Goal: Transaction & Acquisition: Purchase product/service

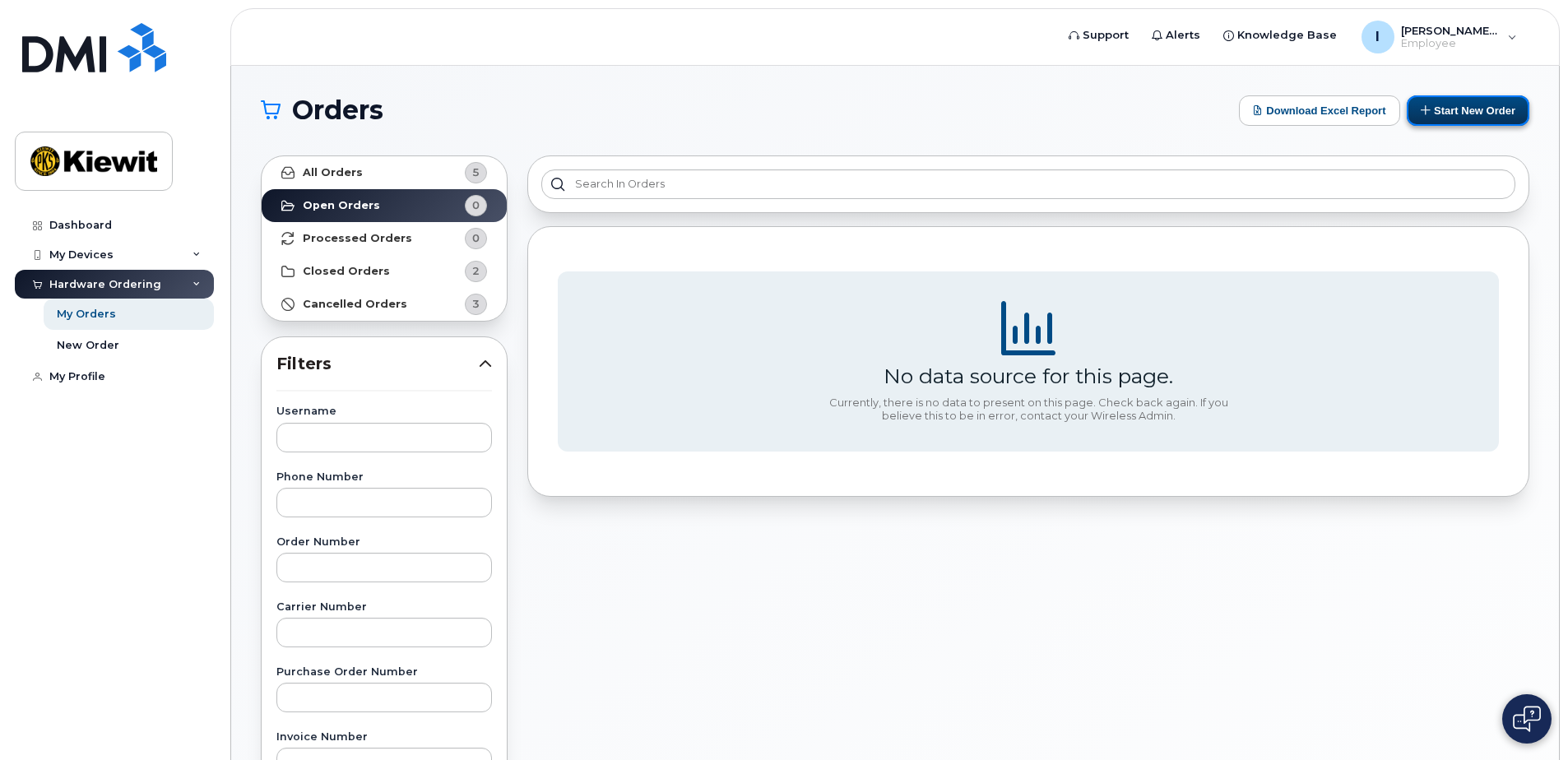
click at [1477, 116] on button "Start New Order" at bounding box center [1469, 110] width 123 height 30
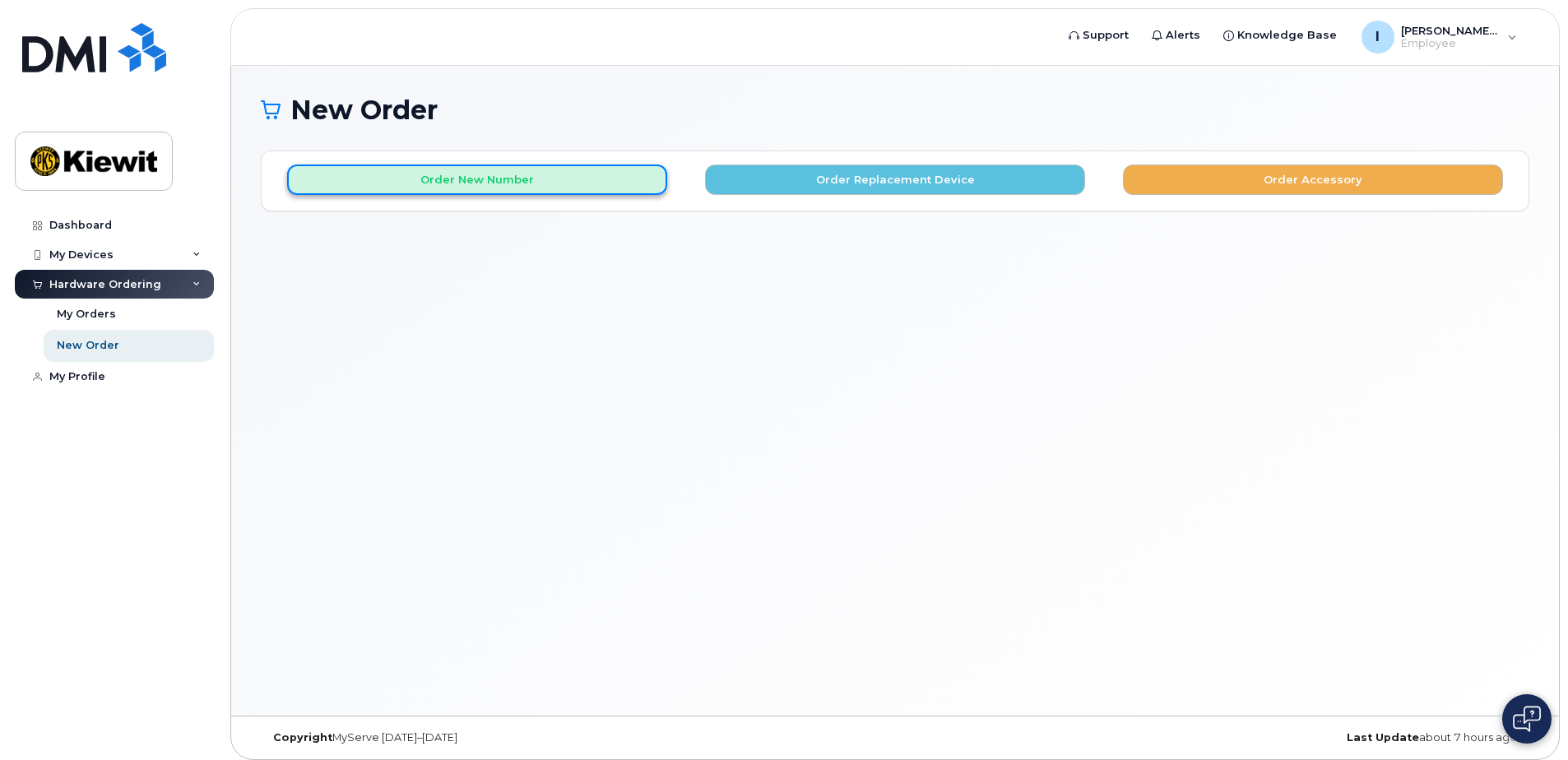
click at [506, 188] on button "Order New Number" at bounding box center [477, 179] width 380 height 30
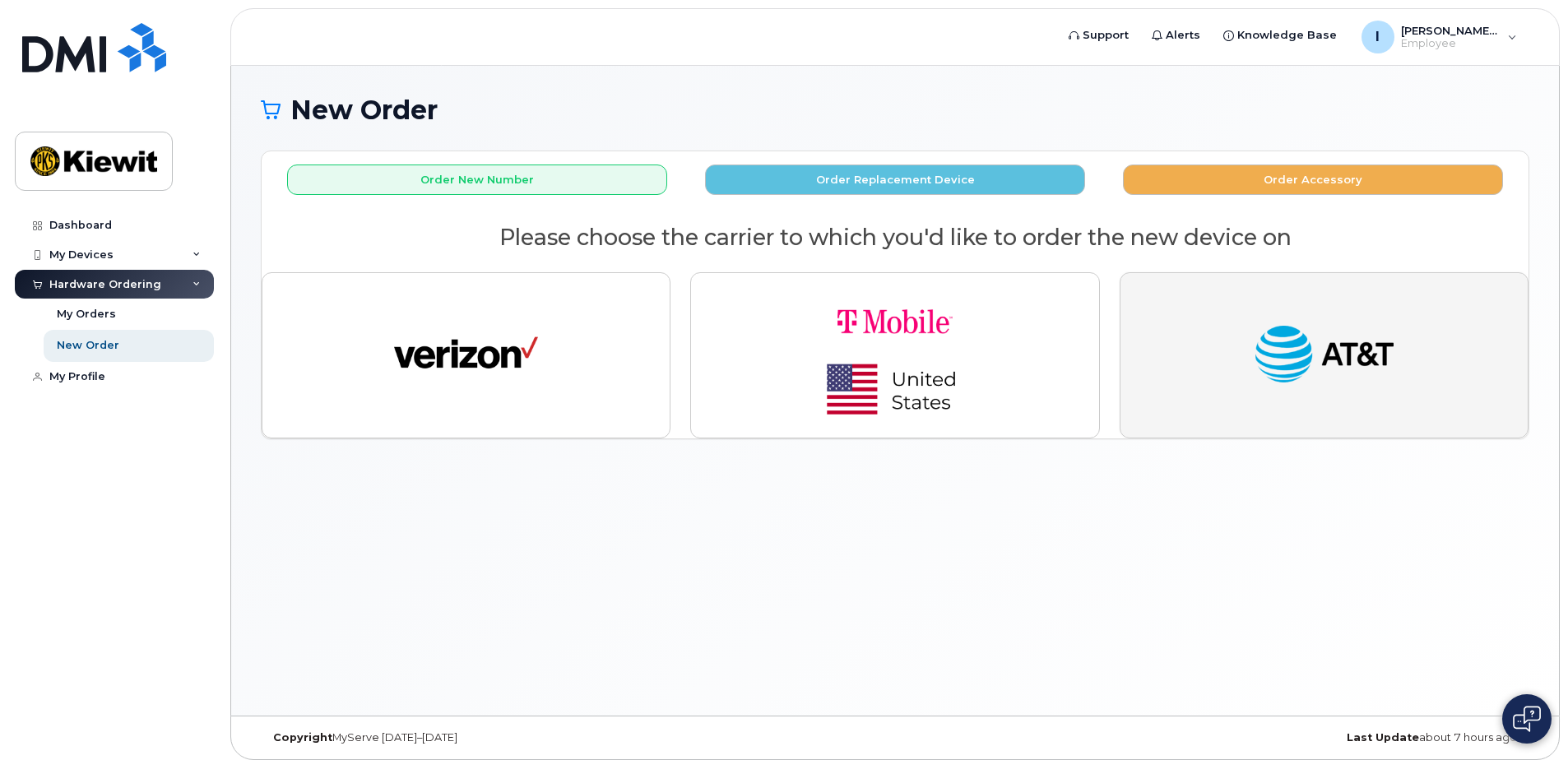
click at [1242, 396] on button "button" at bounding box center [1324, 355] width 409 height 166
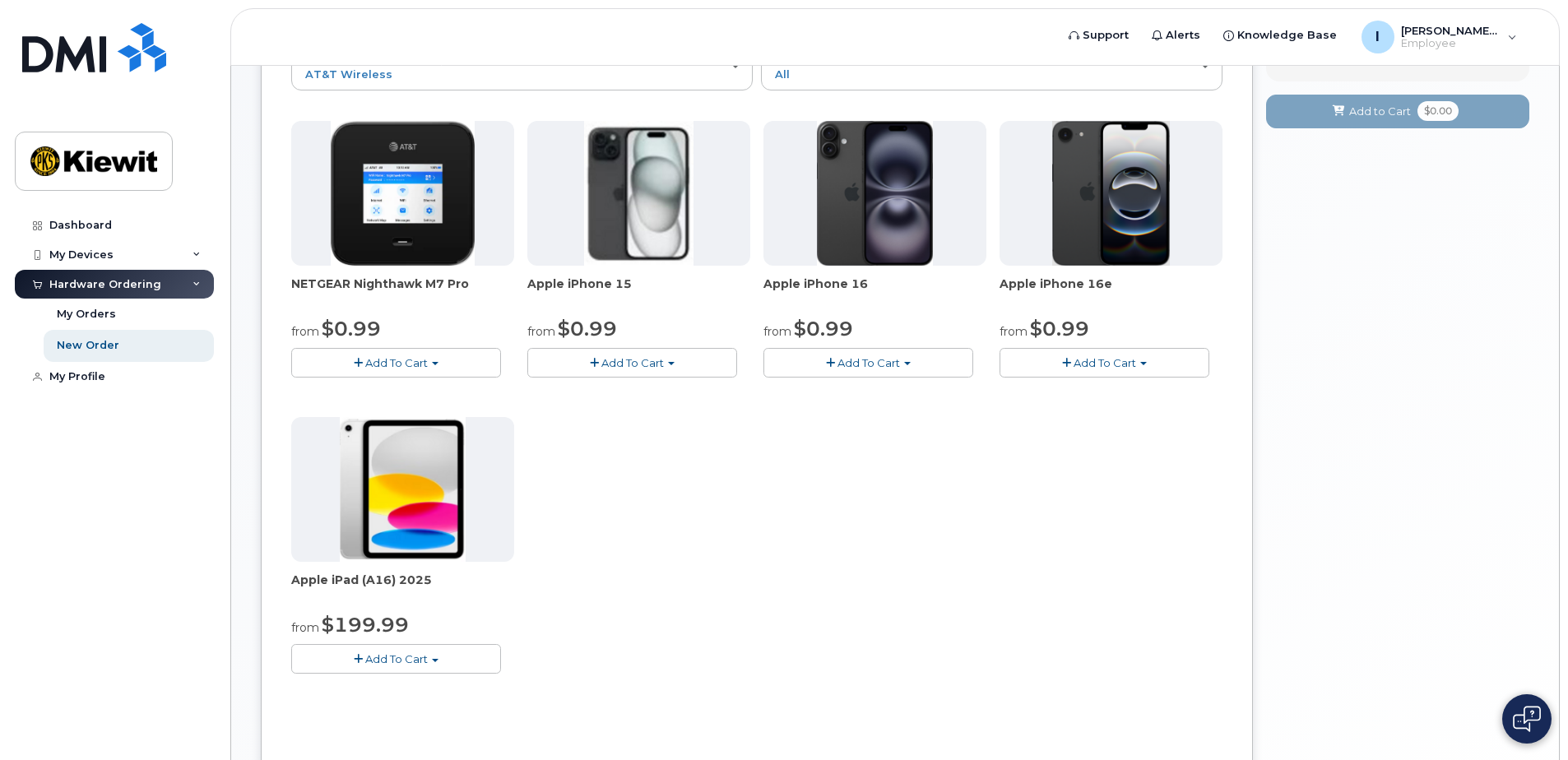
scroll to position [164, 0]
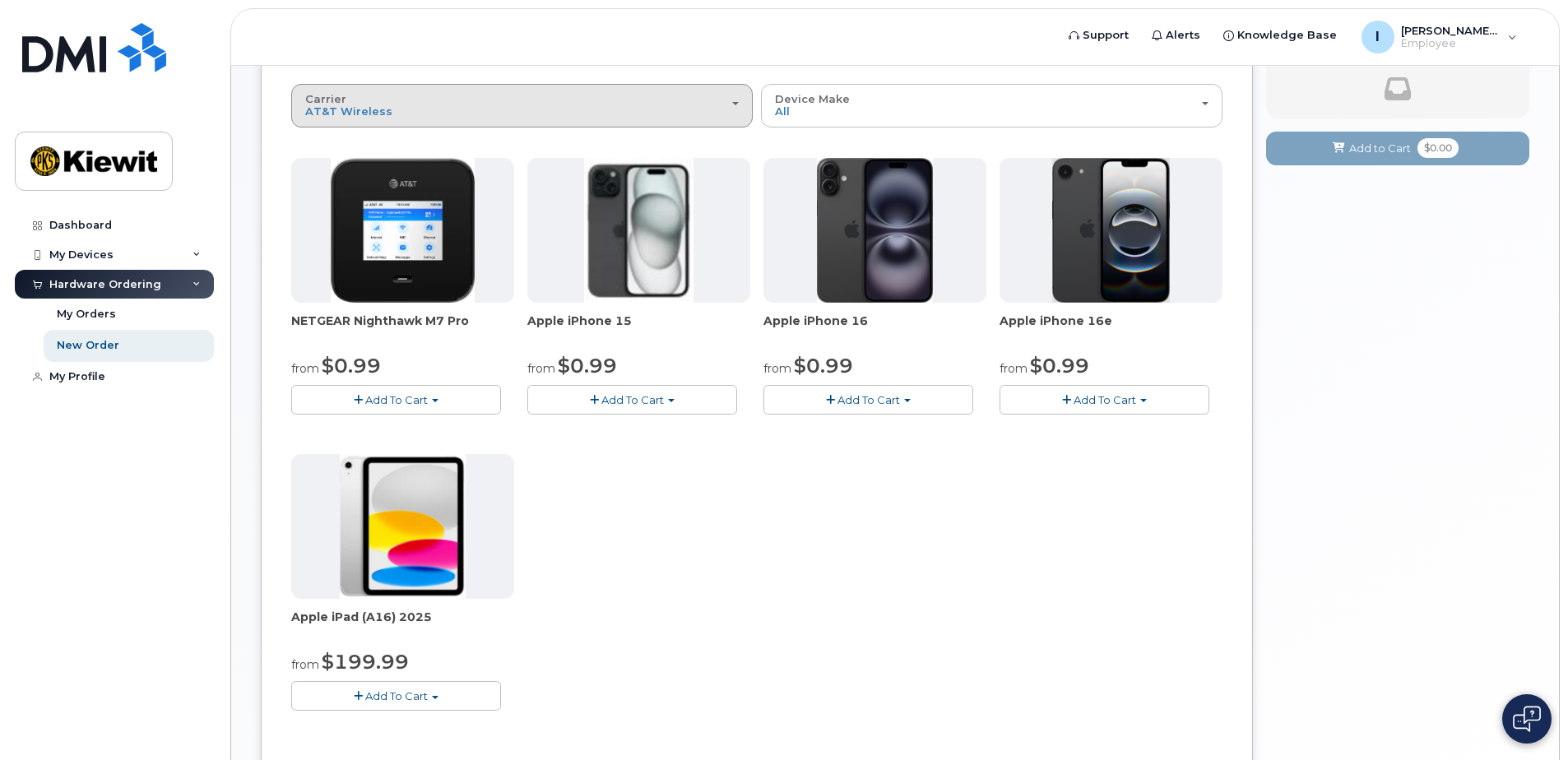
click at [656, 120] on button "Carrier Verizon Wireless T-Mobile AT&T Wireless" at bounding box center [522, 105] width 462 height 42
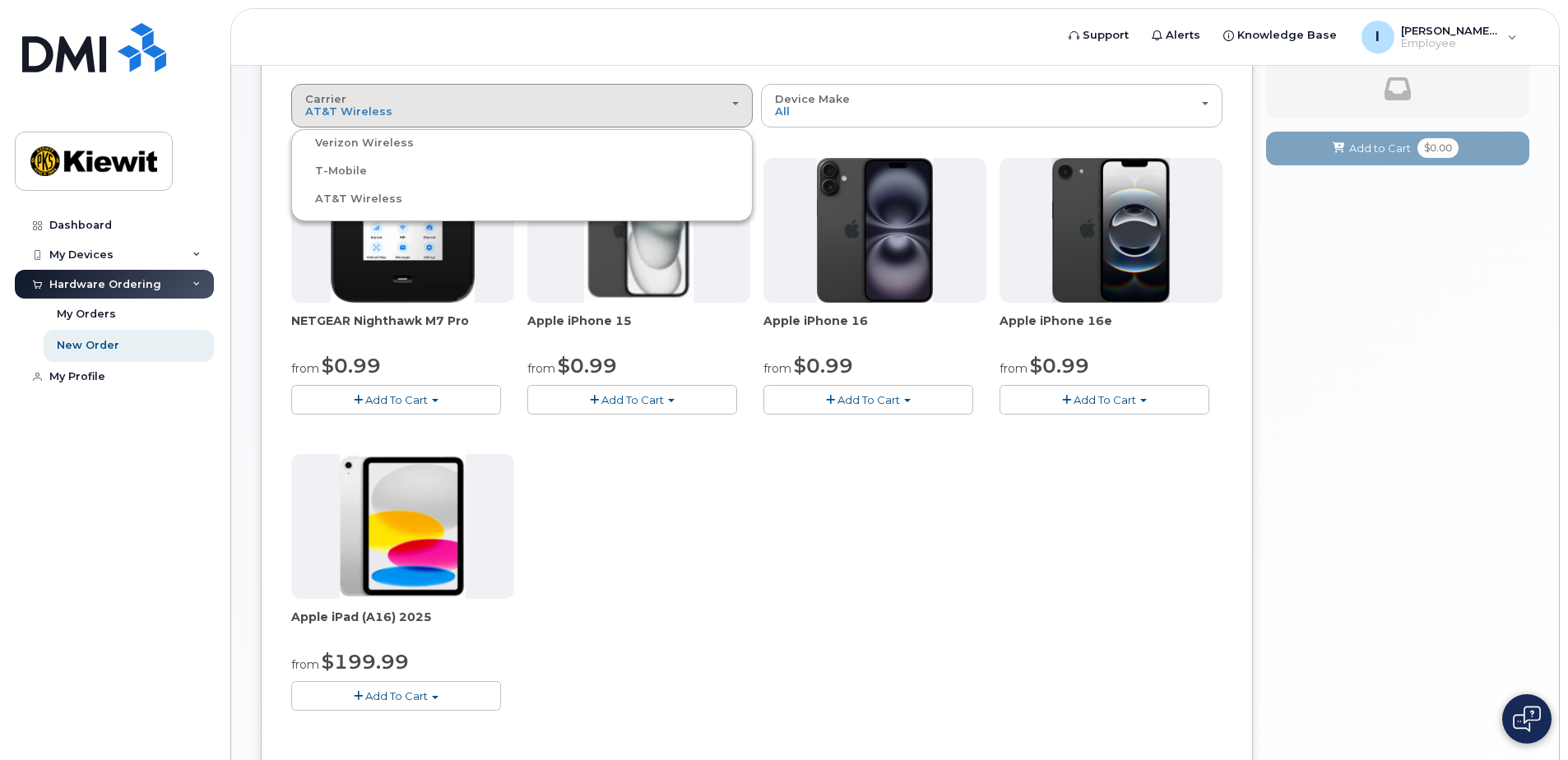
click at [351, 144] on label "Verizon Wireless" at bounding box center [355, 143] width 118 height 20
click at [0, 0] on input "Verizon Wireless" at bounding box center [0, 0] width 0 height 0
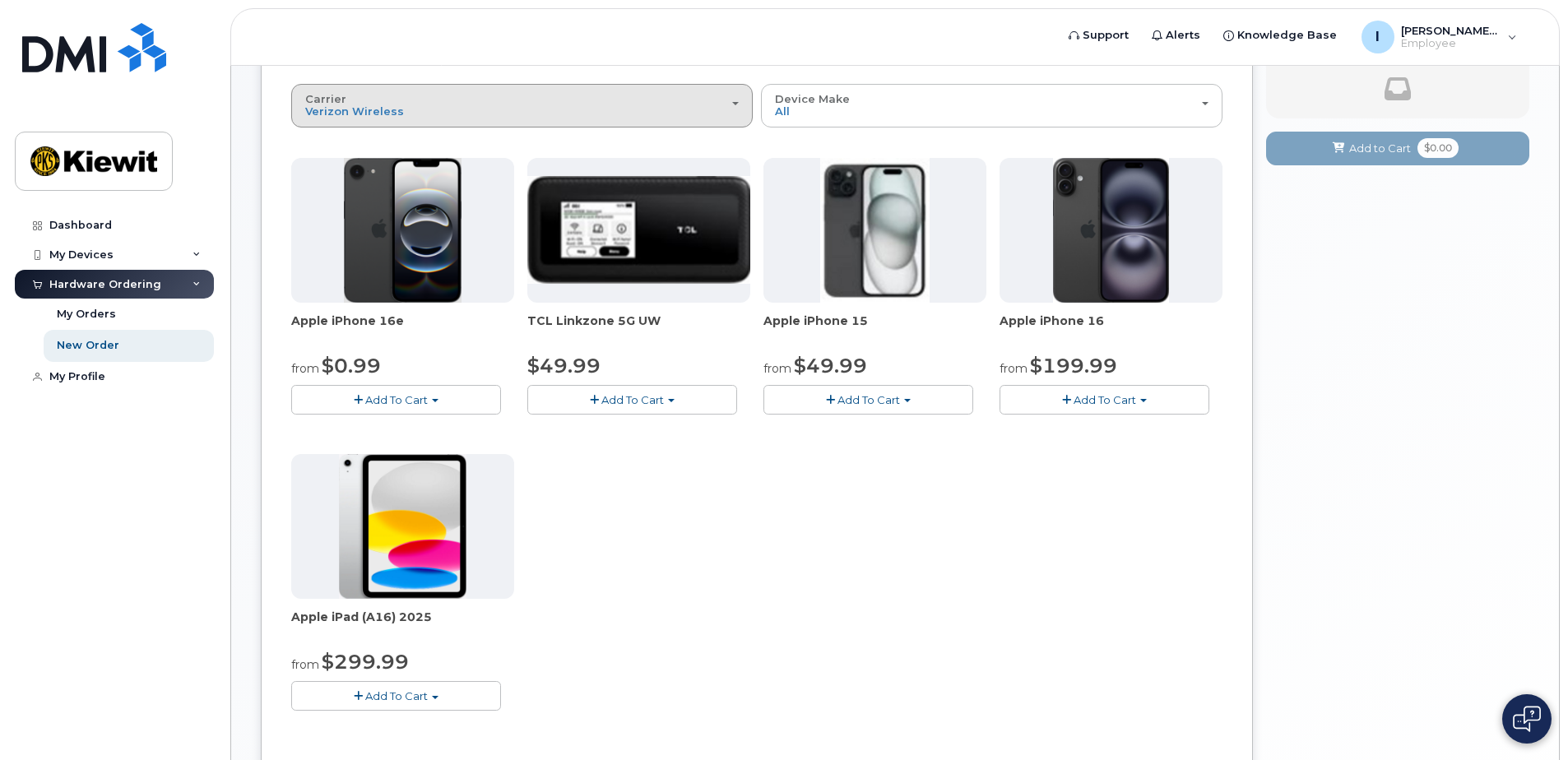
click at [534, 114] on div "Carrier Verizon Wireless T-Mobile AT&T Wireless" at bounding box center [522, 105] width 433 height 25
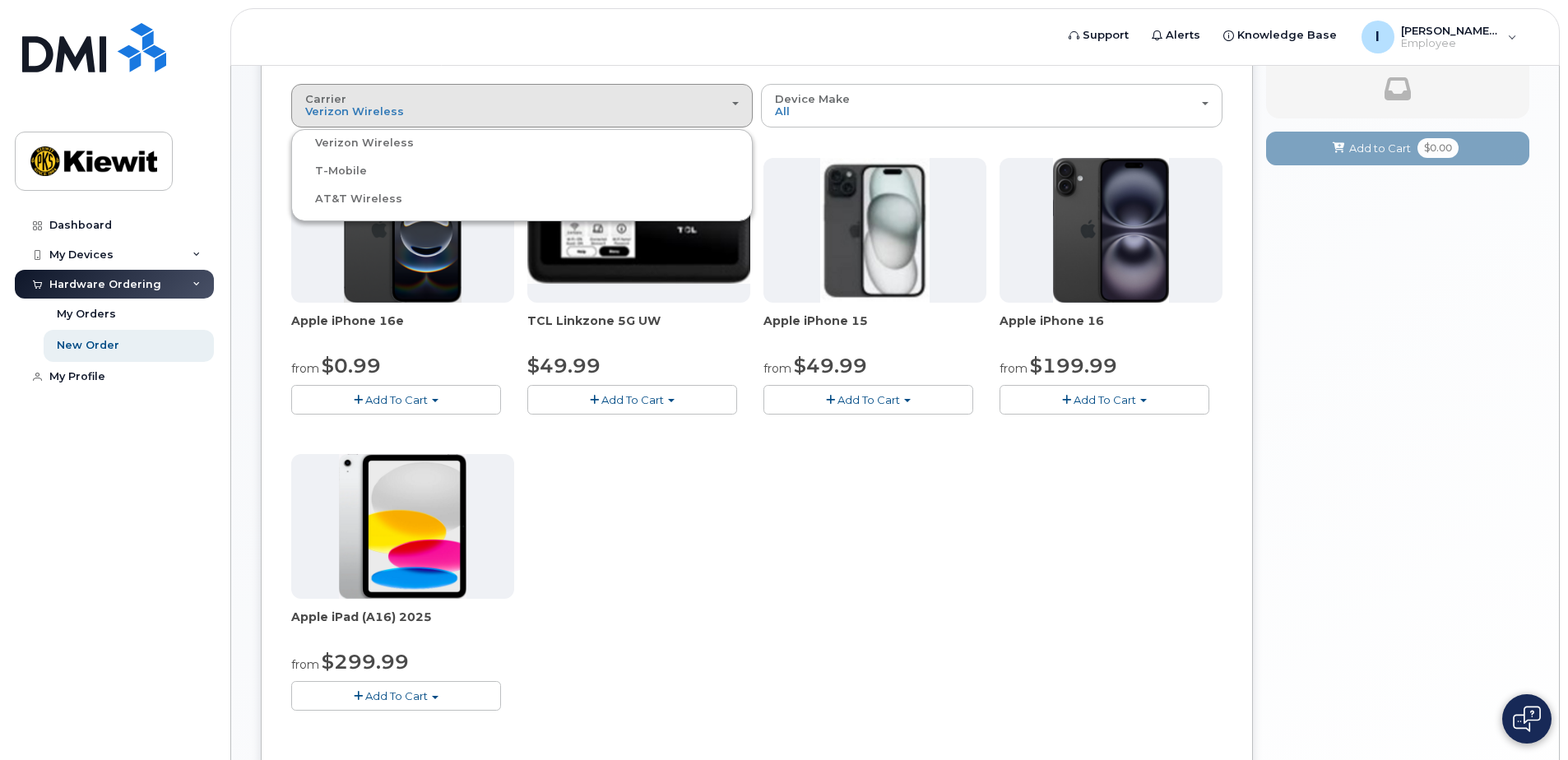
click at [357, 170] on label "T-Mobile" at bounding box center [331, 170] width 72 height 20
click at [0, 0] on input "T-Mobile" at bounding box center [0, 0] width 0 height 0
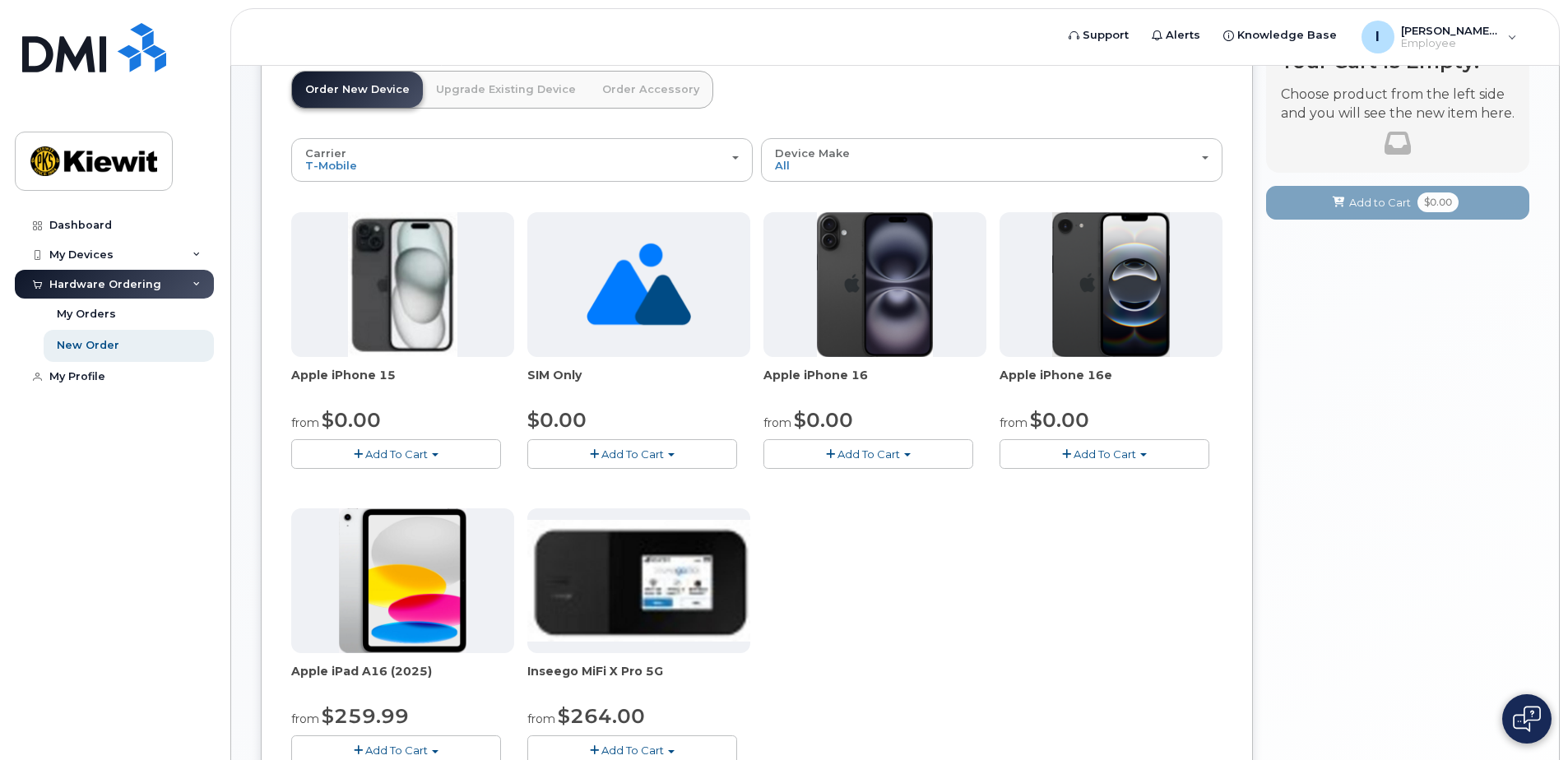
scroll to position [82, 0]
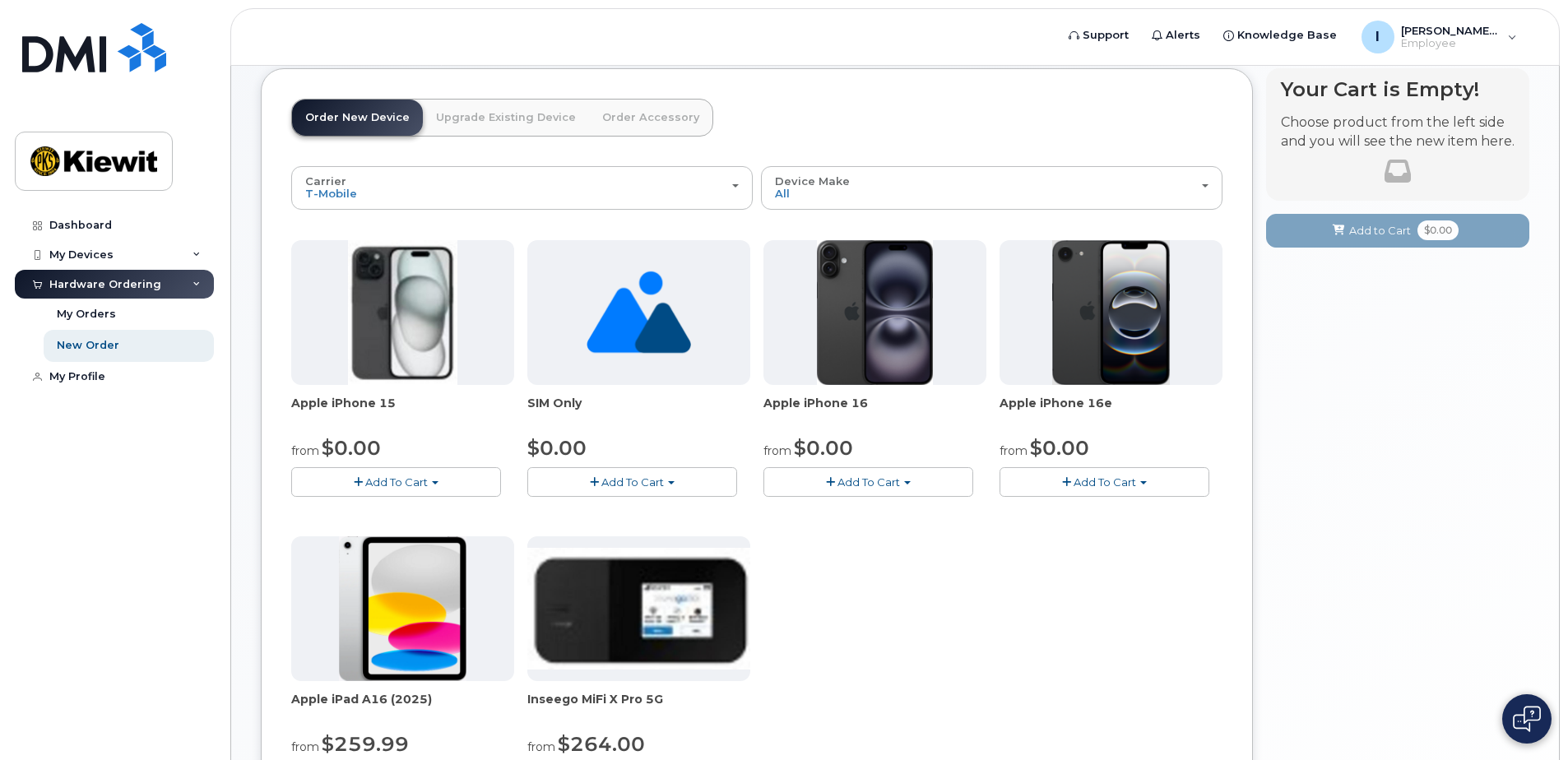
click at [1098, 481] on span "Add To Cart" at bounding box center [1104, 482] width 62 height 13
click at [990, 630] on div "Apple iPhone 15 from $0.00 Add To Cart $0.00 - 2 year Activation (128GB) $729.9…" at bounding box center [757, 530] width 931 height 579
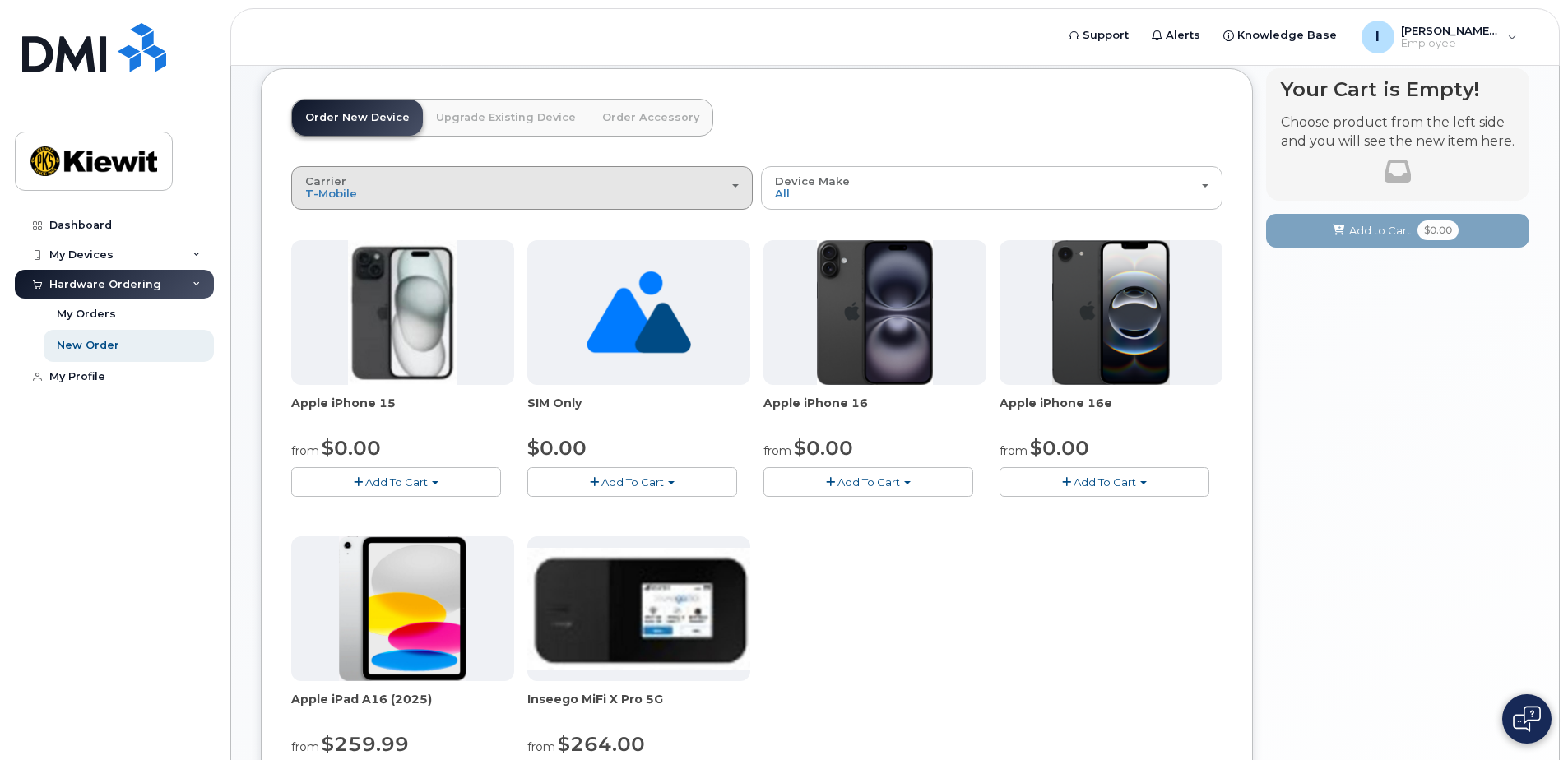
click at [548, 192] on div "Carrier Verizon Wireless T-Mobile AT&T Wireless" at bounding box center [522, 188] width 433 height 25
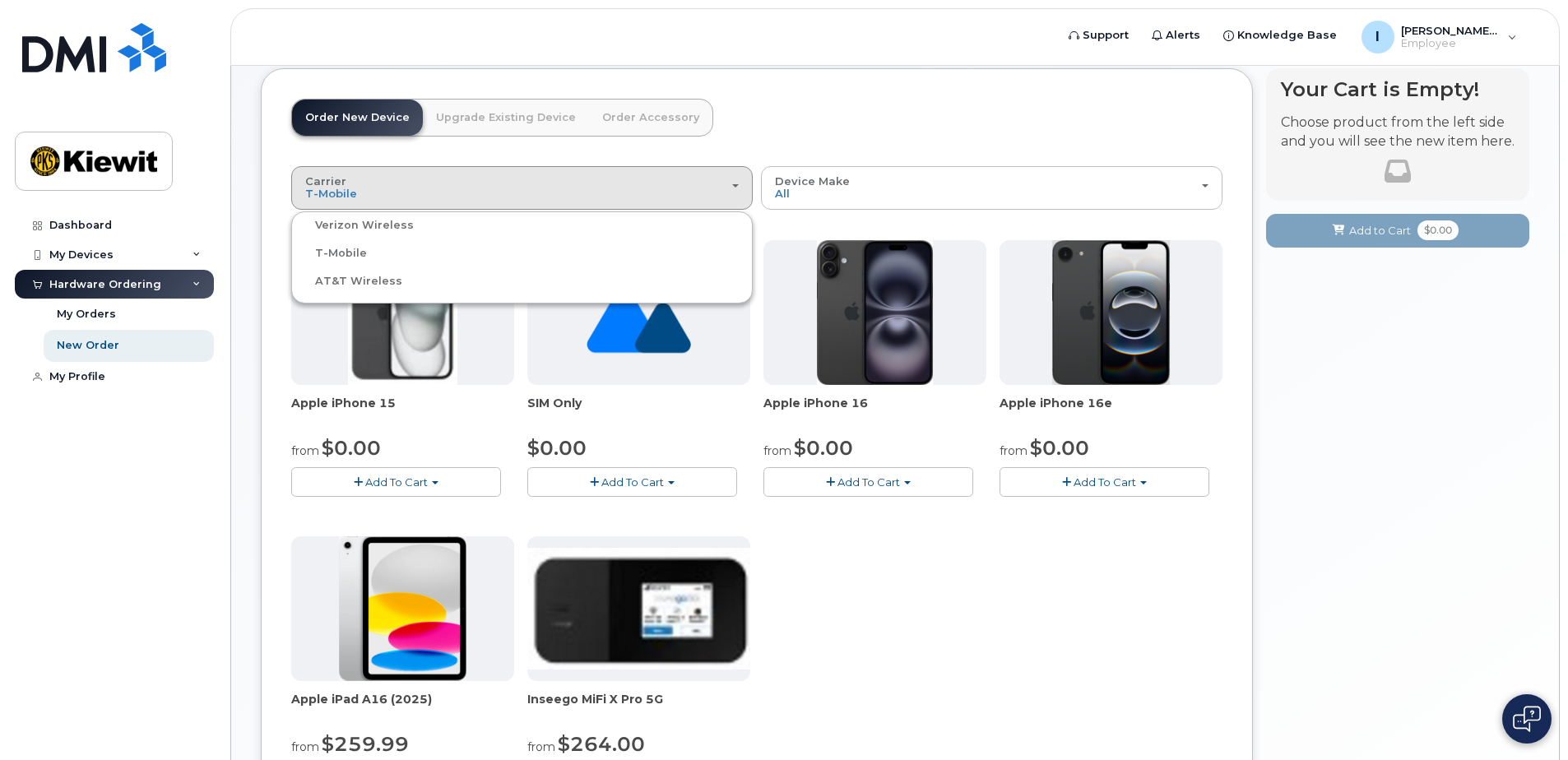
click at [343, 279] on label "AT&T Wireless" at bounding box center [349, 281] width 107 height 20
click at [0, 0] on input "AT&T Wireless" at bounding box center [0, 0] width 0 height 0
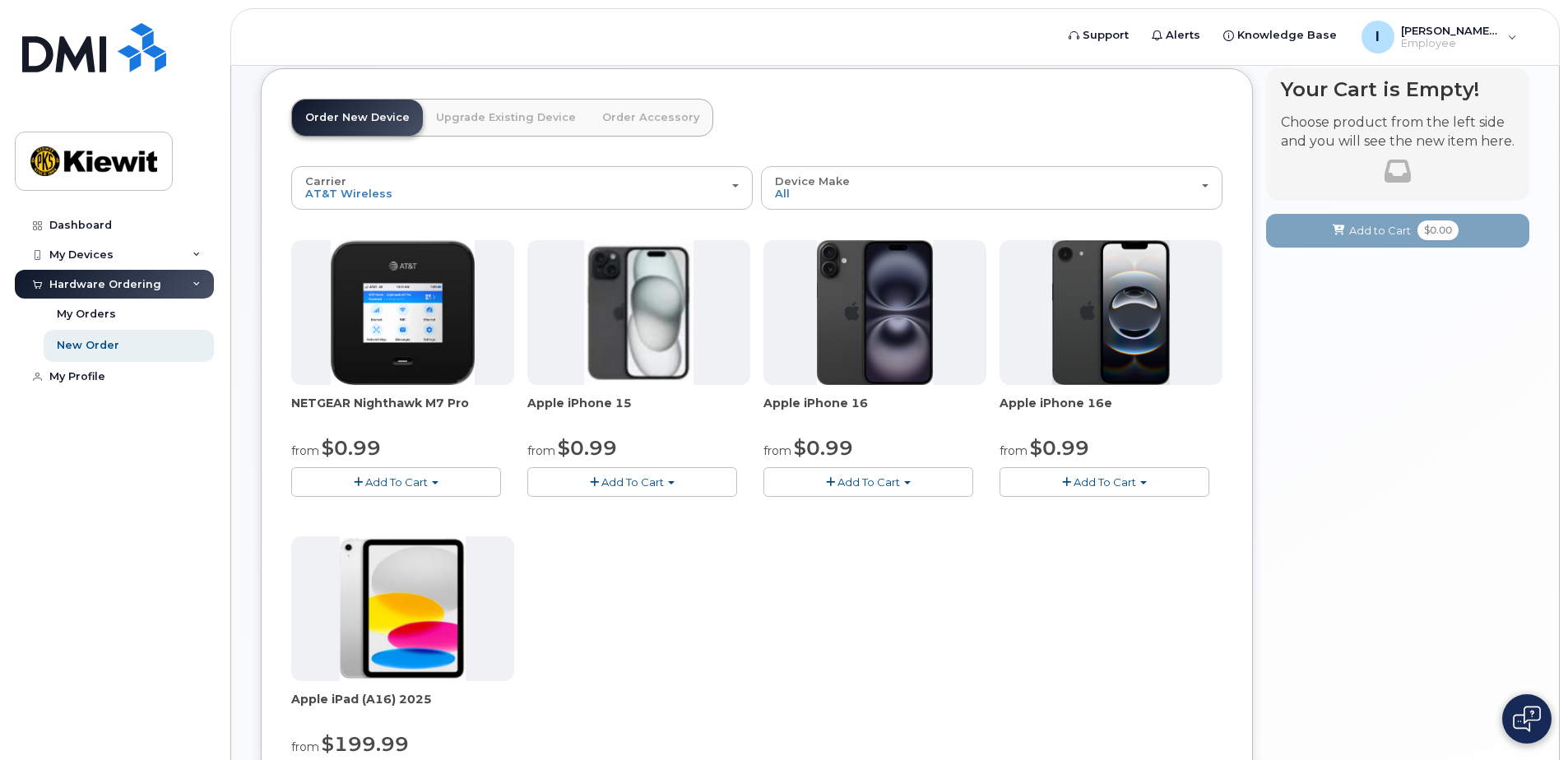
click at [1129, 478] on span "Add To Cart" at bounding box center [1104, 482] width 62 height 13
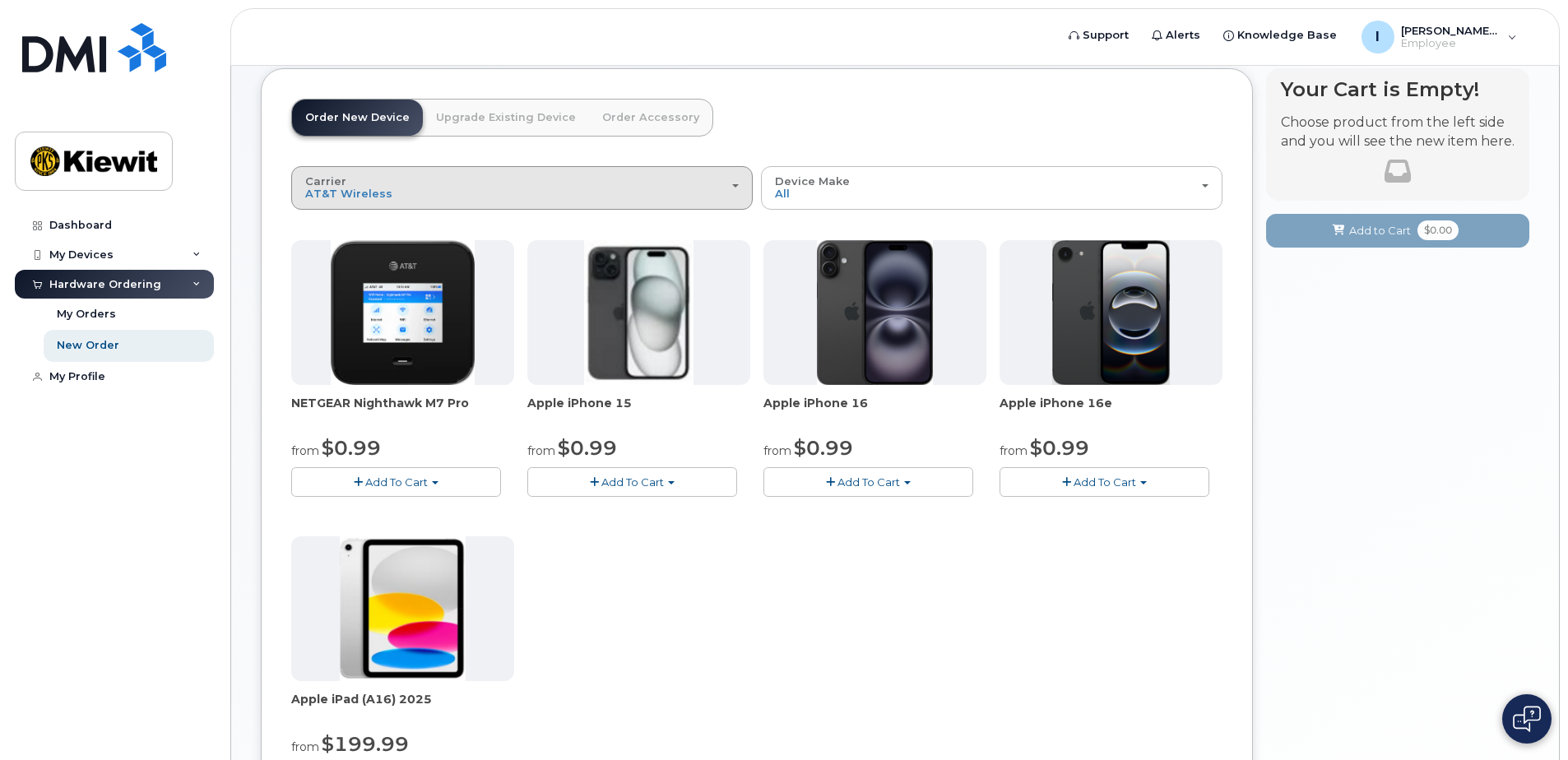
click at [389, 194] on div "Carrier Verizon Wireless T-Mobile AT&T Wireless" at bounding box center [522, 188] width 433 height 25
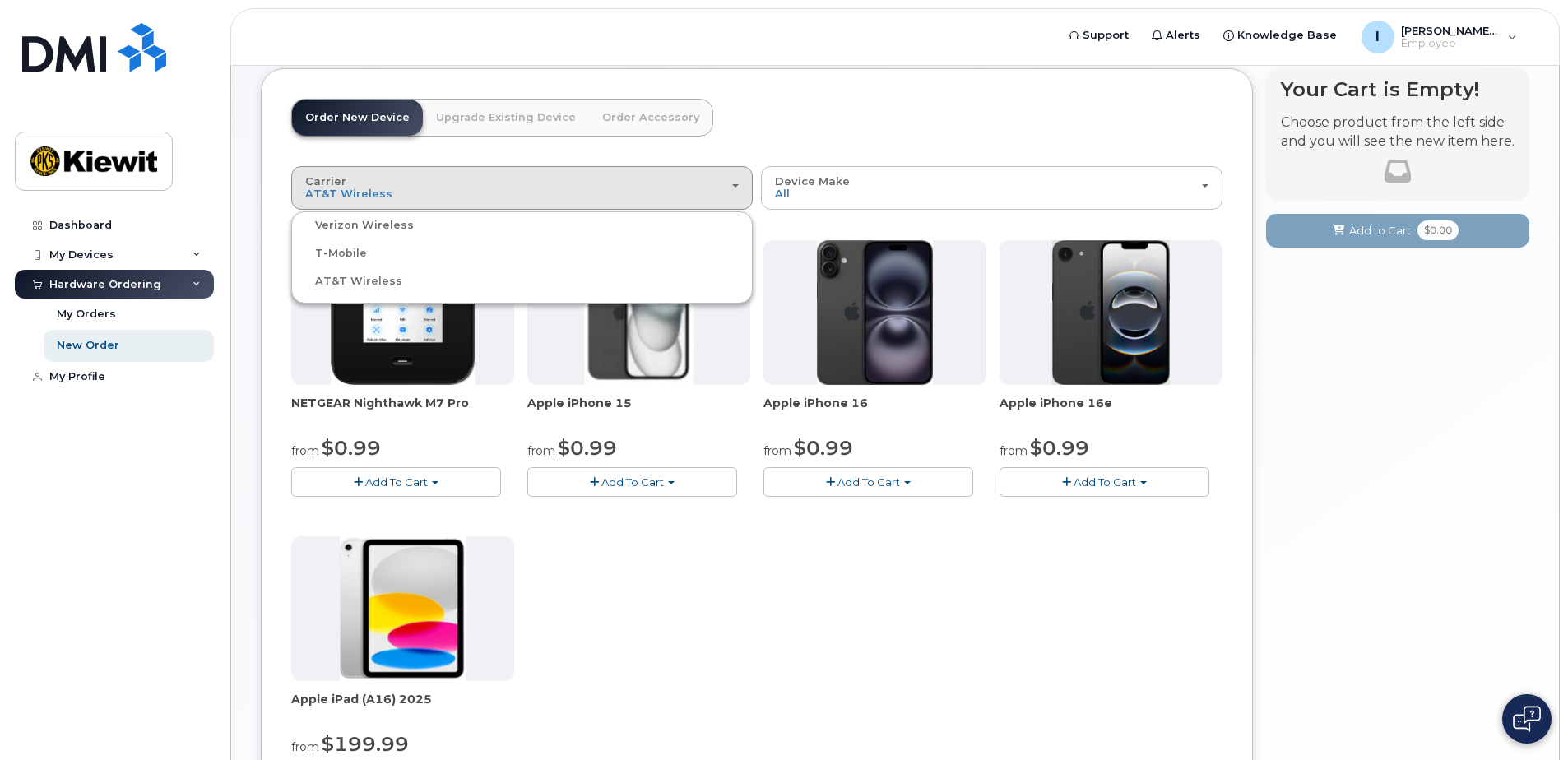
click at [373, 230] on label "Verizon Wireless" at bounding box center [355, 225] width 118 height 20
click at [0, 0] on input "Verizon Wireless" at bounding box center [0, 0] width 0 height 0
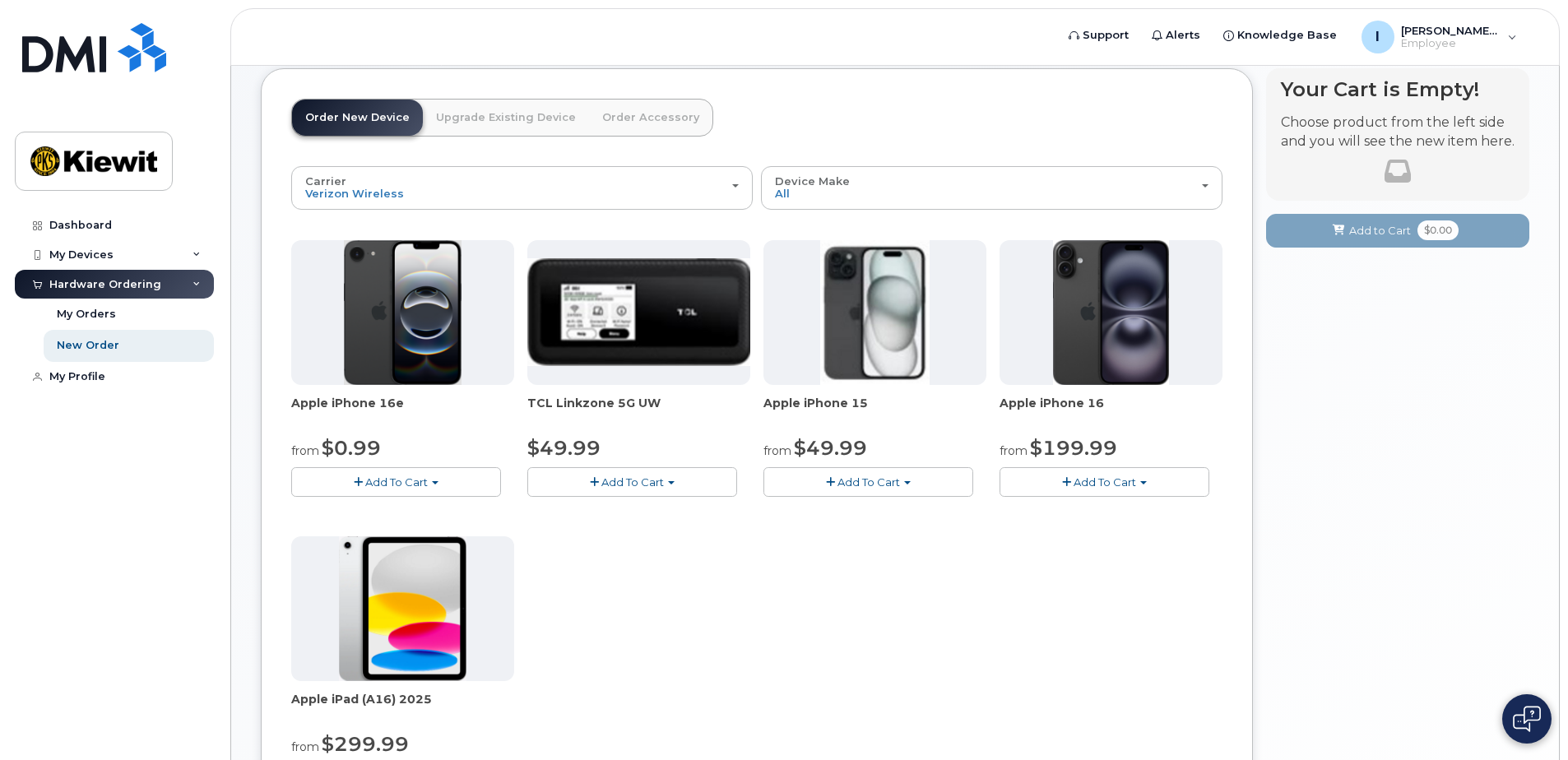
click at [1073, 487] on span "Add To Cart" at bounding box center [1104, 482] width 62 height 13
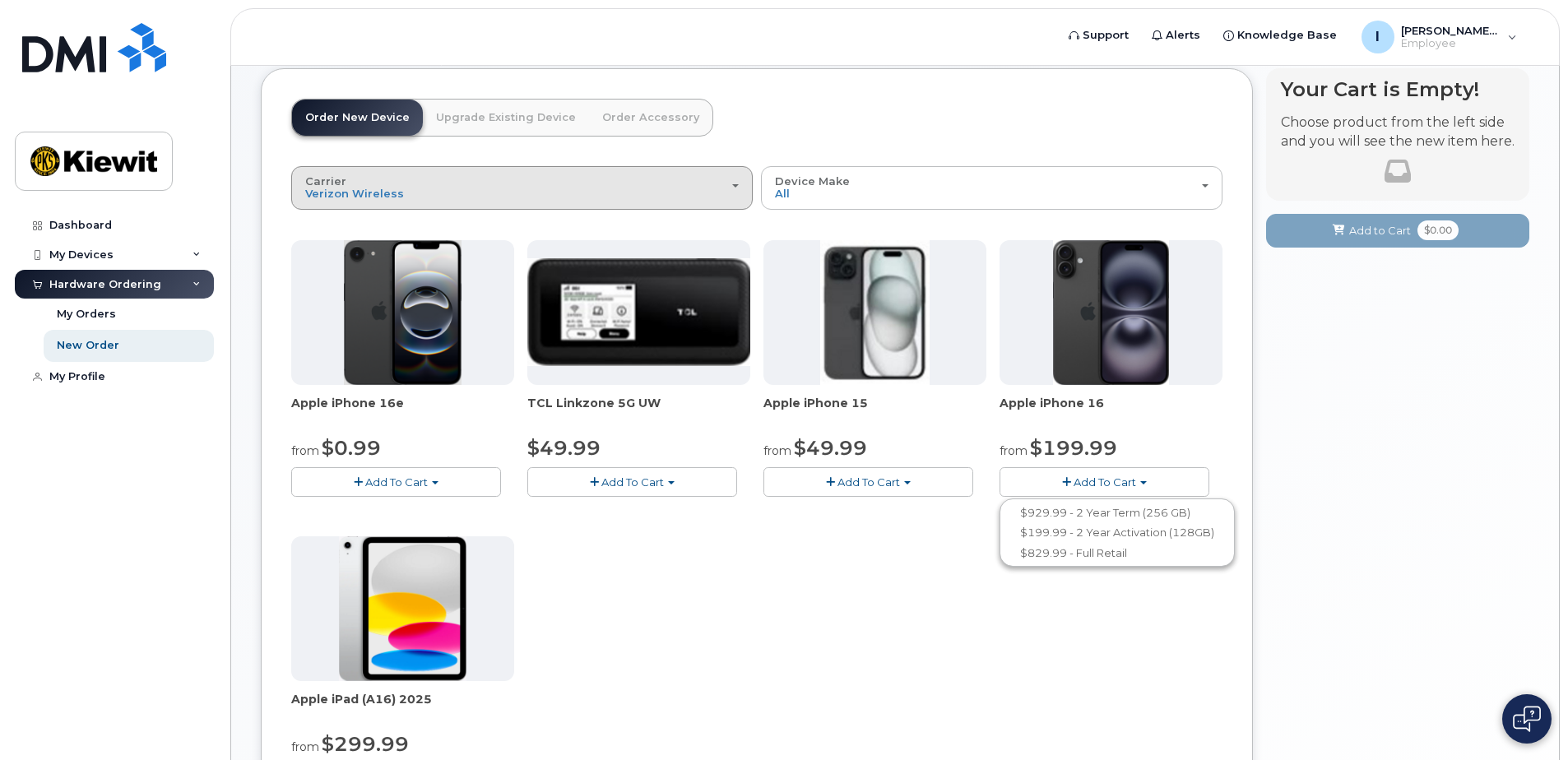
click at [409, 176] on div "Carrier Verizon Wireless T-Mobile AT&T Wireless" at bounding box center [522, 188] width 433 height 25
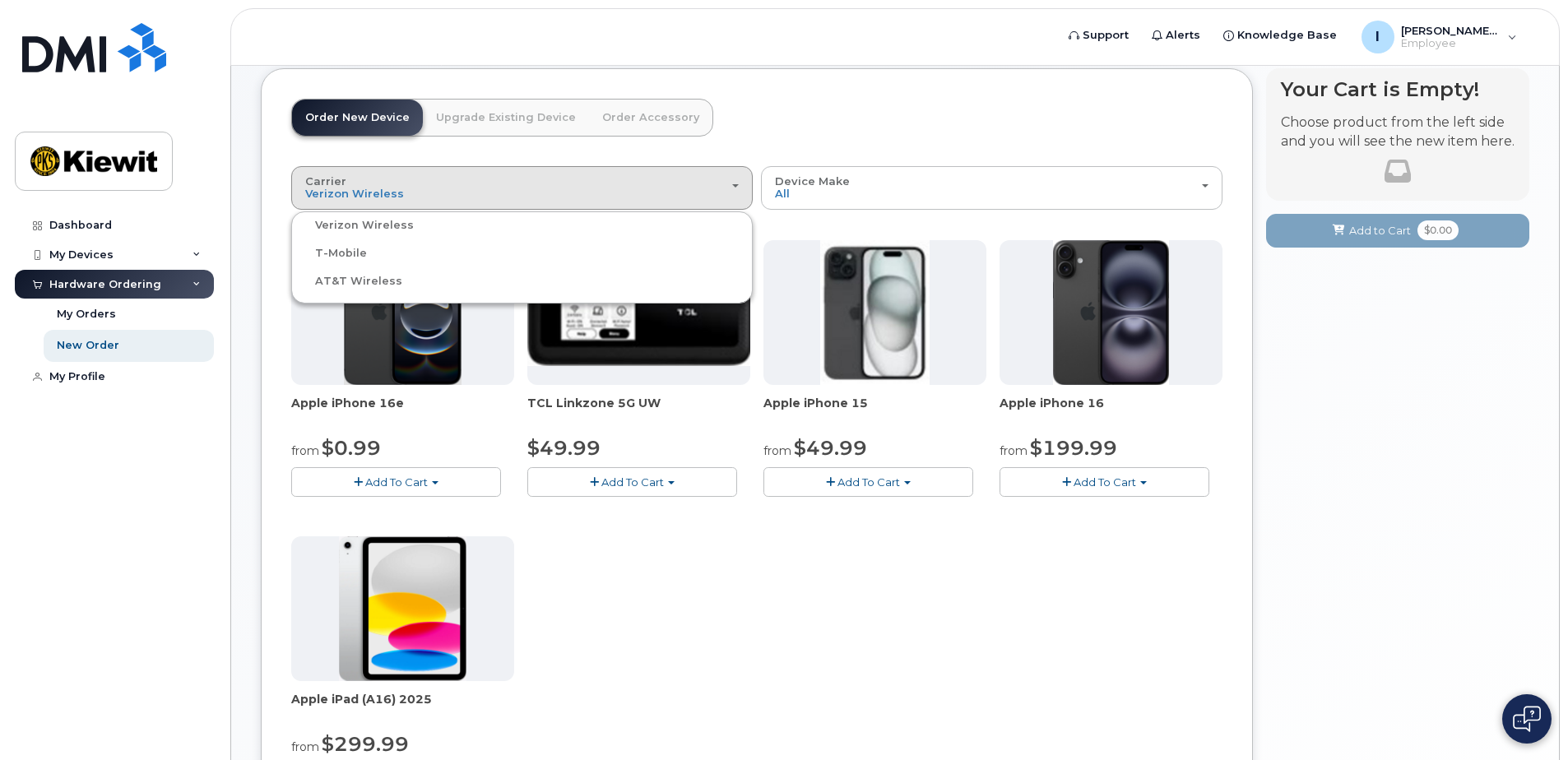
click at [360, 258] on label "T-Mobile" at bounding box center [331, 253] width 72 height 20
click at [0, 0] on input "T-Mobile" at bounding box center [0, 0] width 0 height 0
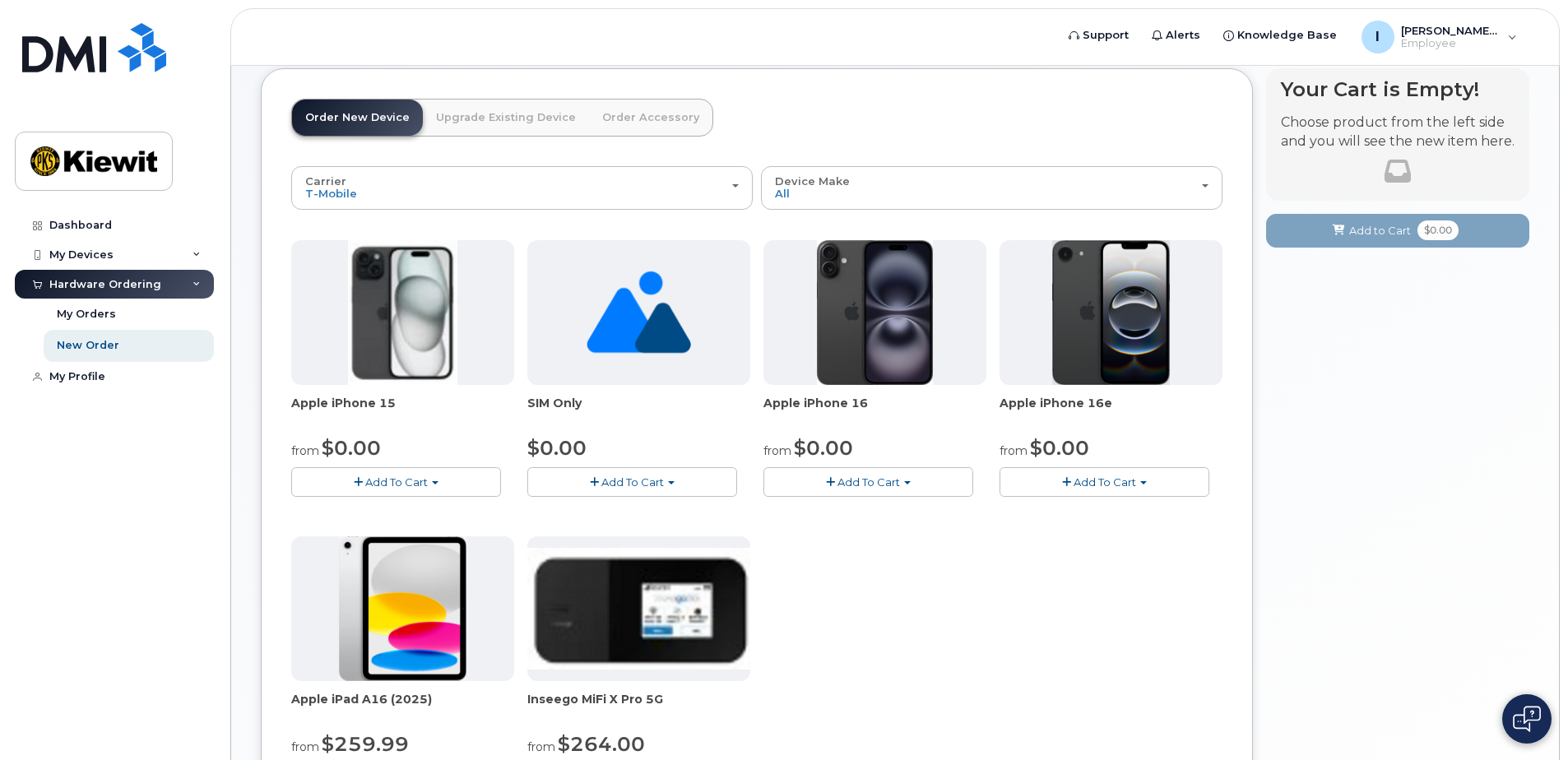
click at [1045, 484] on button "Add To Cart" at bounding box center [1104, 481] width 210 height 29
click at [1080, 516] on link "$0.00 - 2 Year Activation (128GB)" at bounding box center [1110, 513] width 212 height 21
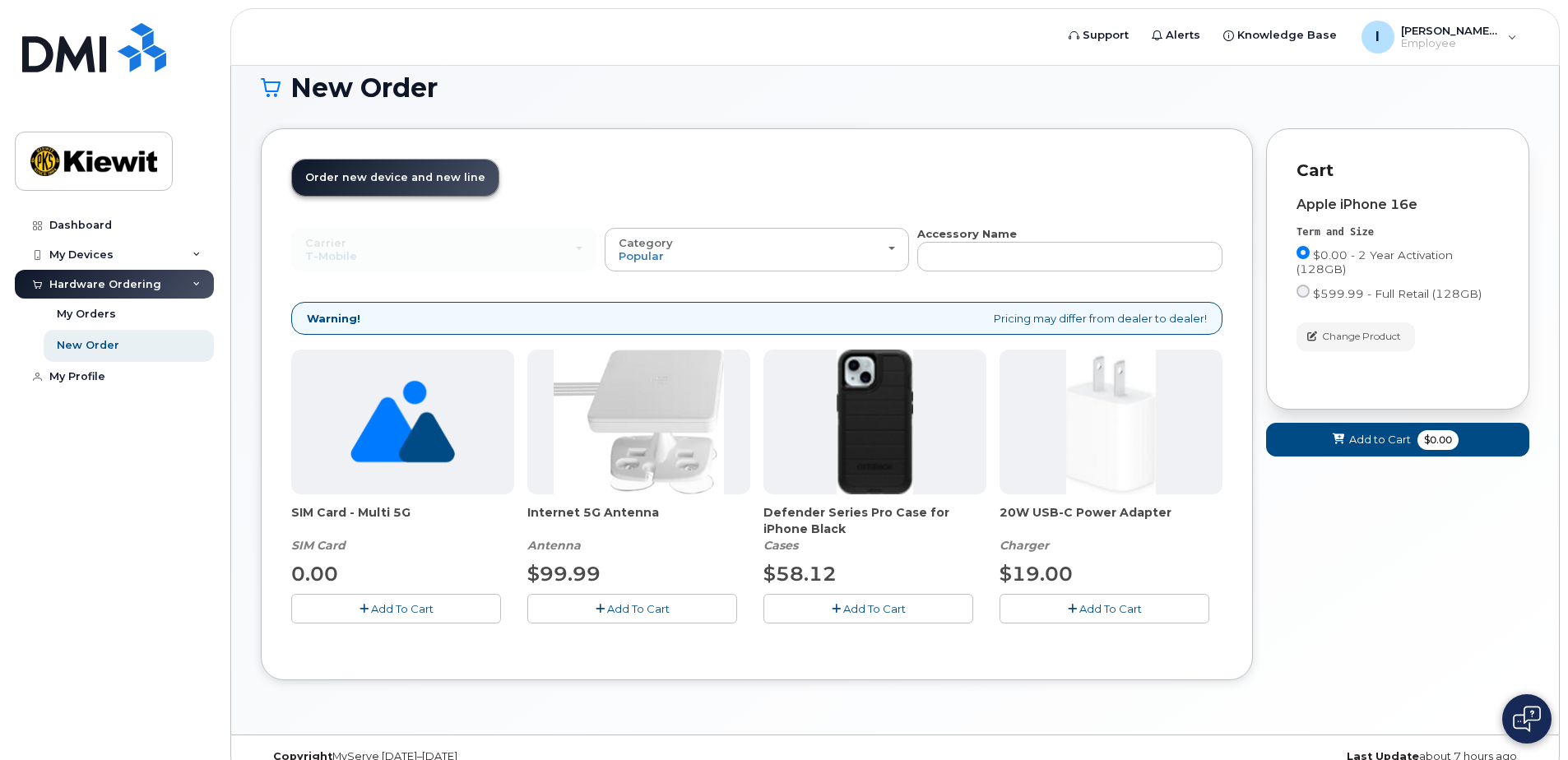
scroll to position [0, 0]
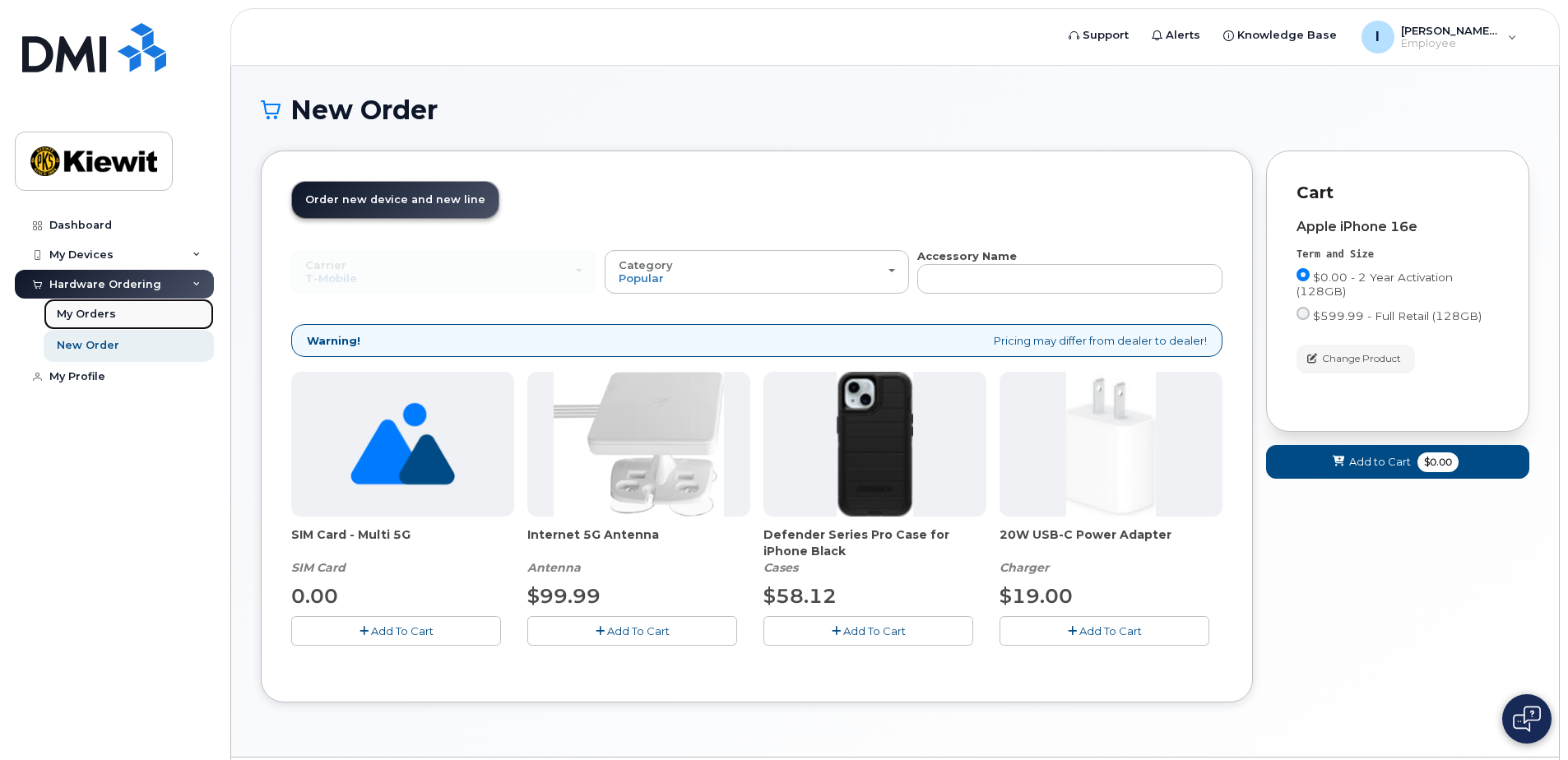
click at [106, 314] on div "My Orders" at bounding box center [86, 314] width 59 height 15
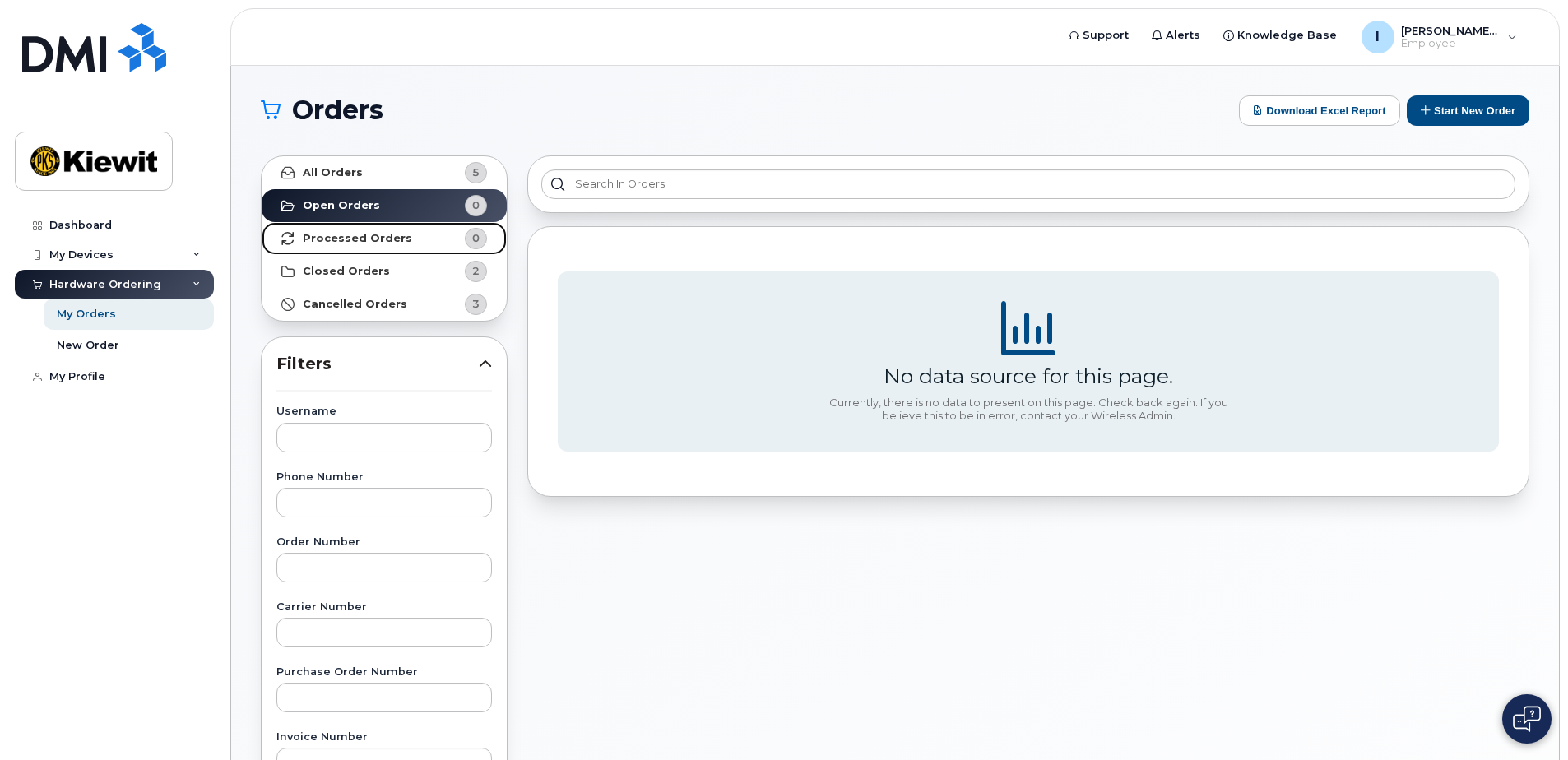
click at [328, 227] on link "Processed Orders 0" at bounding box center [383, 239] width 245 height 33
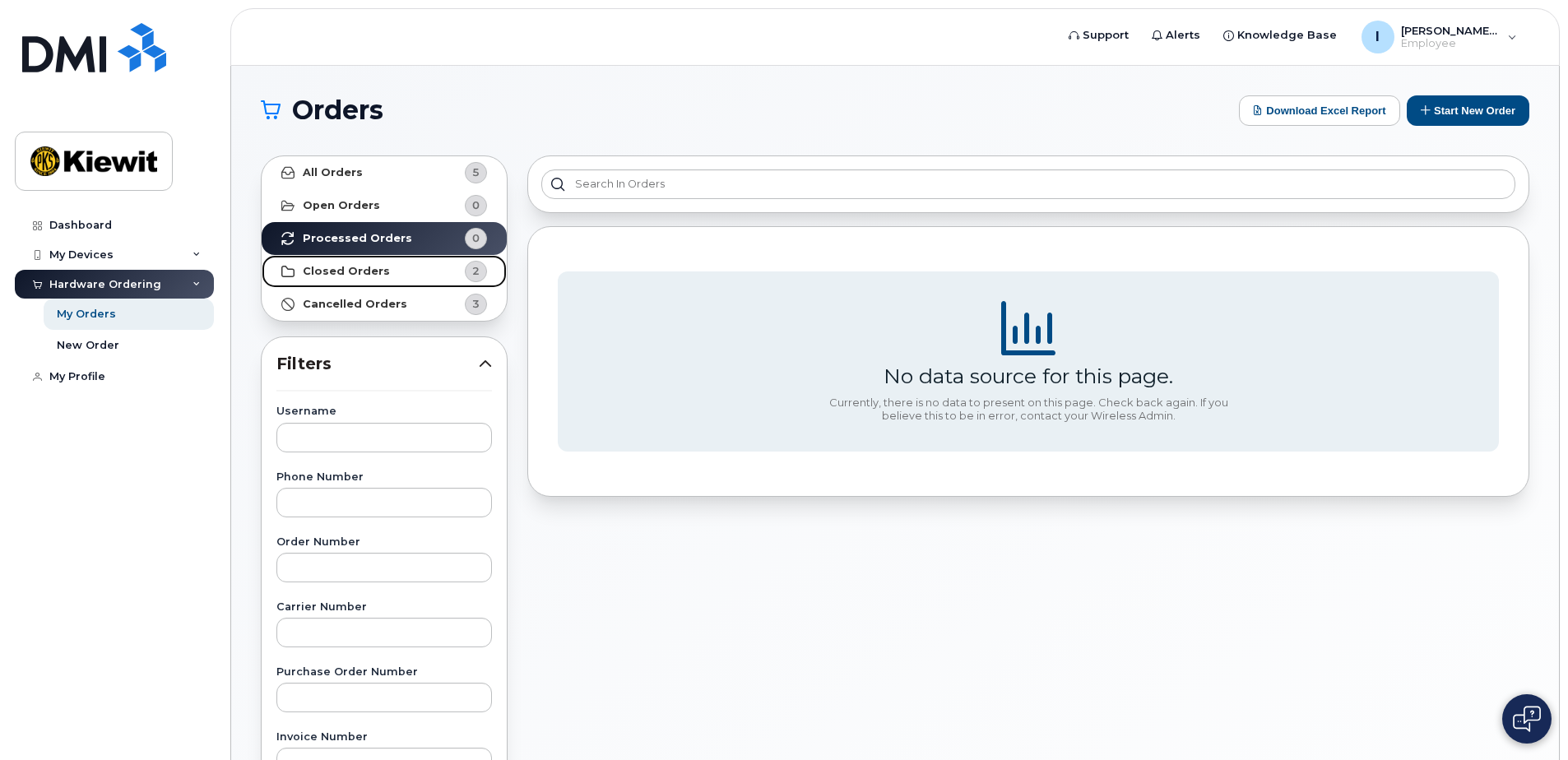
click at [350, 272] on strong "Closed Orders" at bounding box center [346, 271] width 87 height 13
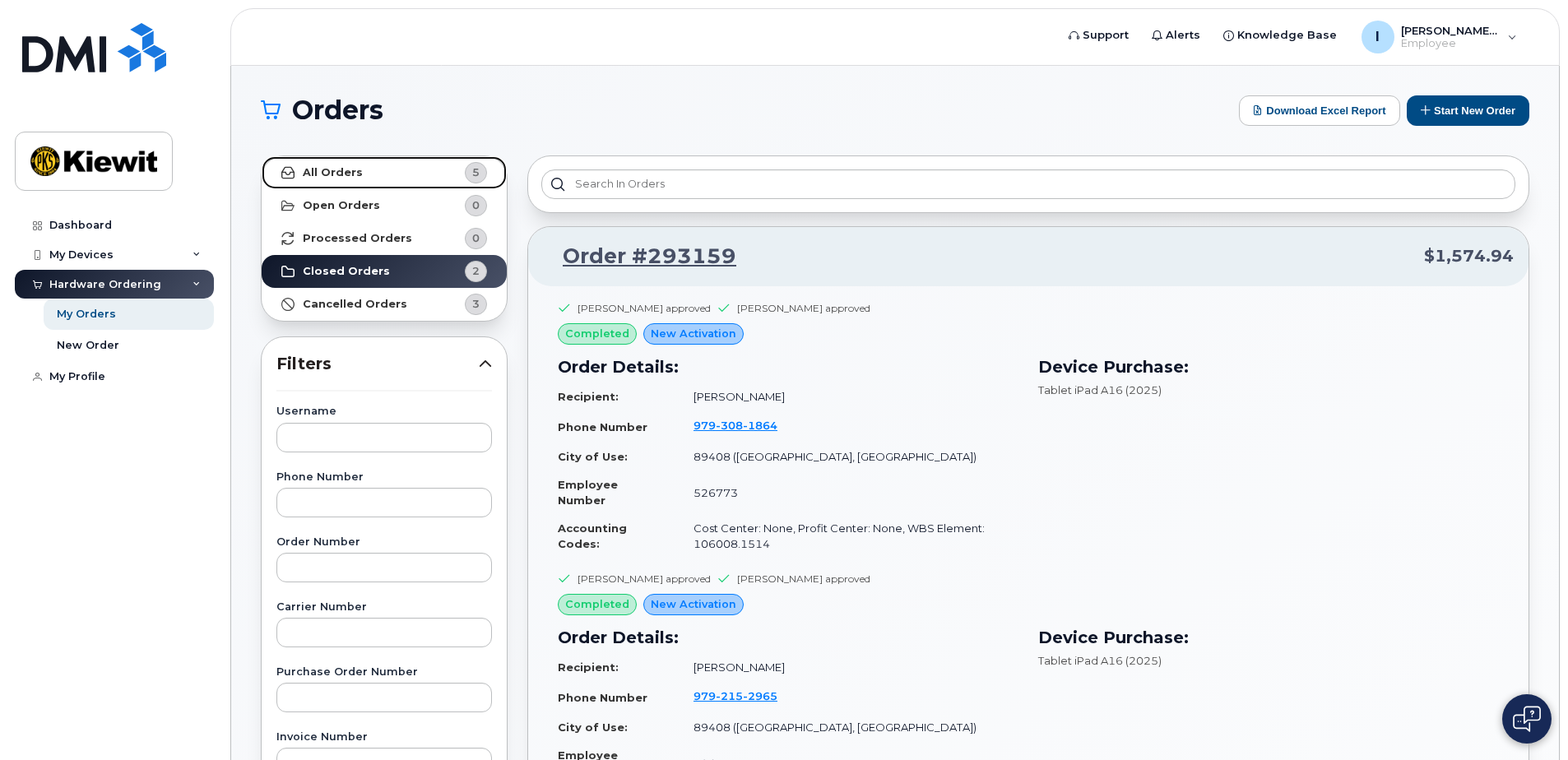
click at [342, 173] on strong "All Orders" at bounding box center [332, 172] width 60 height 13
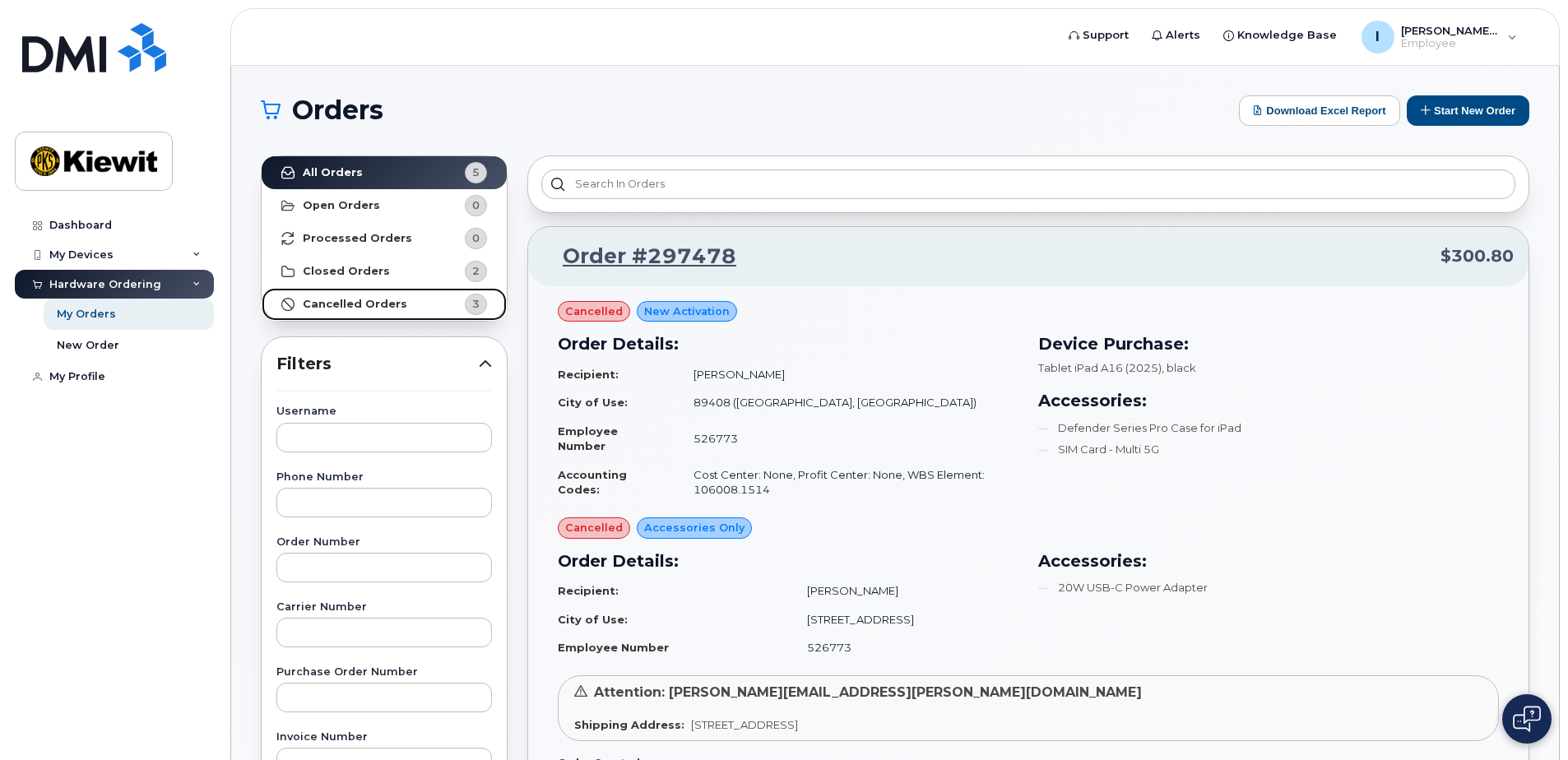
click at [360, 298] on strong "Cancelled Orders" at bounding box center [355, 303] width 105 height 13
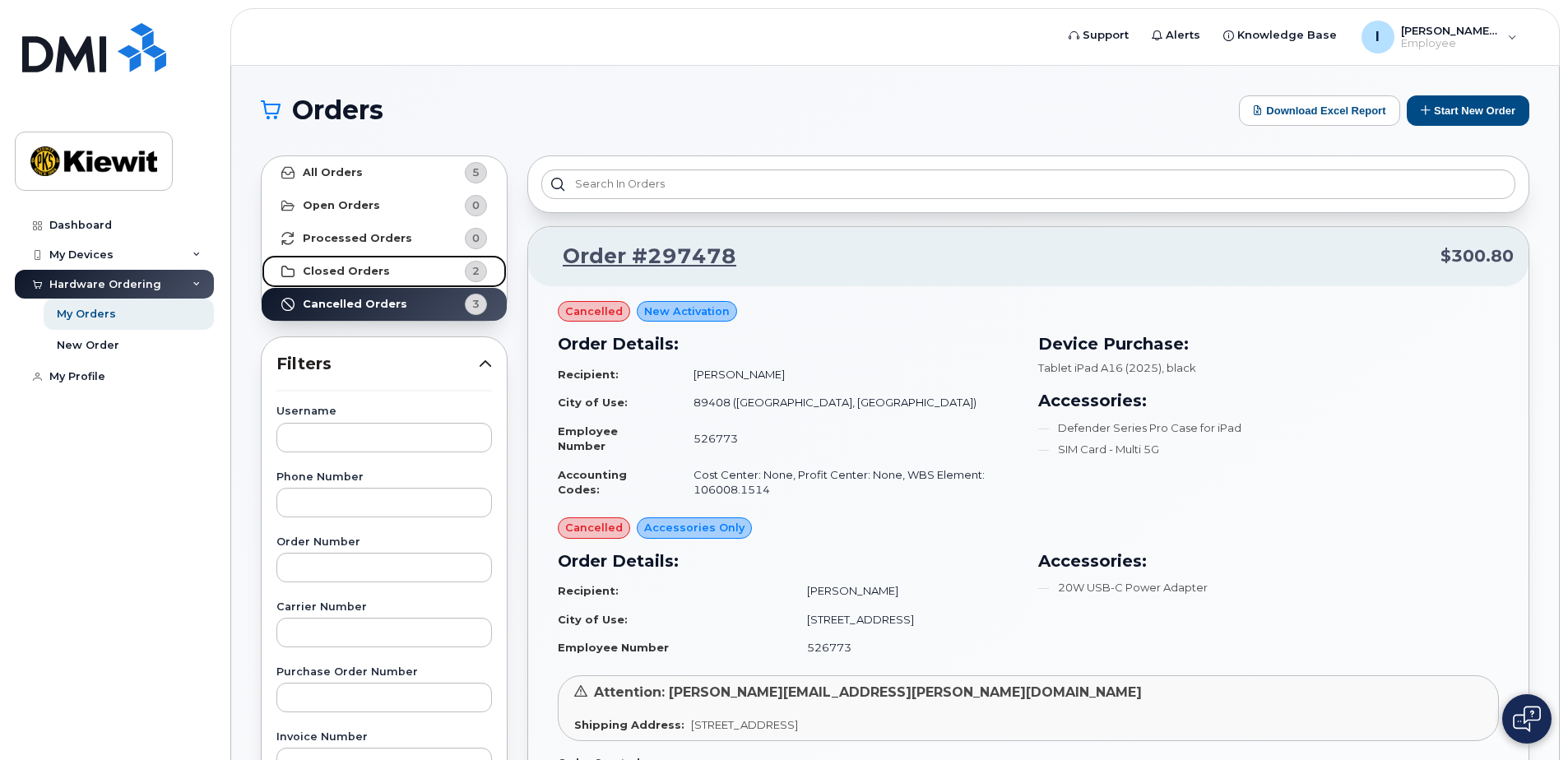
click at [333, 277] on strong "Closed Orders" at bounding box center [346, 271] width 87 height 13
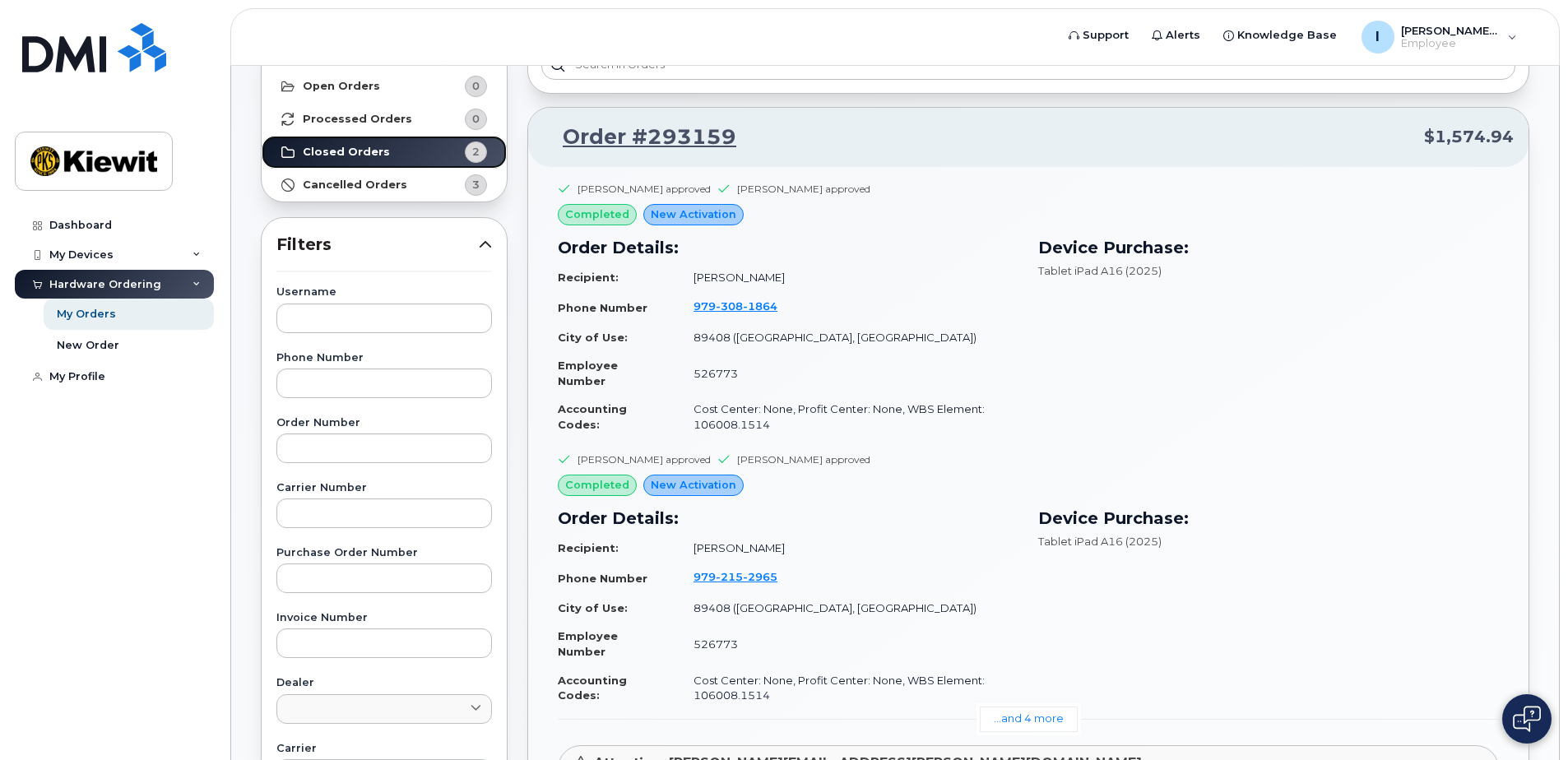
scroll to position [576, 0]
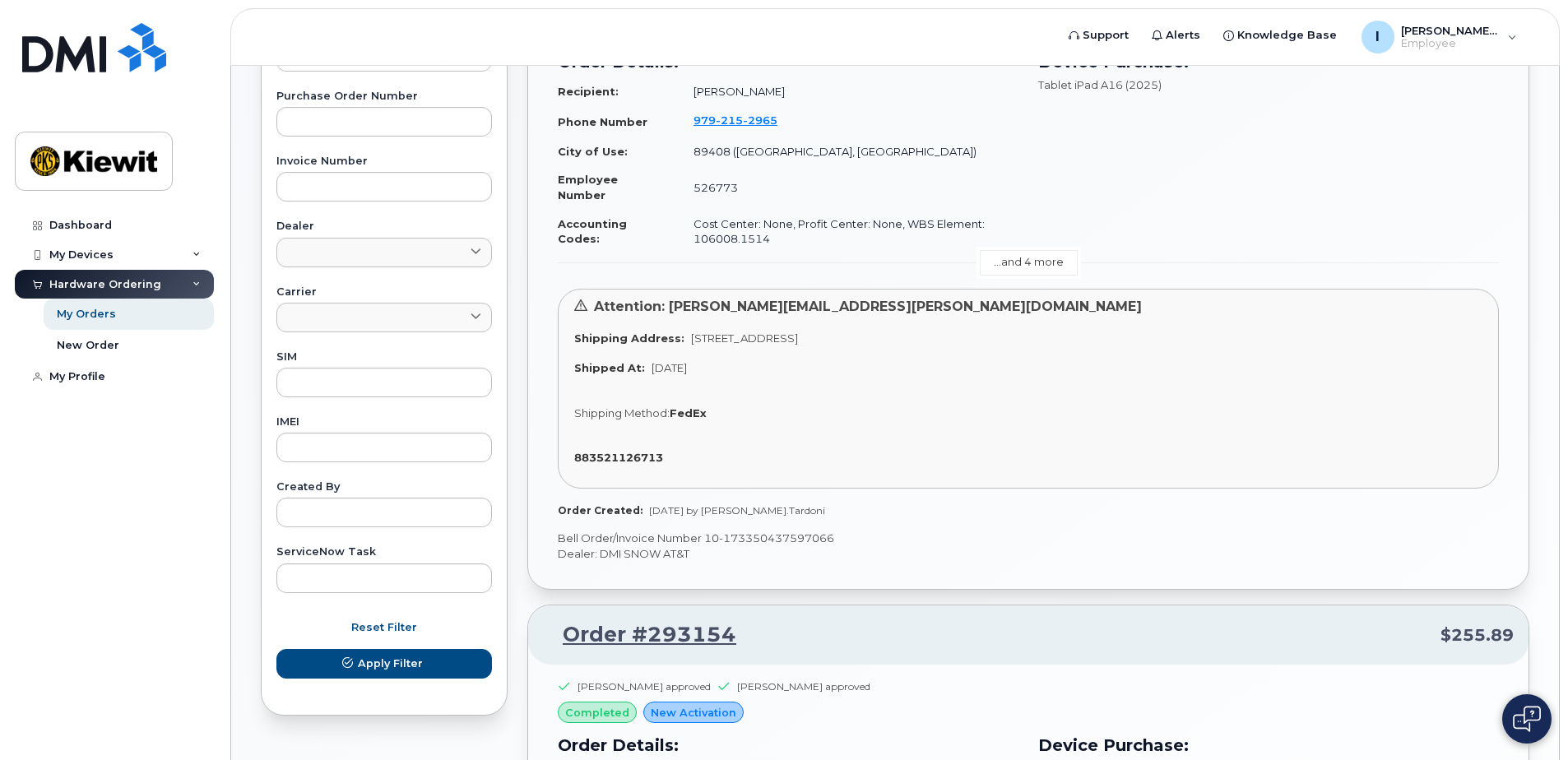
click at [1024, 260] on link "...and 4 more" at bounding box center [1028, 262] width 98 height 25
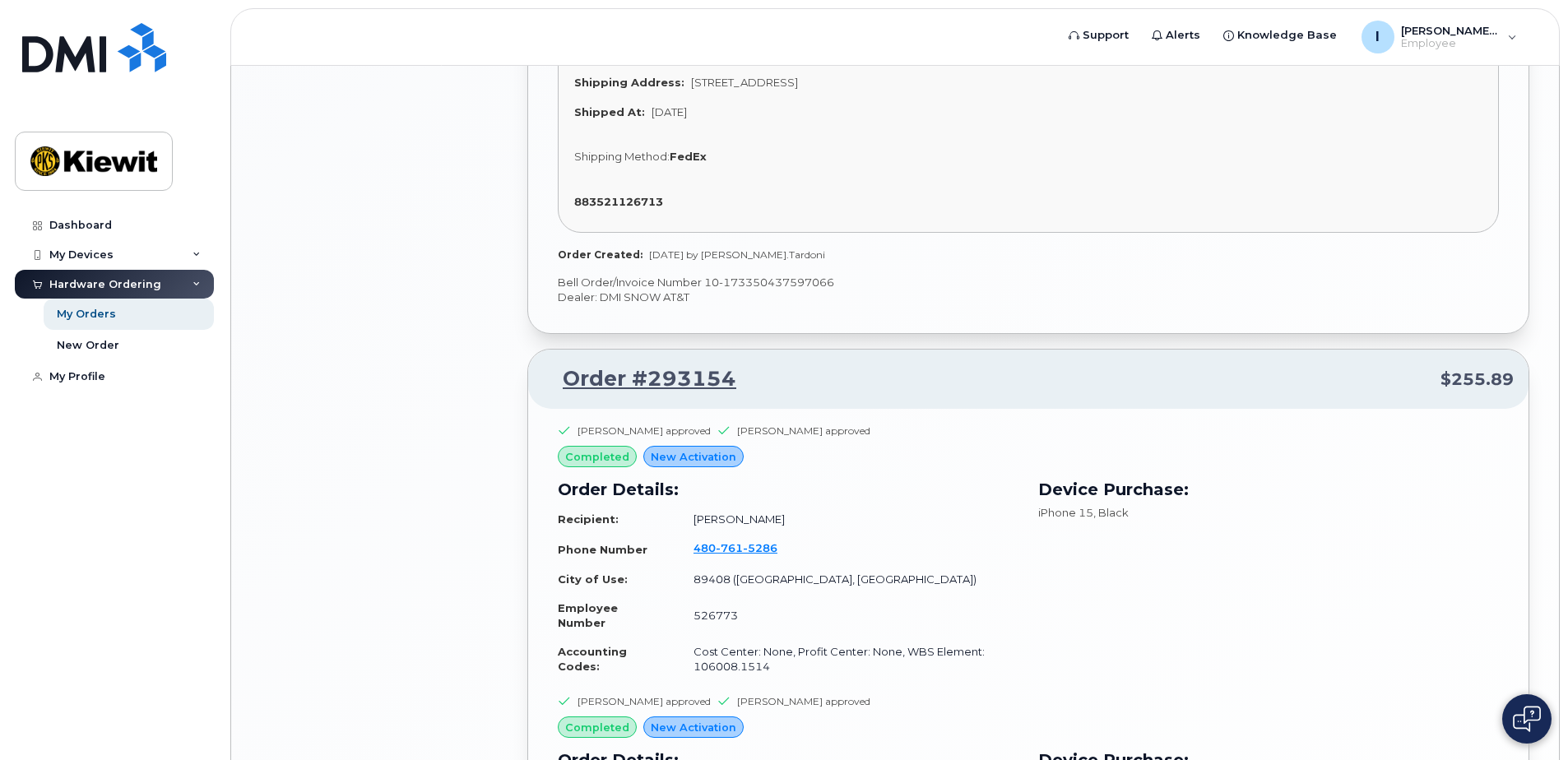
scroll to position [2468, 0]
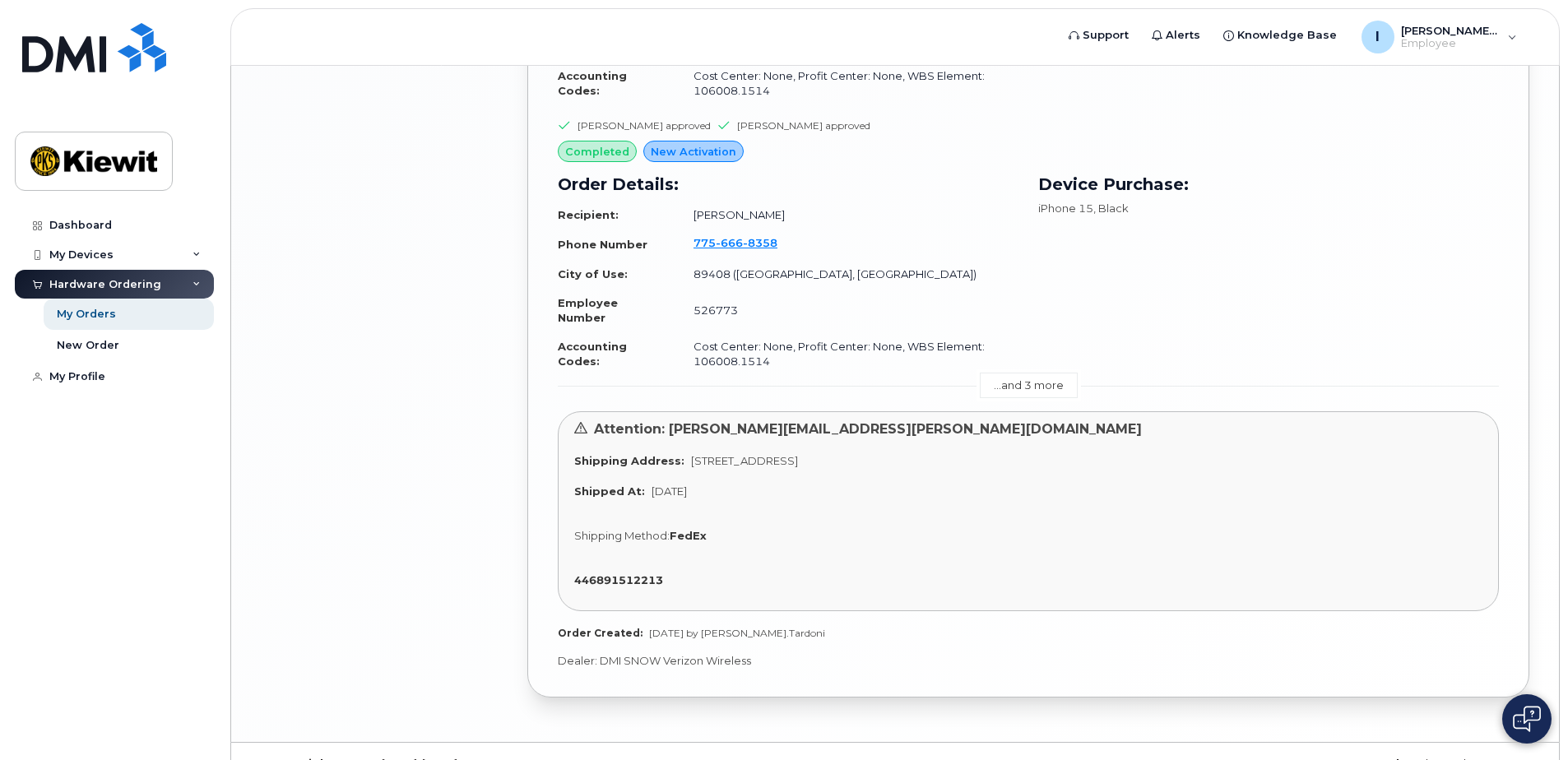
click at [1021, 379] on link "...and 3 more" at bounding box center [1028, 385] width 98 height 25
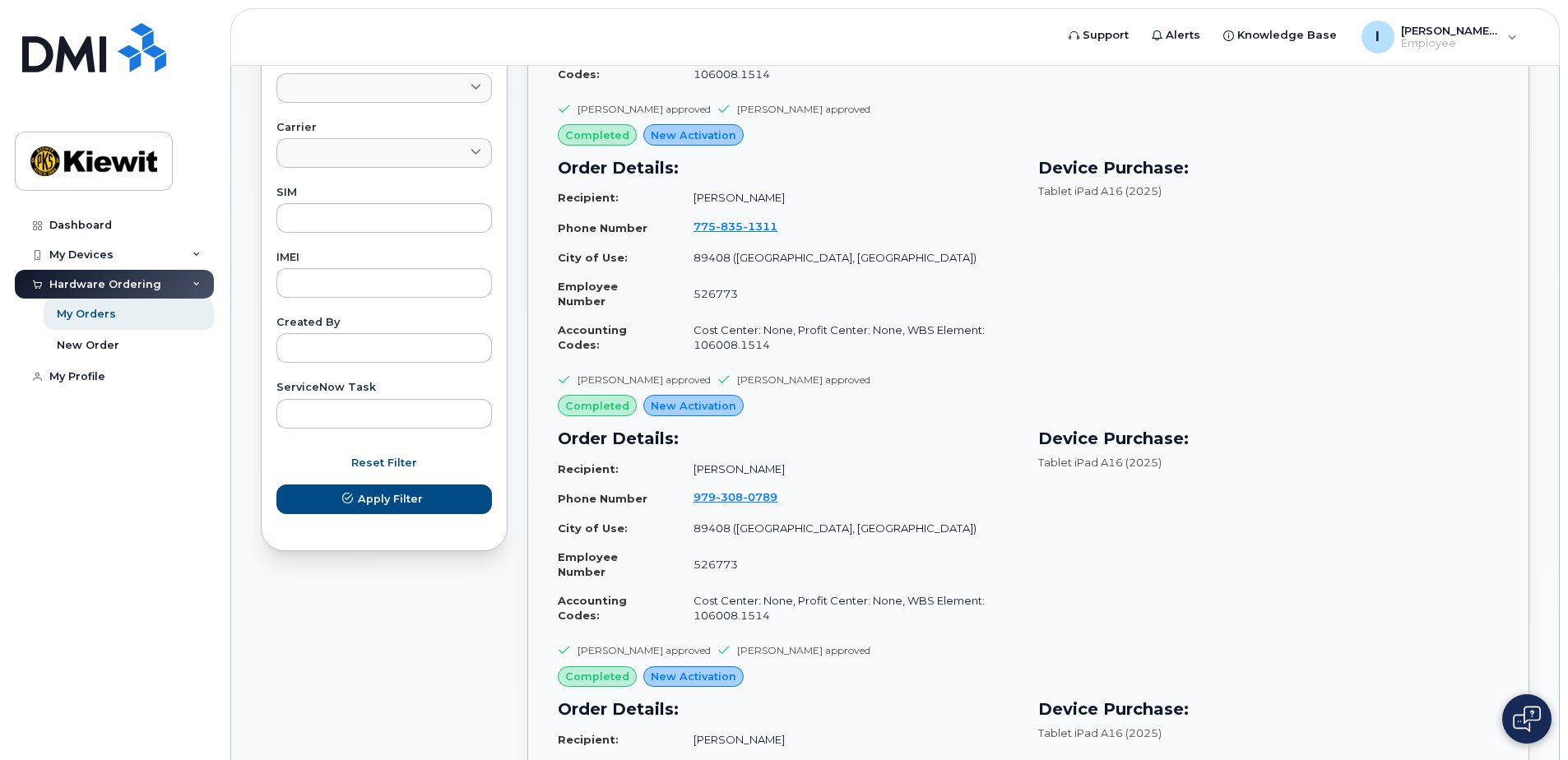
scroll to position [0, 0]
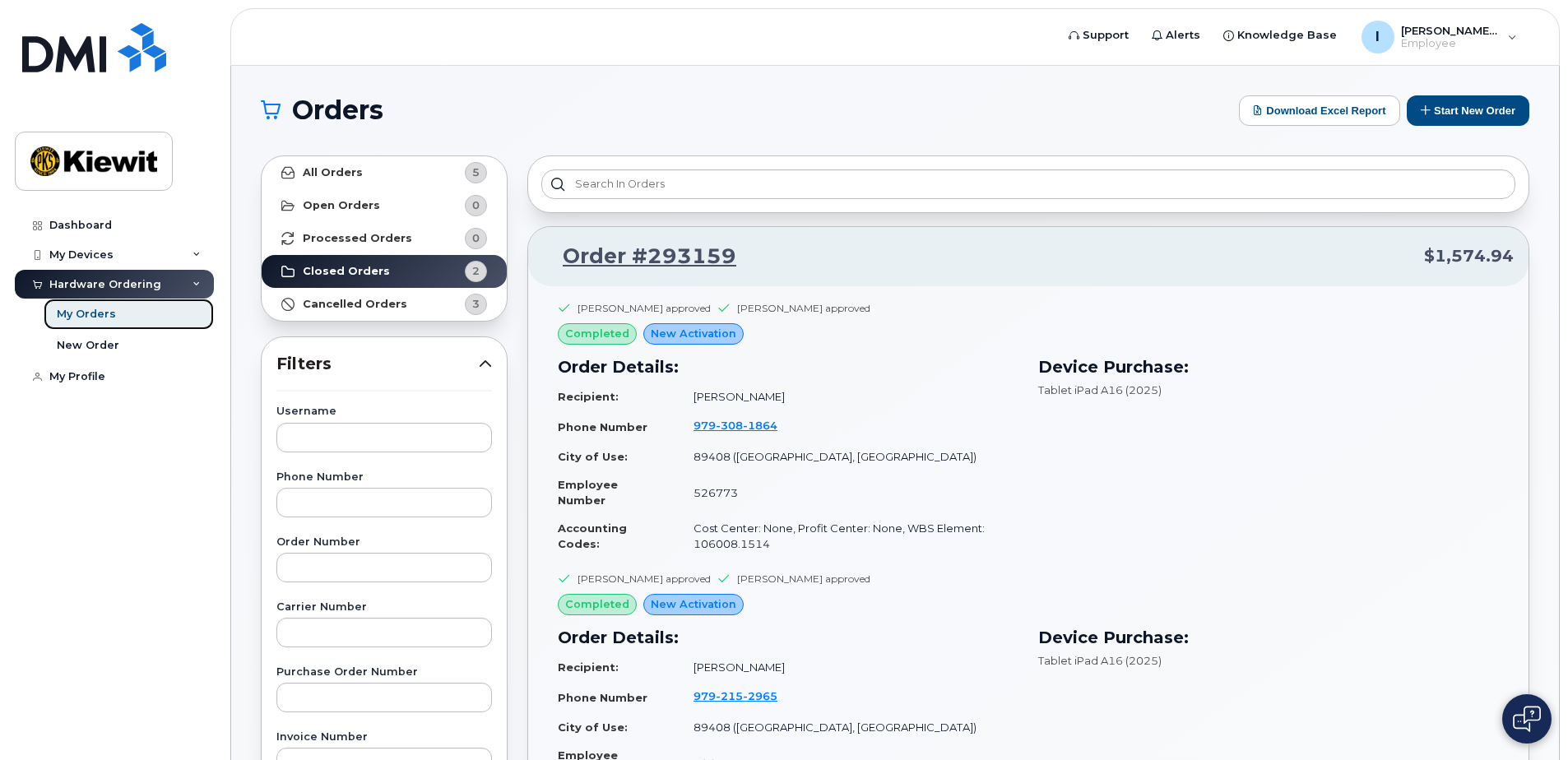
click at [90, 314] on div "My Orders" at bounding box center [86, 314] width 59 height 15
click at [91, 340] on div "New Order" at bounding box center [88, 345] width 62 height 15
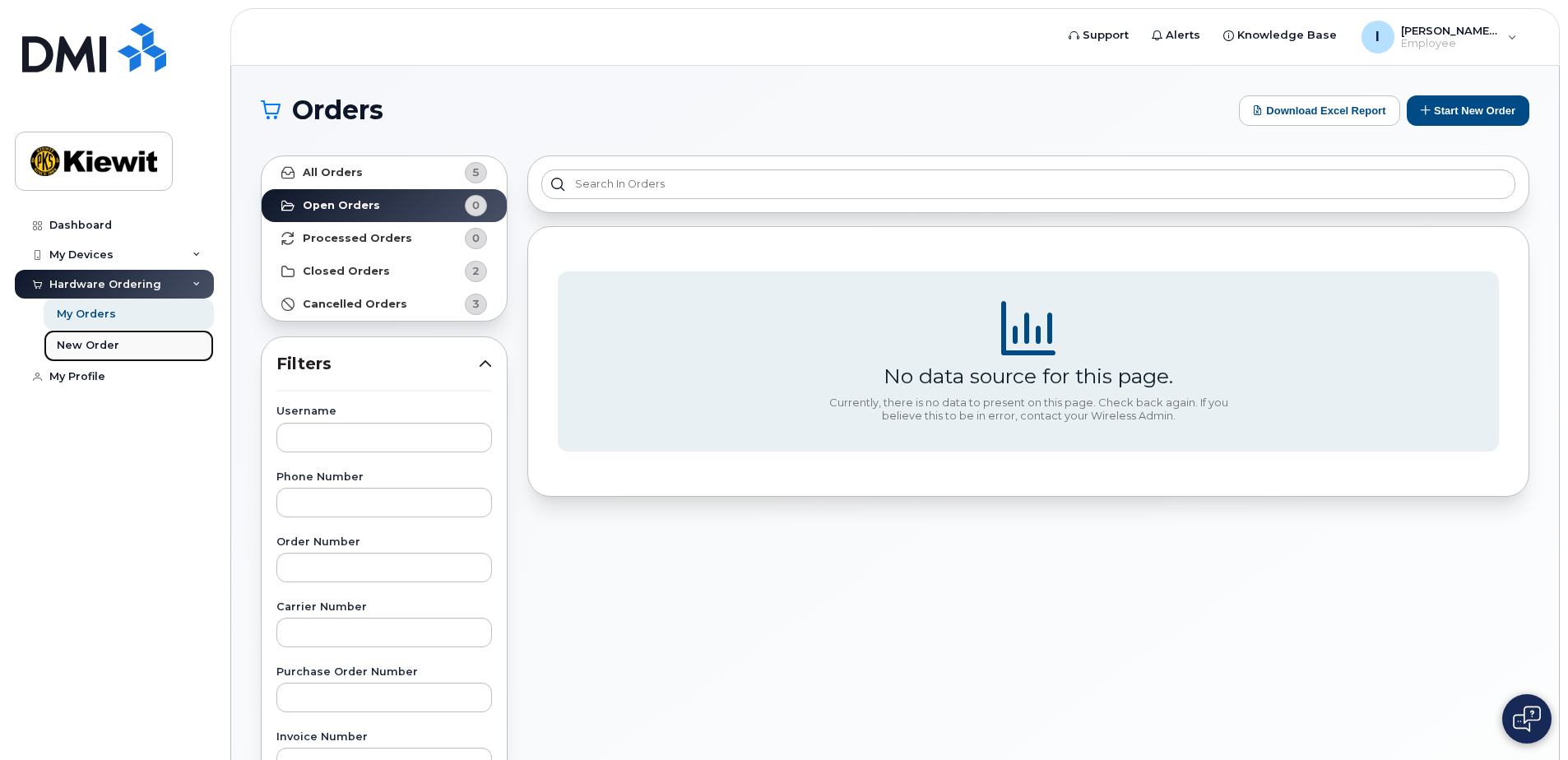
click at [79, 345] on div "New Order" at bounding box center [88, 345] width 62 height 15
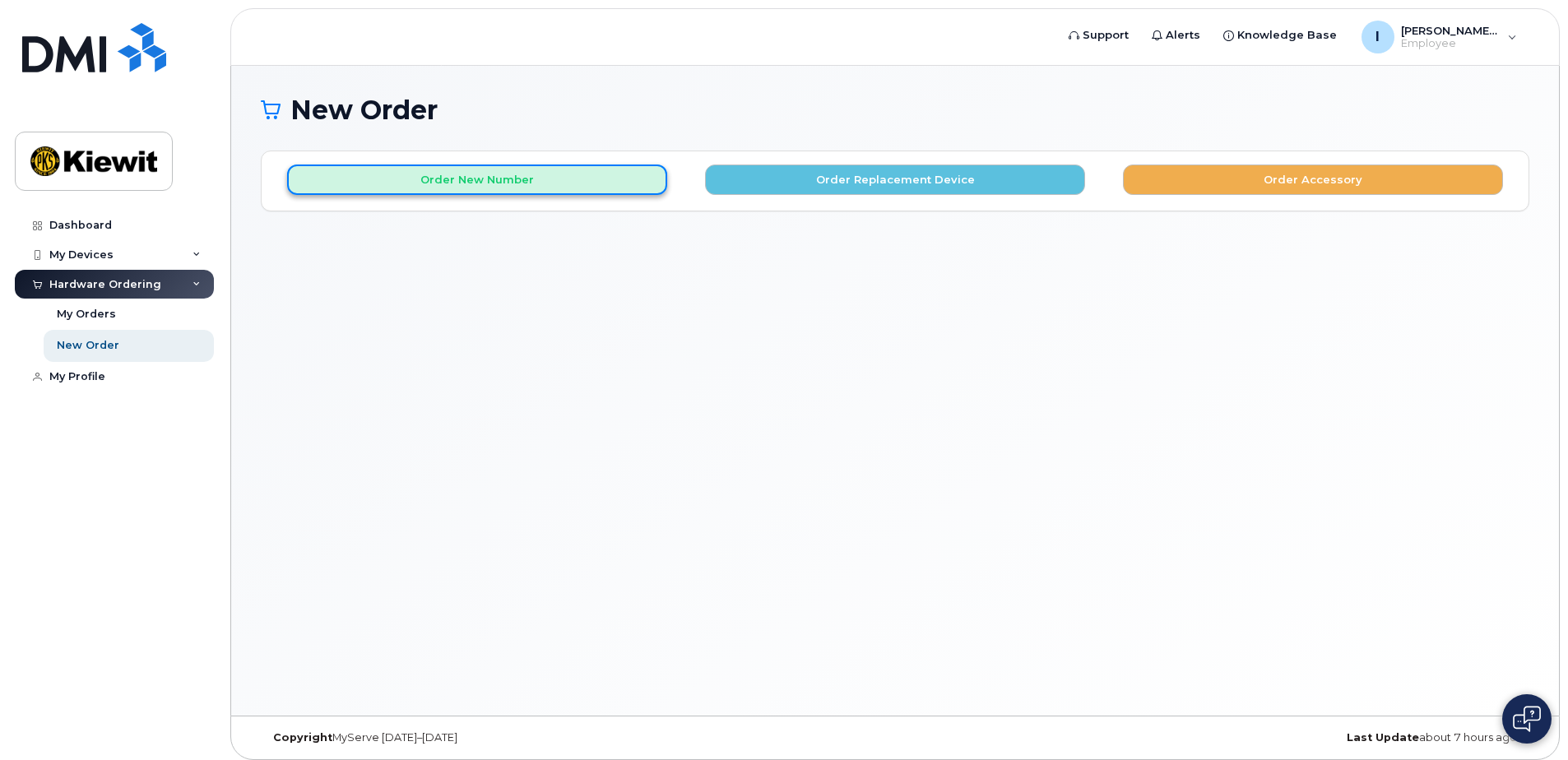
click at [537, 176] on button "Order New Number" at bounding box center [477, 179] width 380 height 30
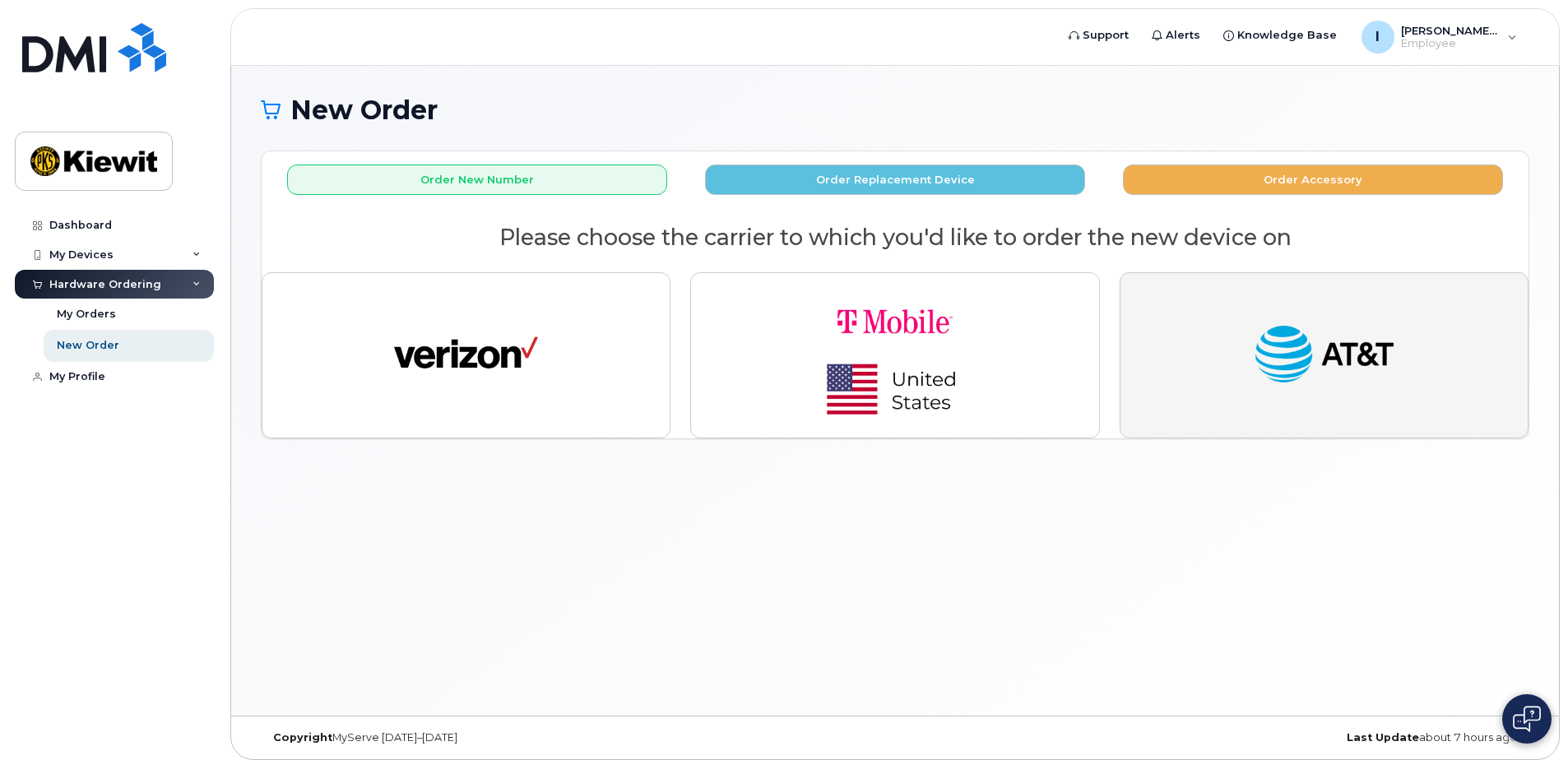
click at [1231, 397] on button "button" at bounding box center [1324, 355] width 409 height 166
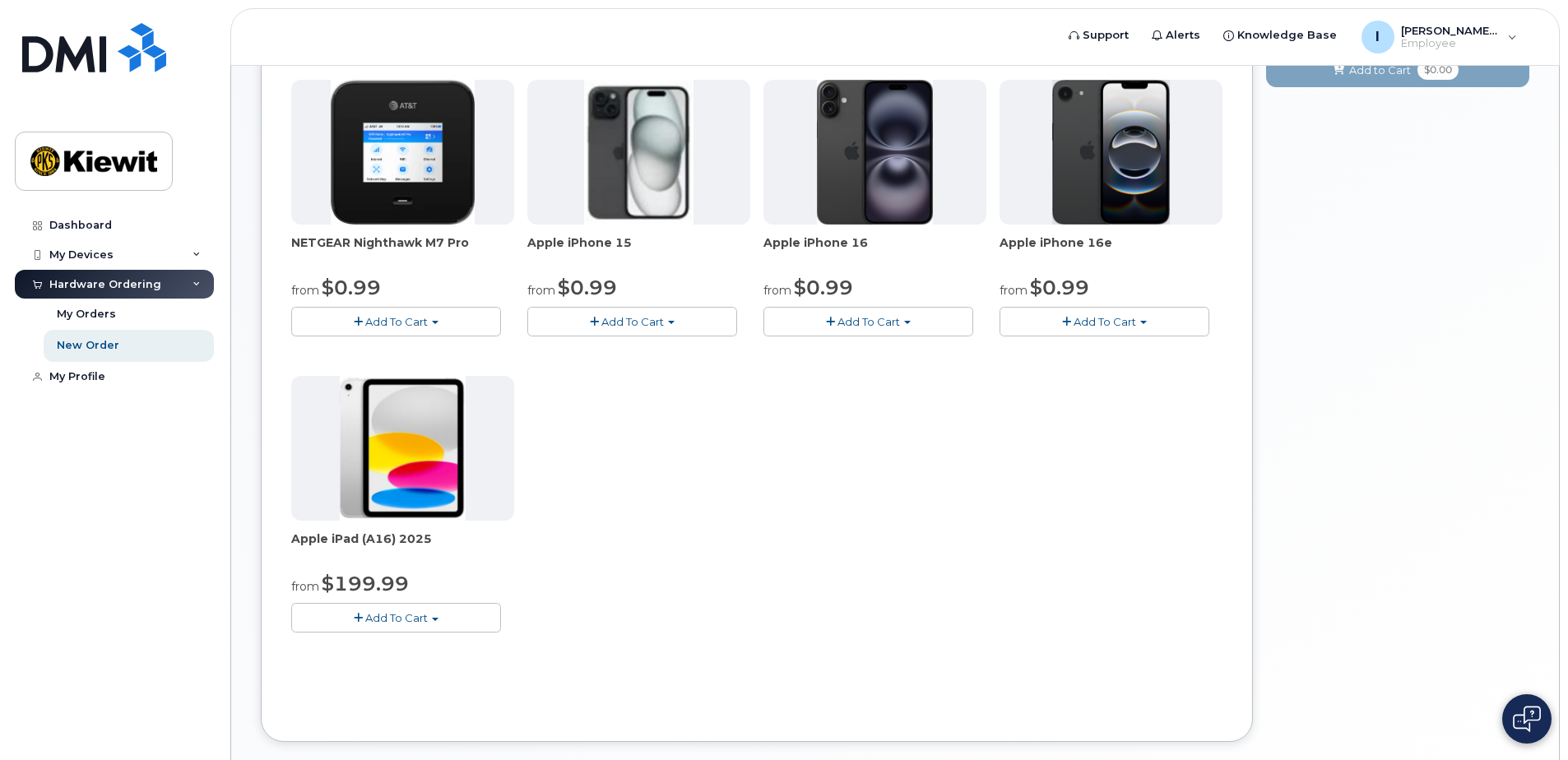
scroll to position [246, 0]
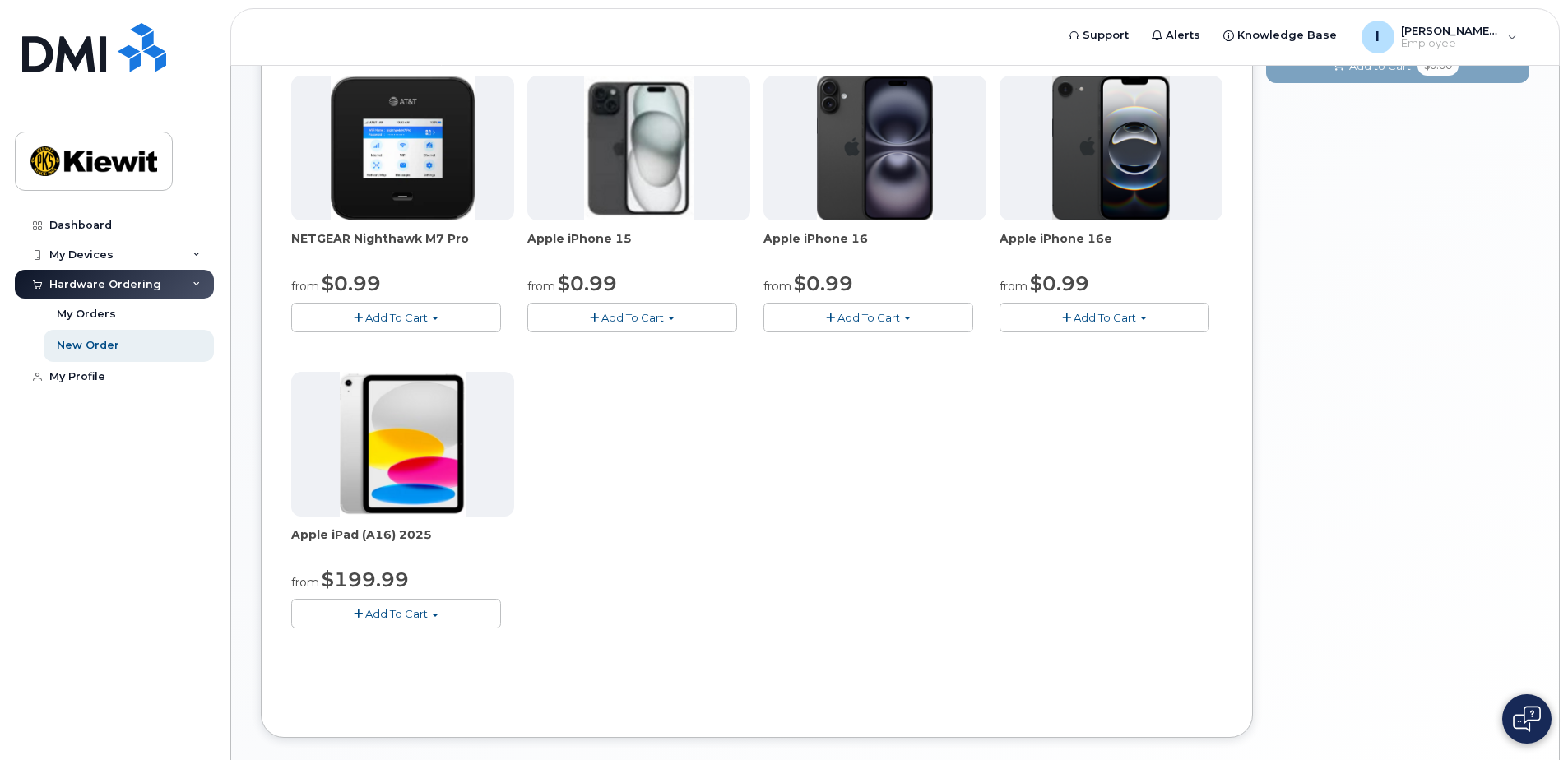
click at [1074, 323] on button "Add To Cart" at bounding box center [1104, 316] width 210 height 29
click at [1078, 348] on link "$0.99 - 2 Year Activation (128GB)" at bounding box center [1110, 348] width 212 height 21
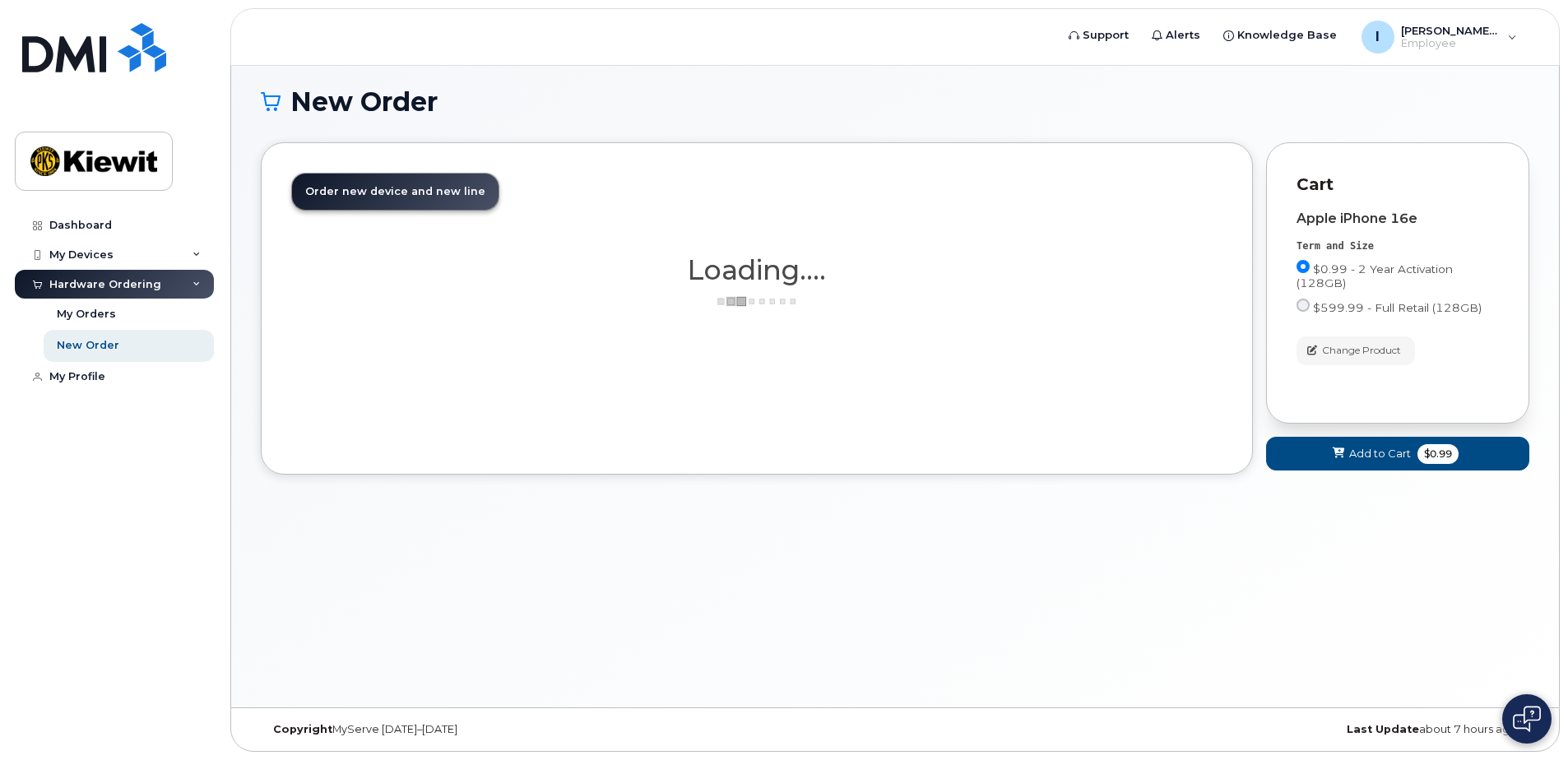
scroll to position [9, 0]
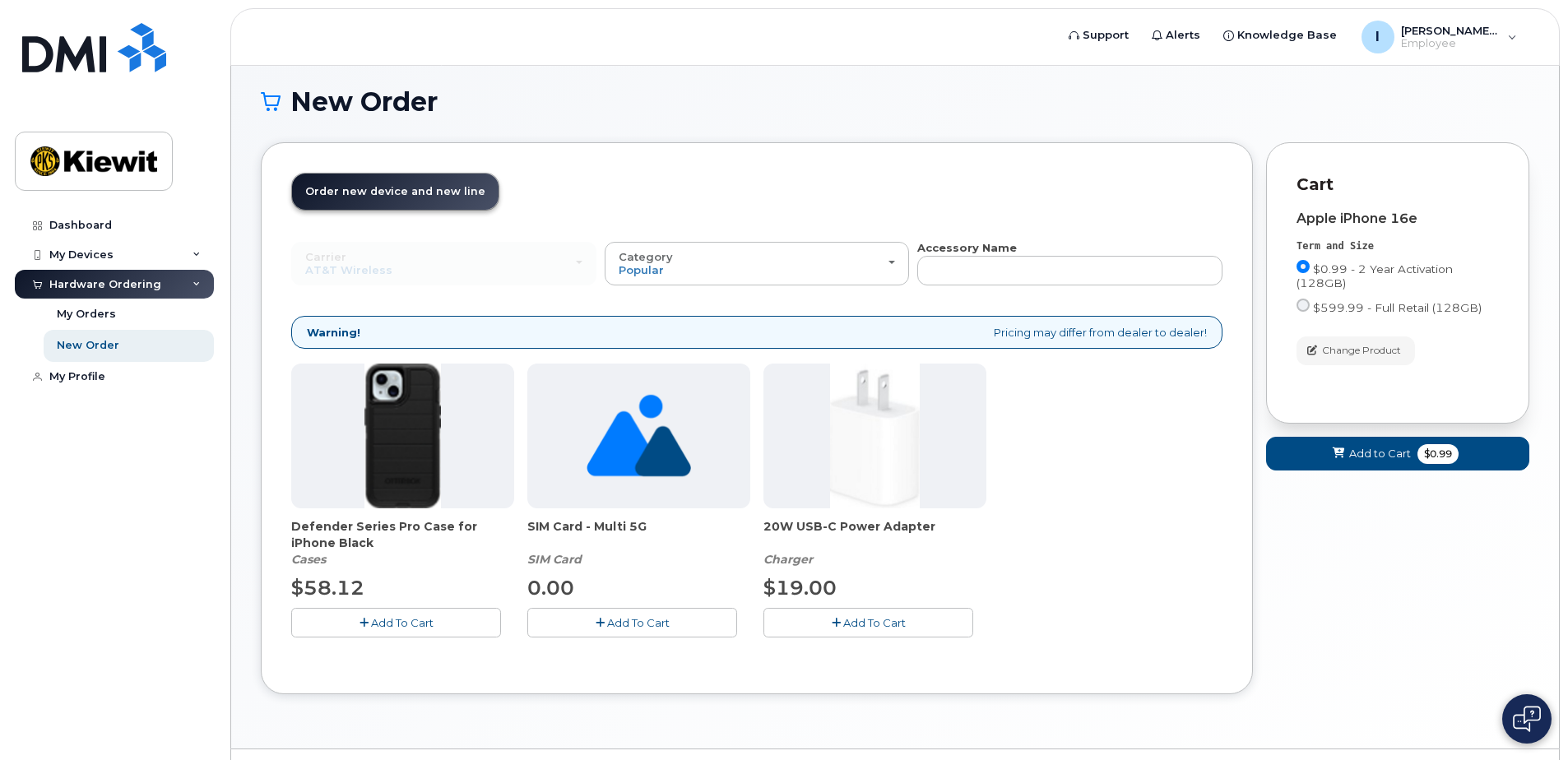
click at [415, 626] on span "Add To Cart" at bounding box center [402, 622] width 62 height 13
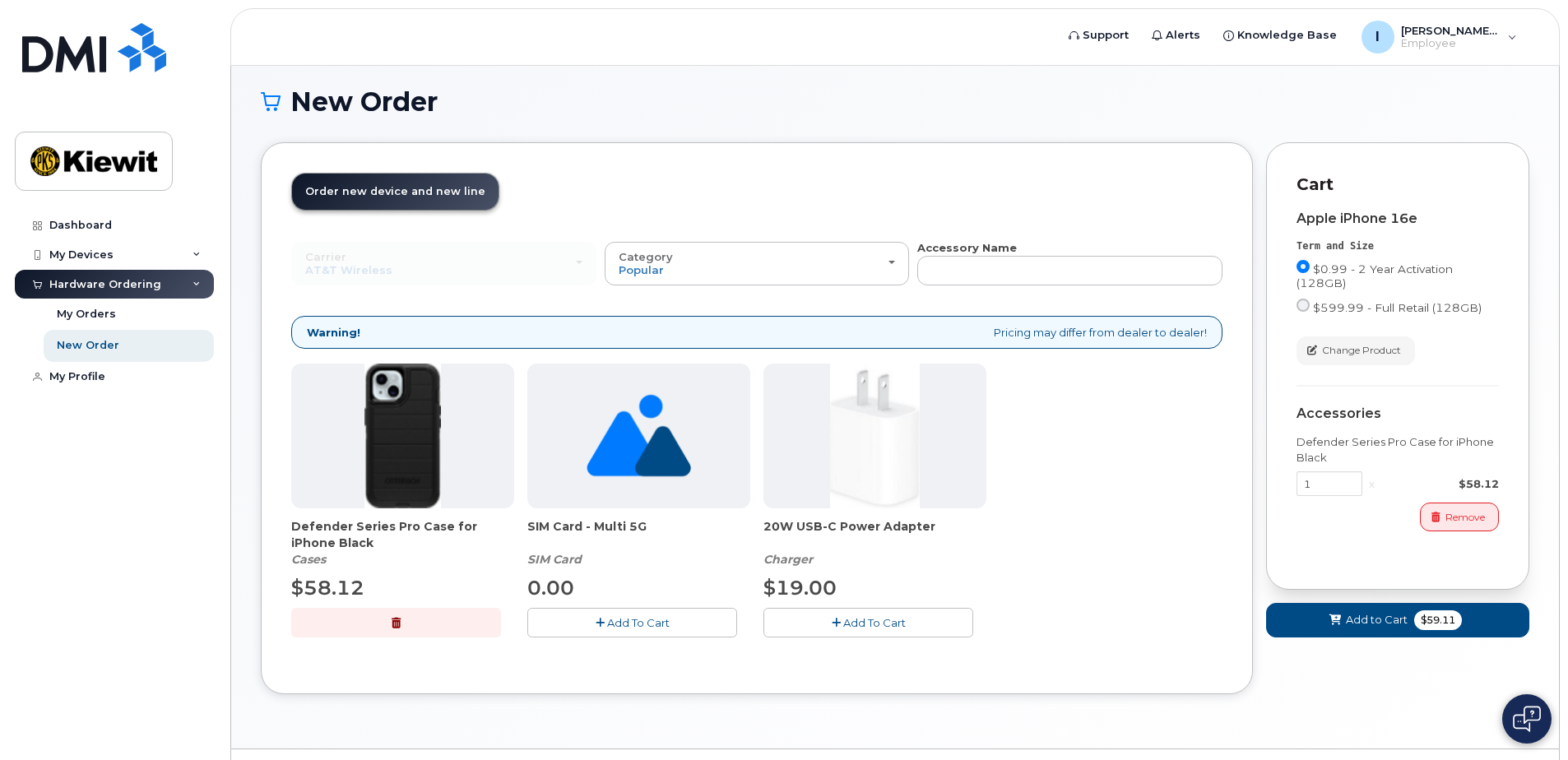
click at [863, 629] on span "Add To Cart" at bounding box center [874, 622] width 62 height 13
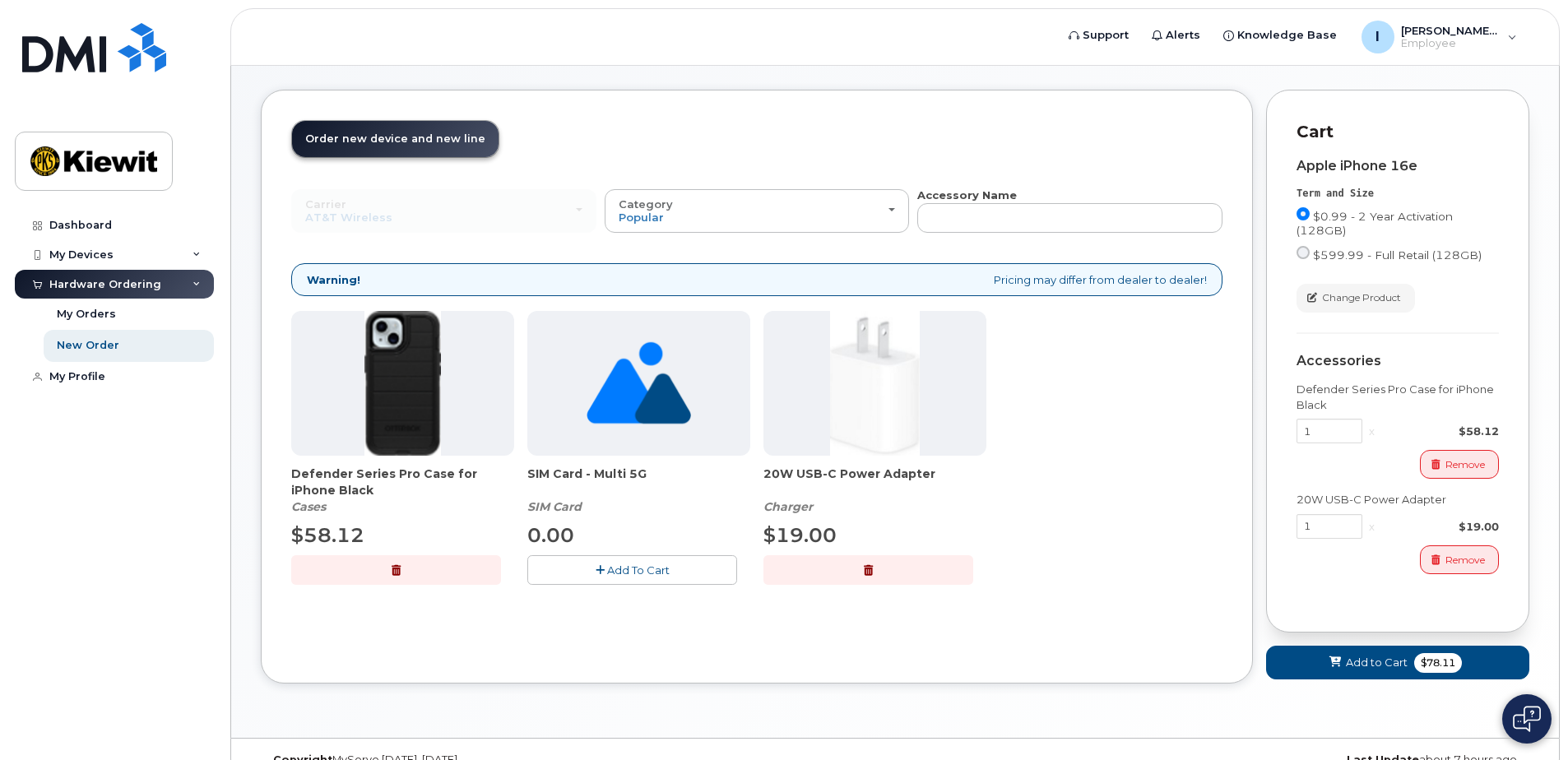
scroll to position [91, 0]
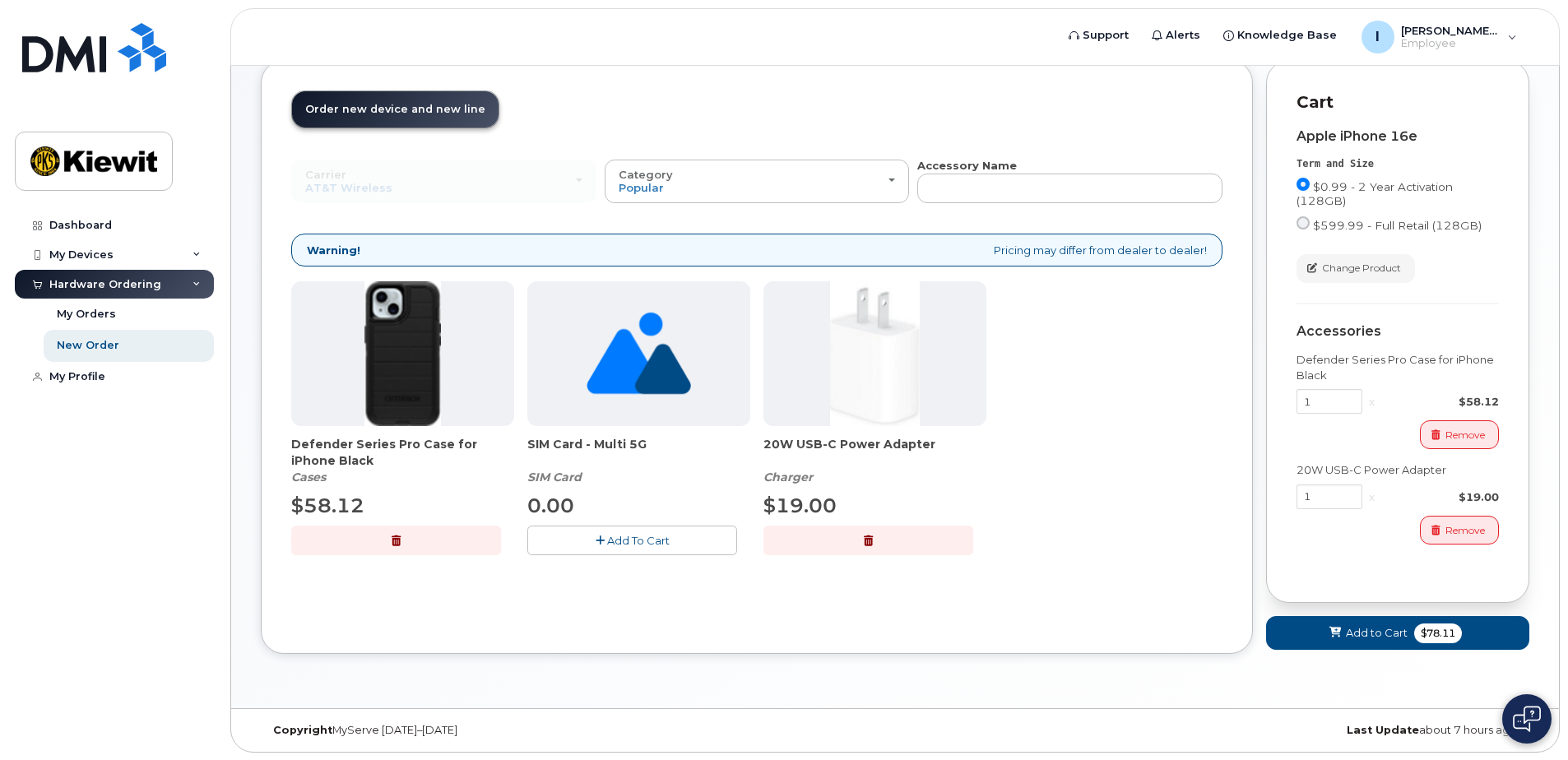
click at [559, 438] on span "SIM Card - Multi 5G" at bounding box center [639, 452] width 223 height 33
click at [646, 337] on img at bounding box center [638, 353] width 105 height 144
click at [1392, 640] on span "Add to Cart" at bounding box center [1376, 633] width 61 height 16
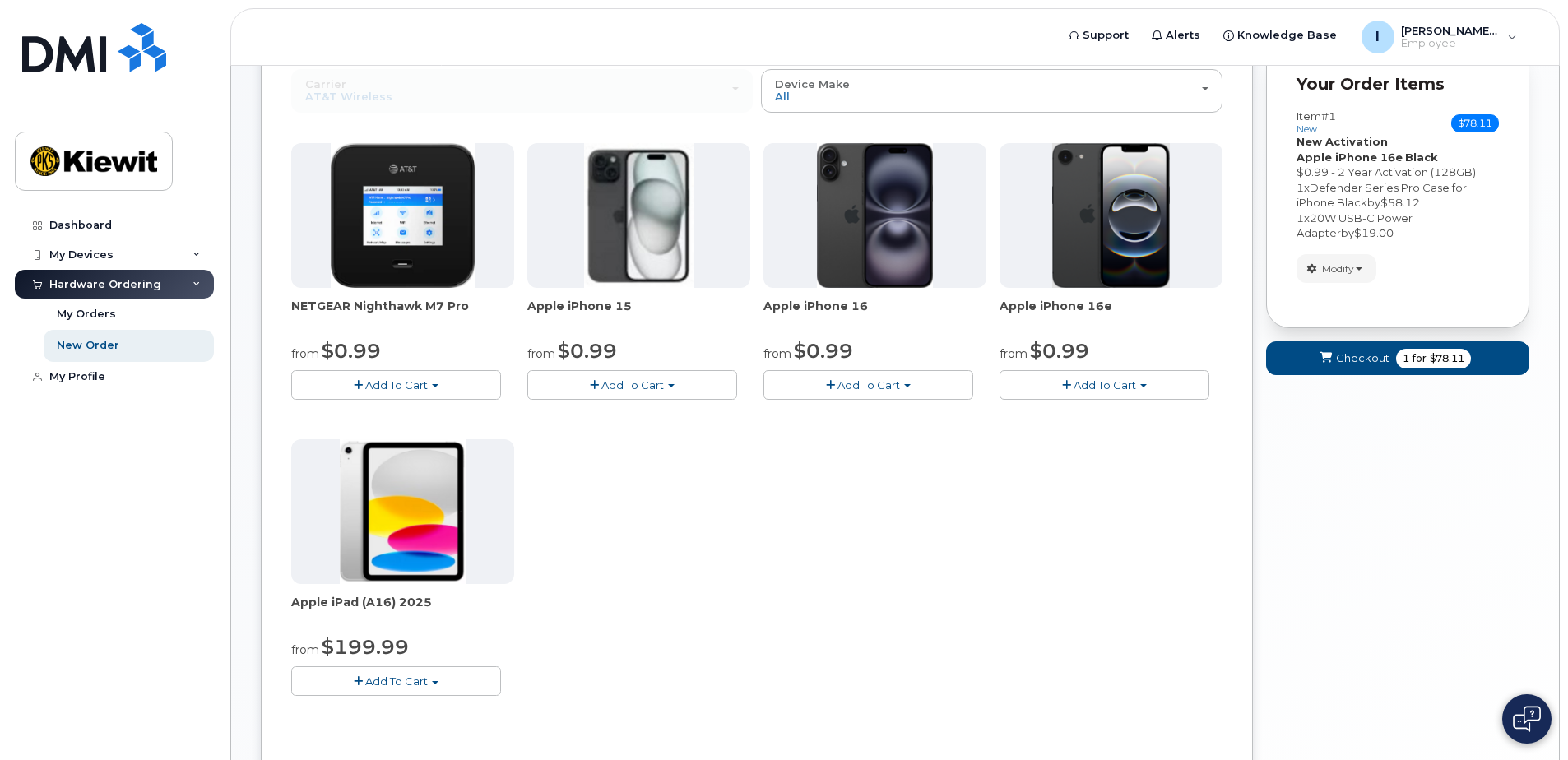
scroll to position [331, 0]
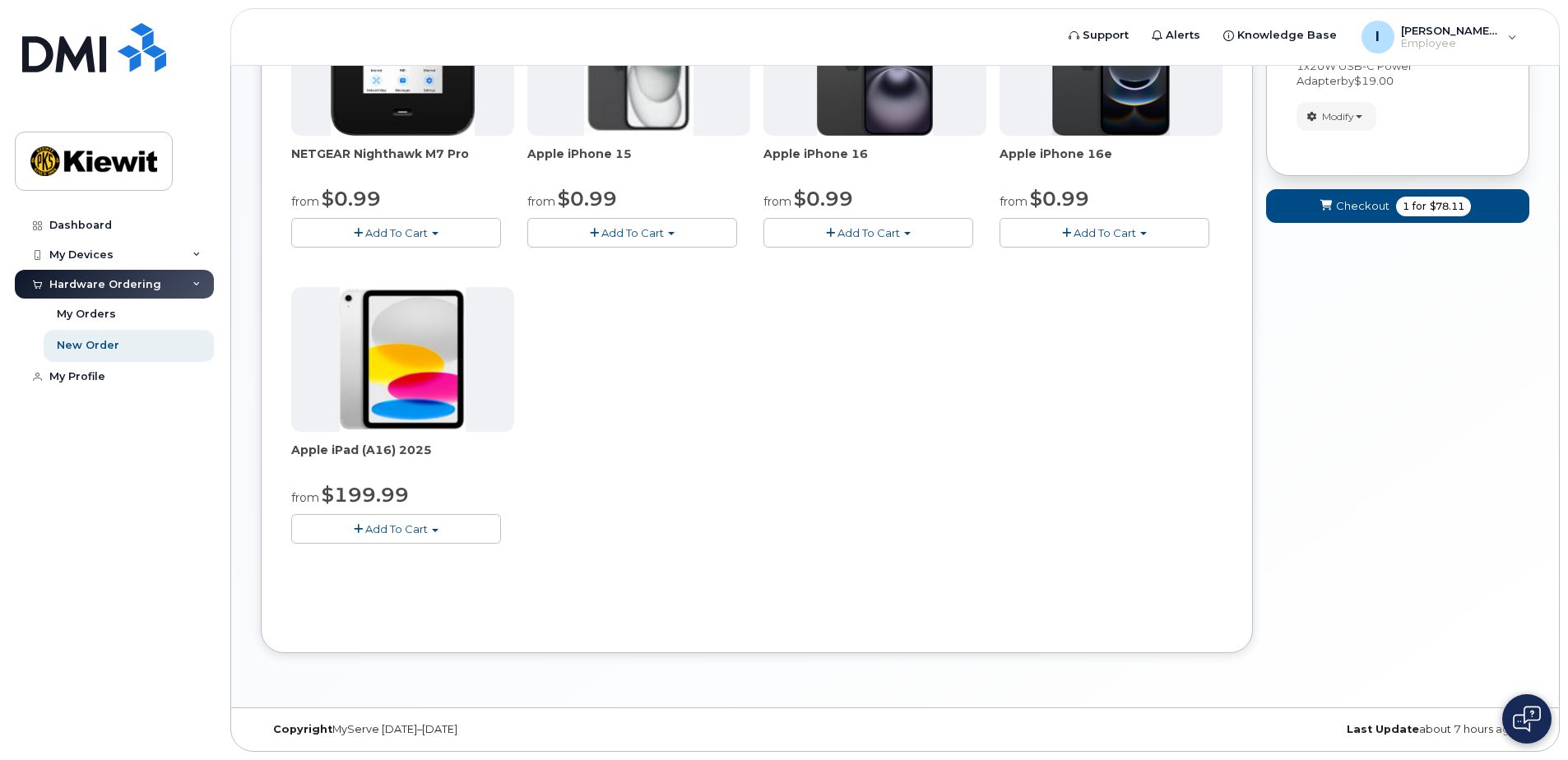
click at [445, 530] on button "Add To Cart" at bounding box center [396, 528] width 210 height 29
click at [447, 583] on link "$199.99 - 2 Year Activation (128GB)" at bounding box center [409, 579] width 227 height 21
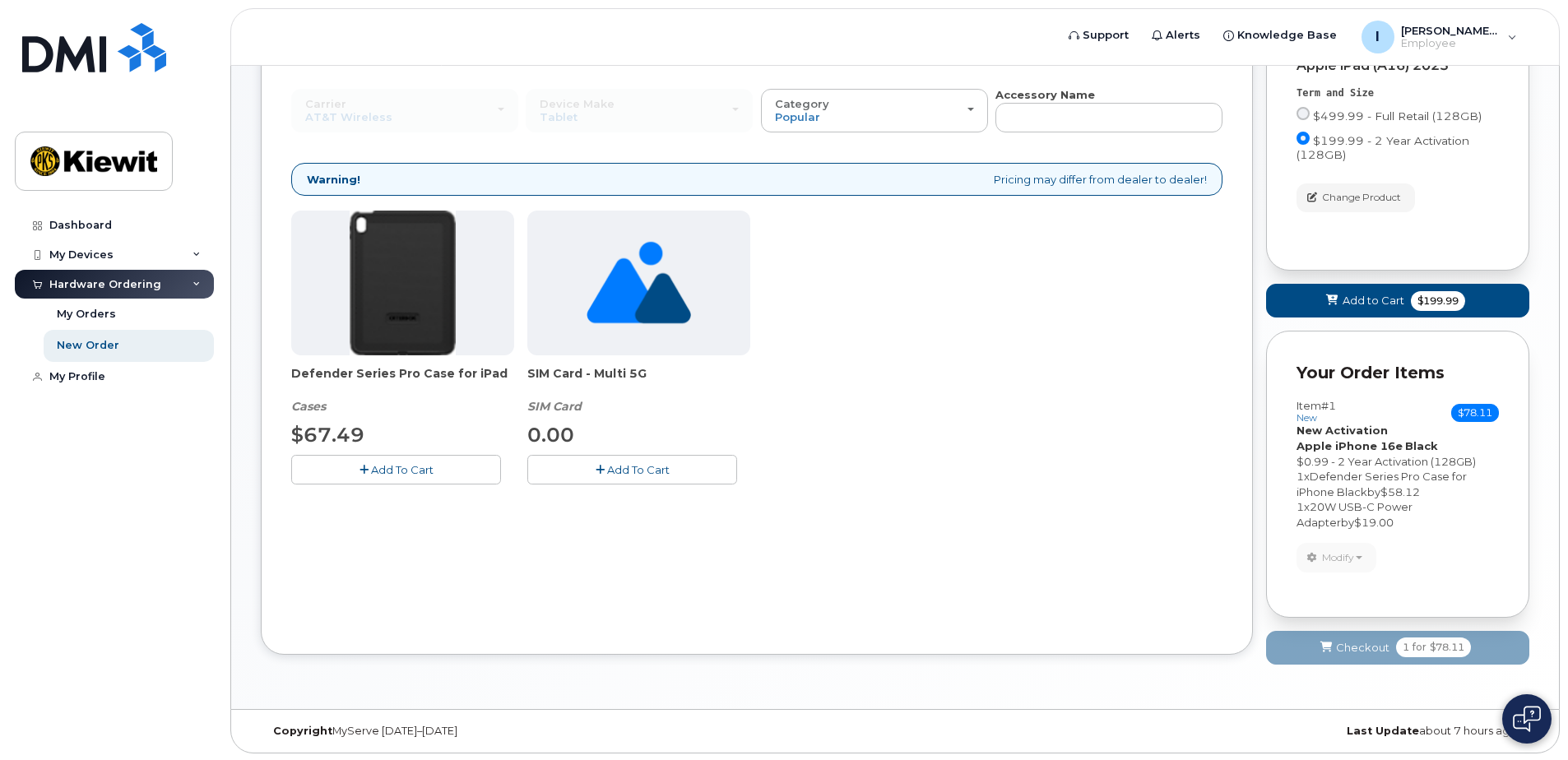
scroll to position [163, 0]
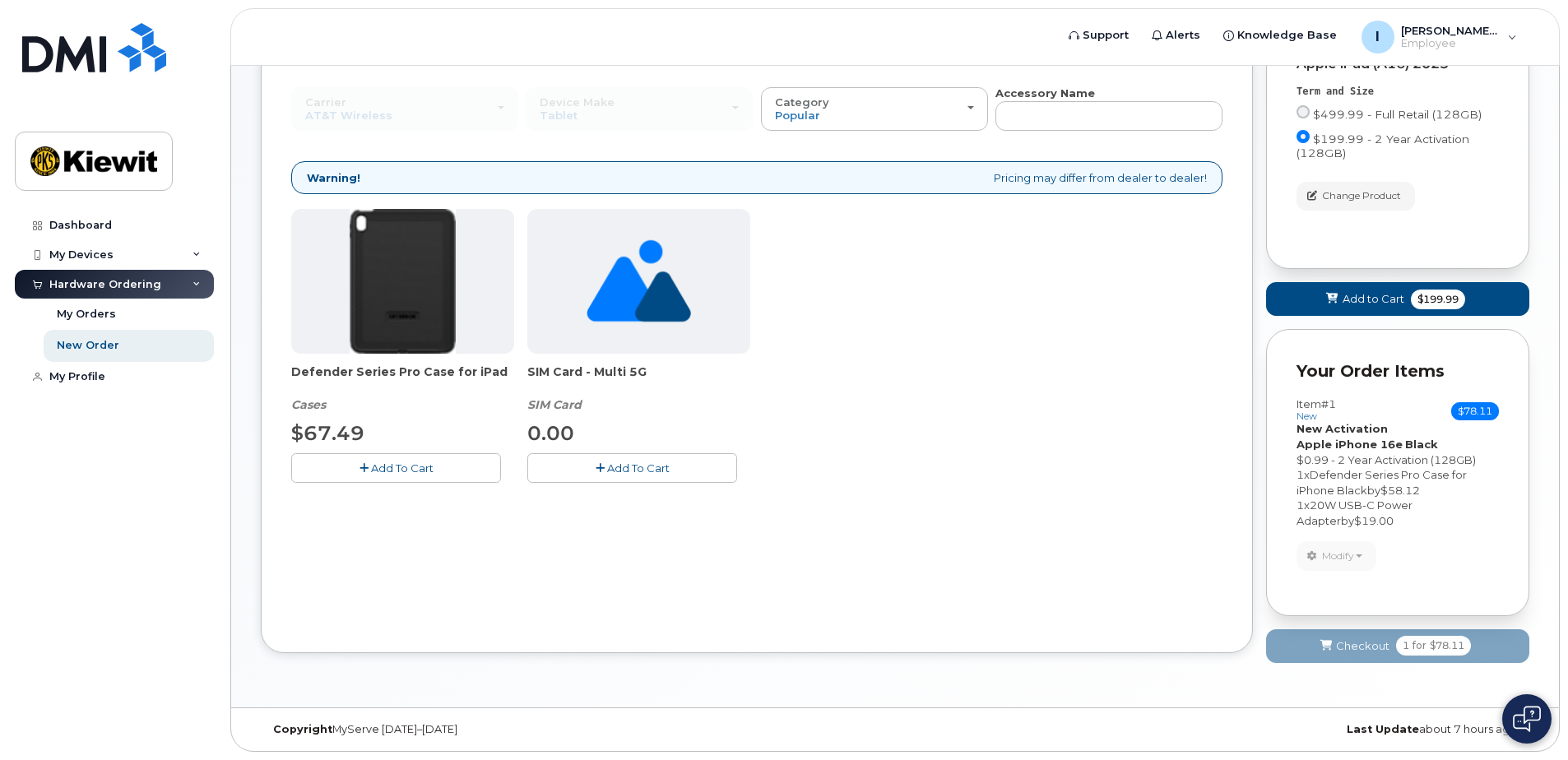
click at [406, 463] on span "Add To Cart" at bounding box center [402, 468] width 62 height 13
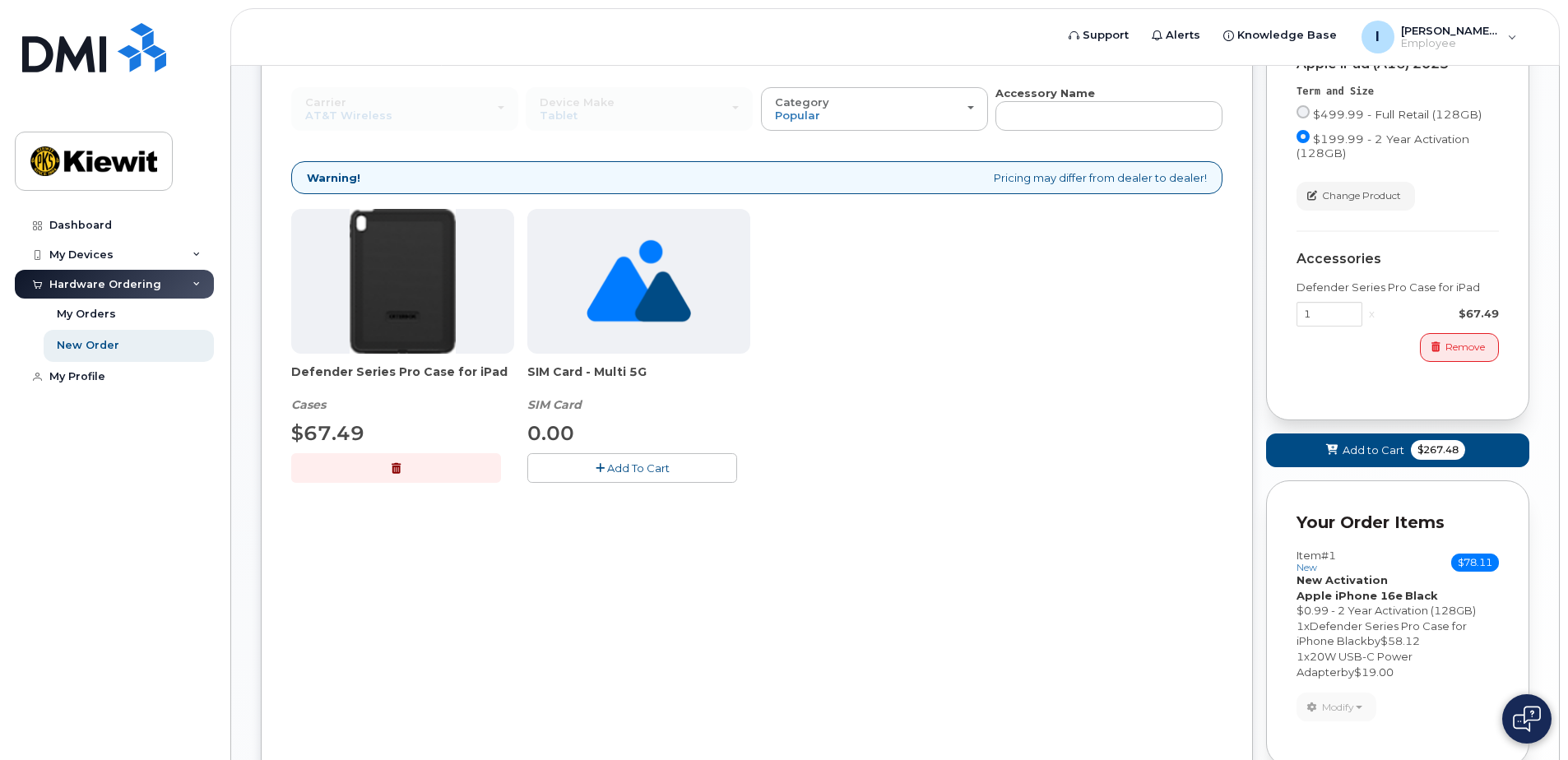
scroll to position [0, 0]
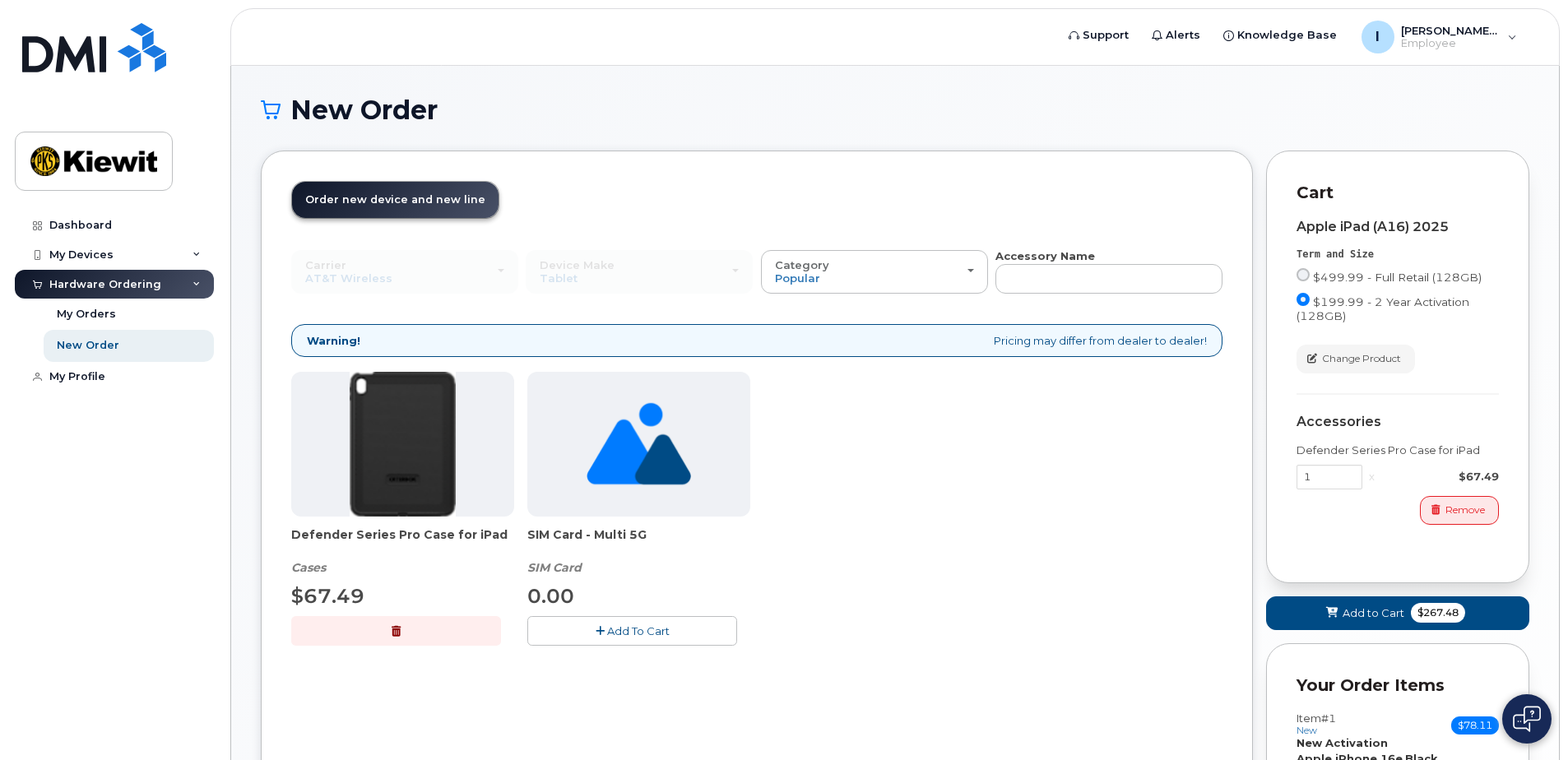
click at [632, 632] on span "Add To Cart" at bounding box center [638, 630] width 62 height 13
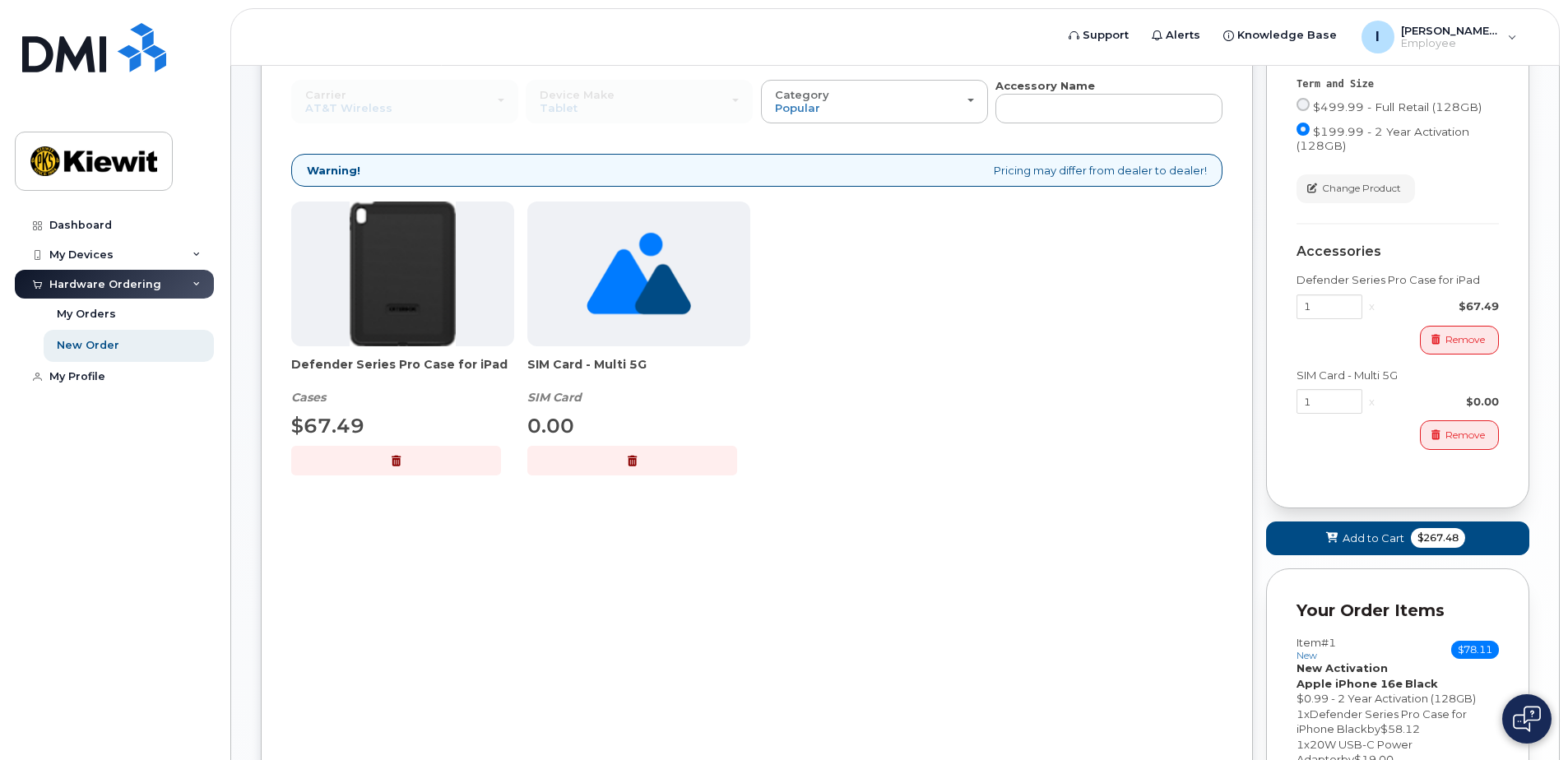
scroll to position [410, 0]
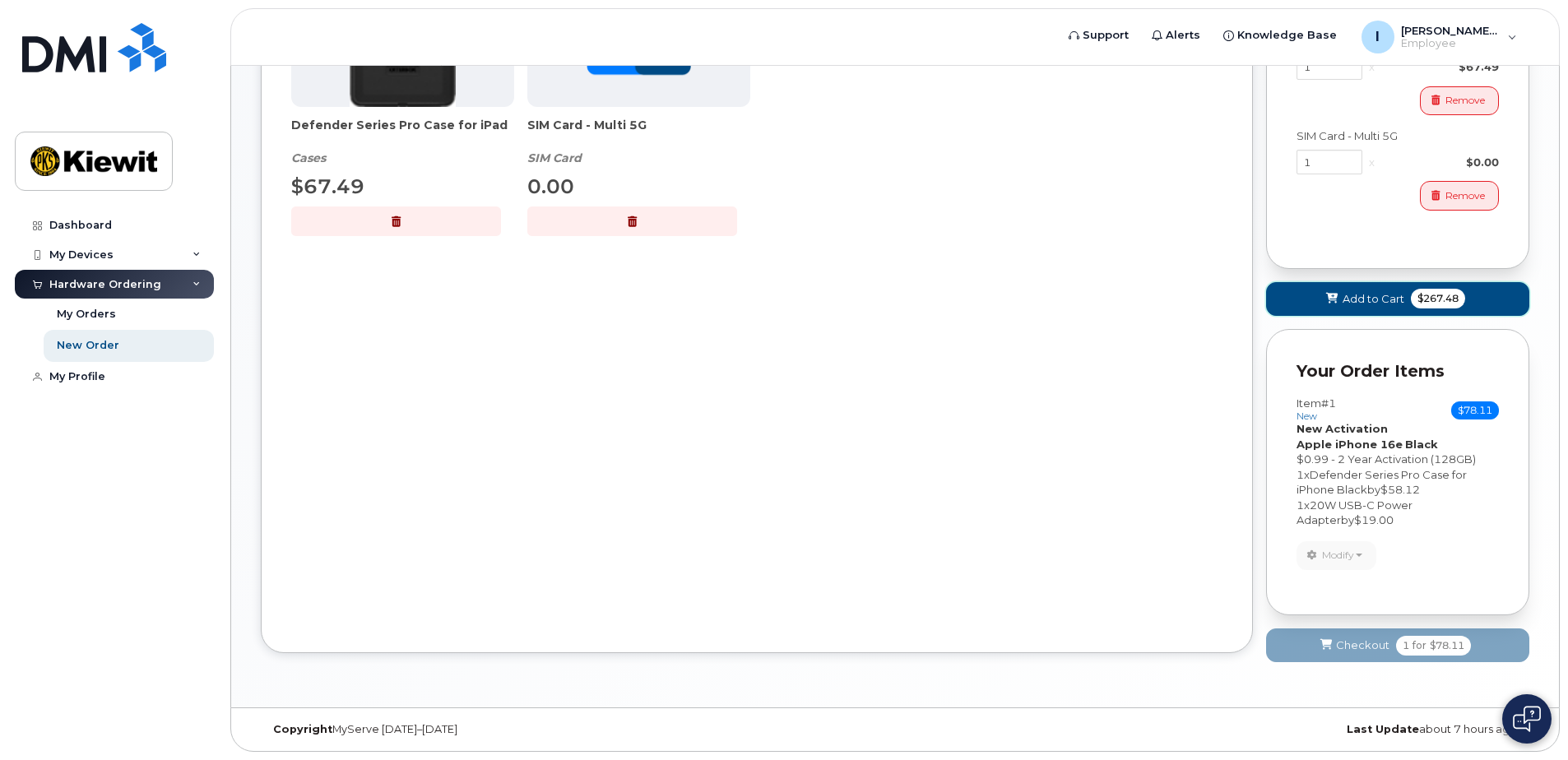
click at [1352, 284] on button "Add to Cart $267.48" at bounding box center [1398, 298] width 263 height 34
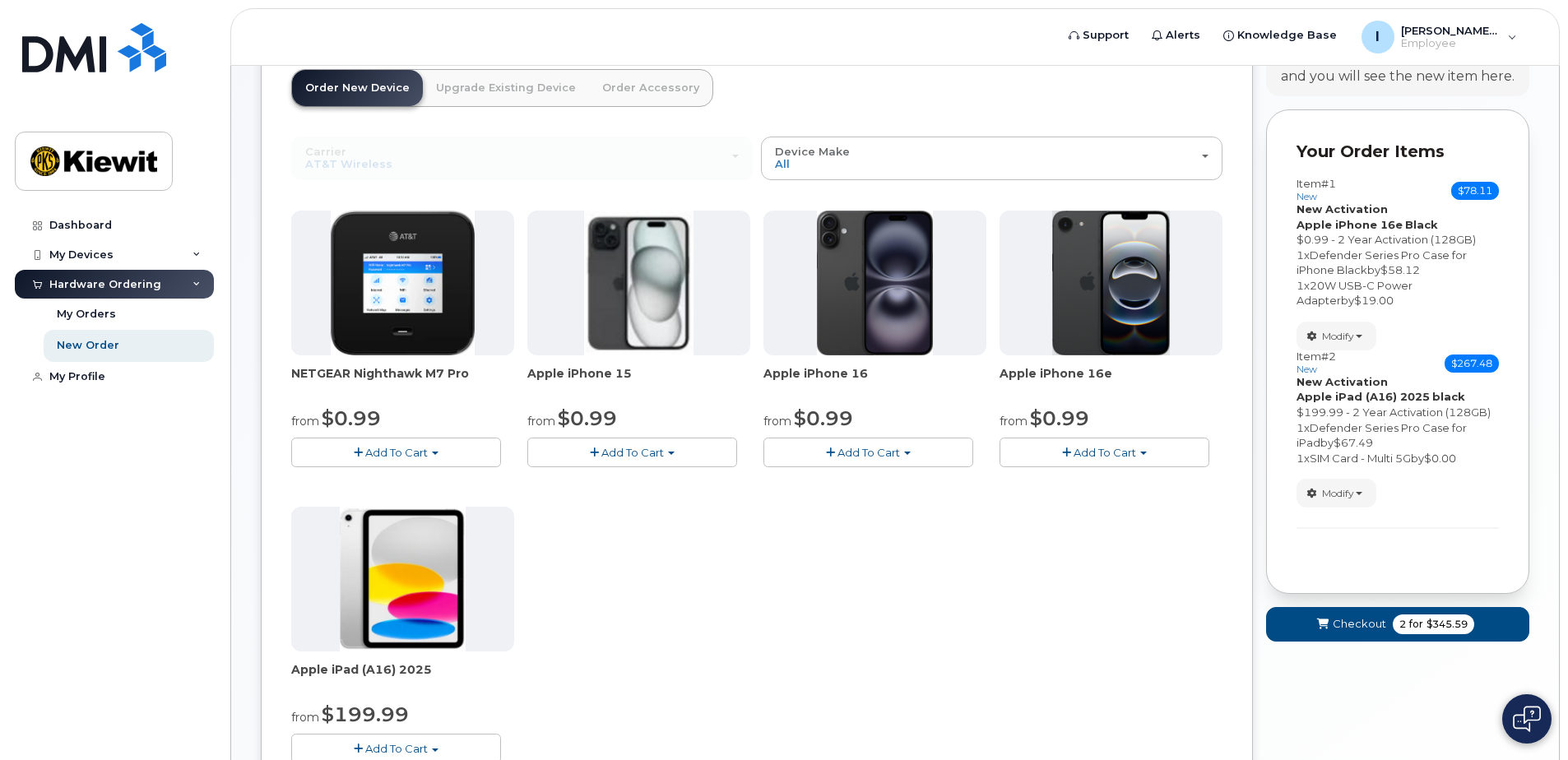
scroll to position [85, 0]
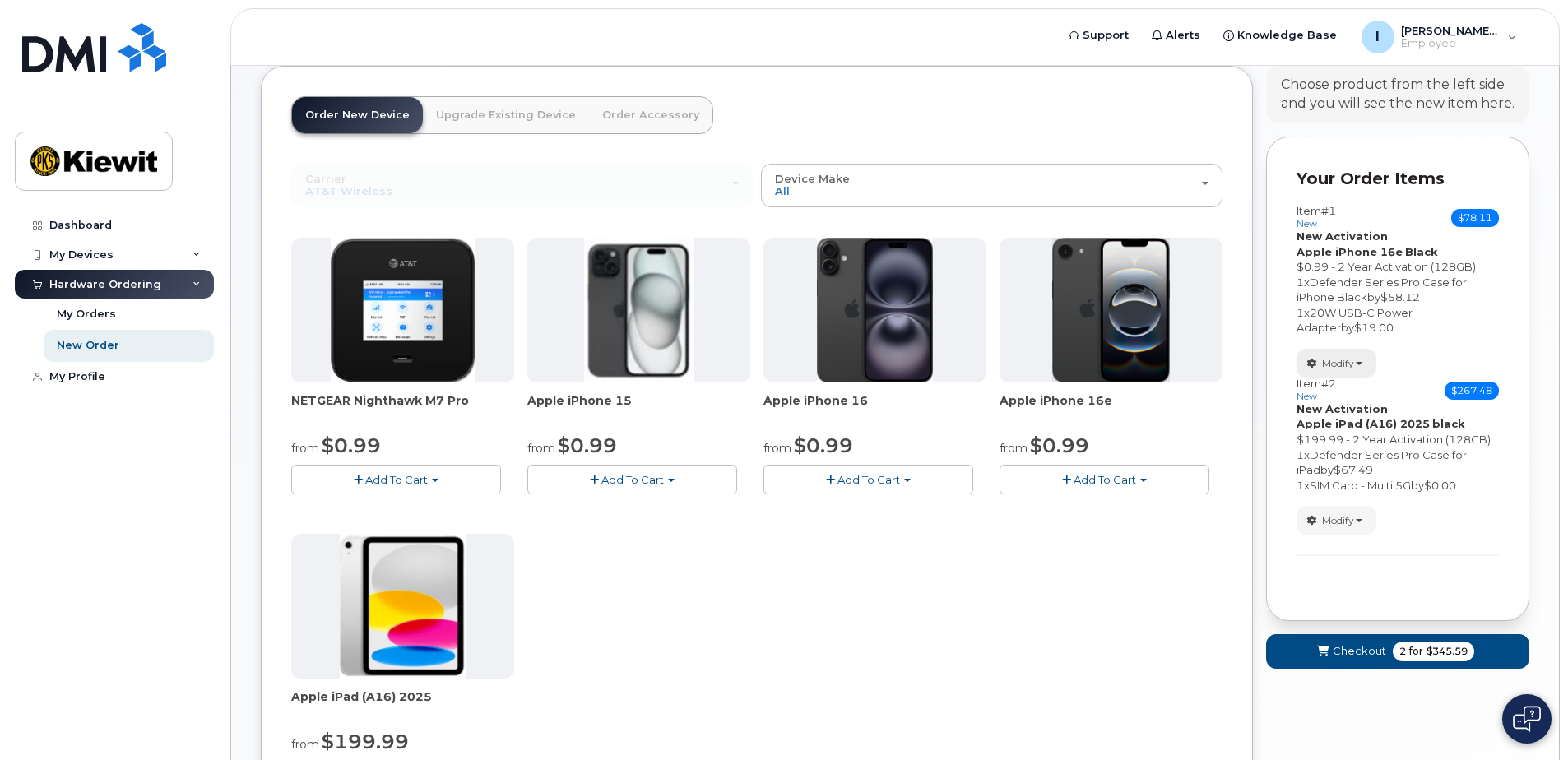
click at [1366, 364] on button "Modify" at bounding box center [1336, 362] width 80 height 29
click at [1361, 393] on link "change" at bounding box center [1375, 388] width 157 height 20
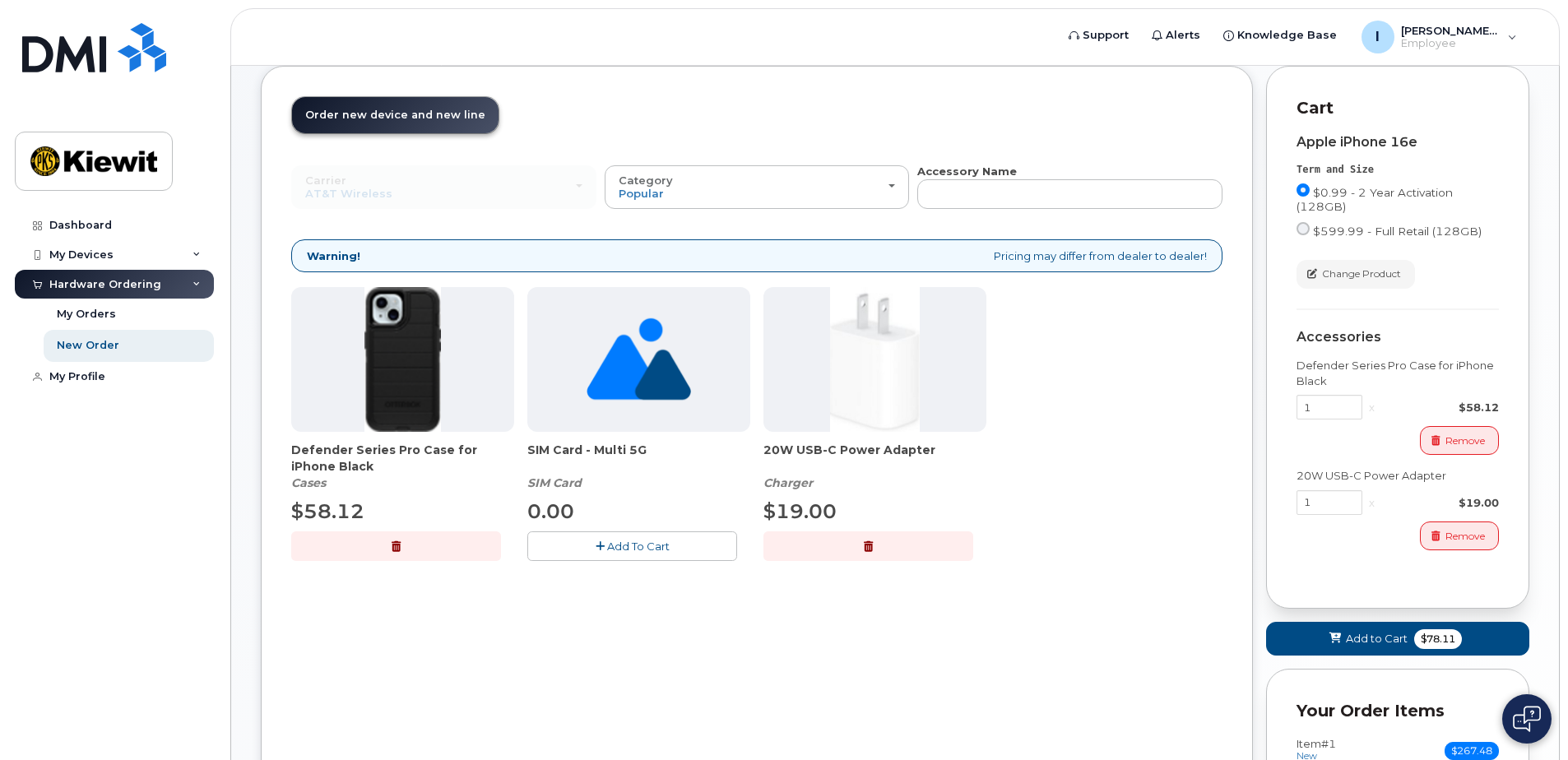
click at [609, 552] on span "Add To Cart" at bounding box center [638, 546] width 62 height 13
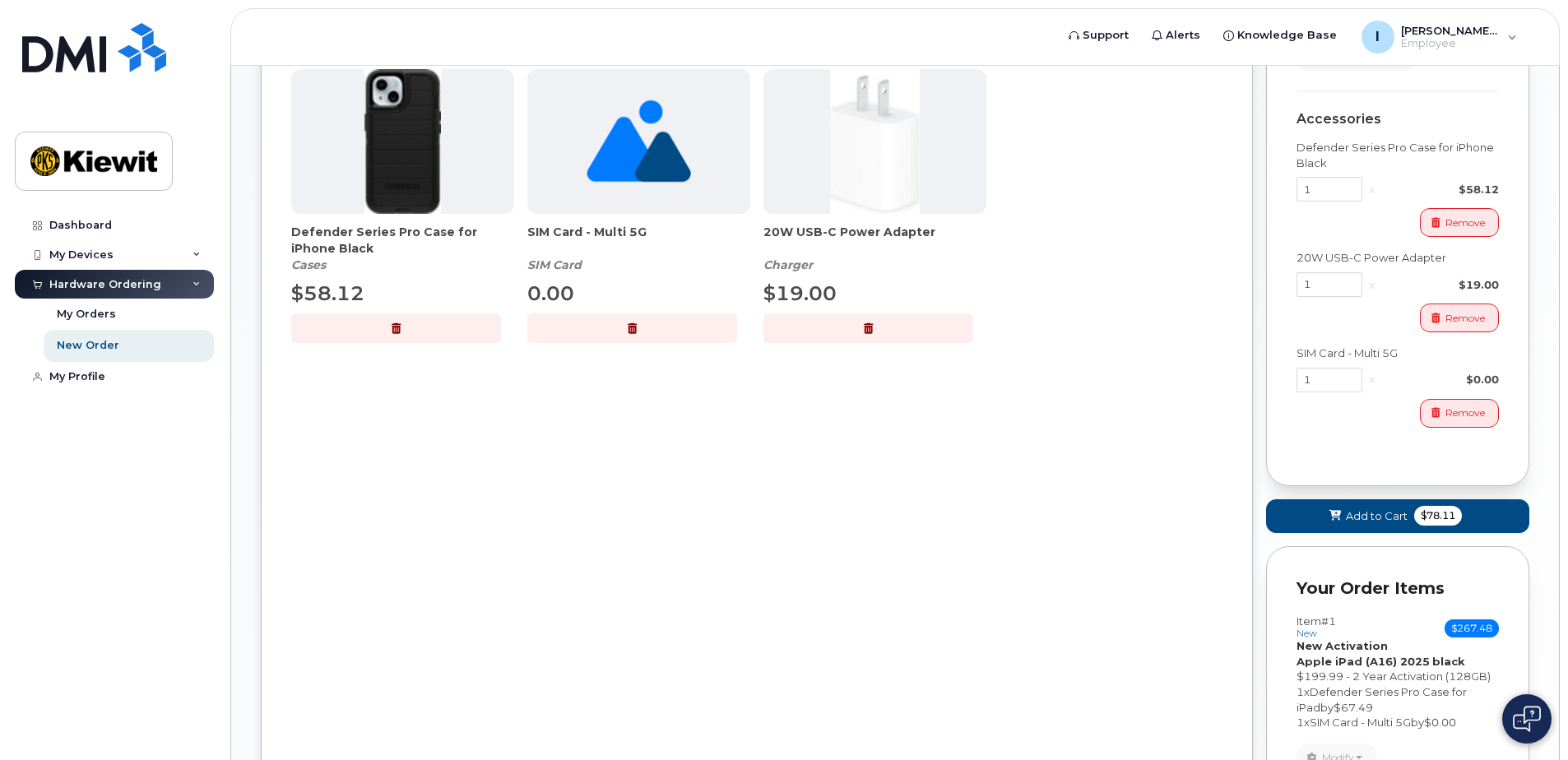
scroll to position [505, 0]
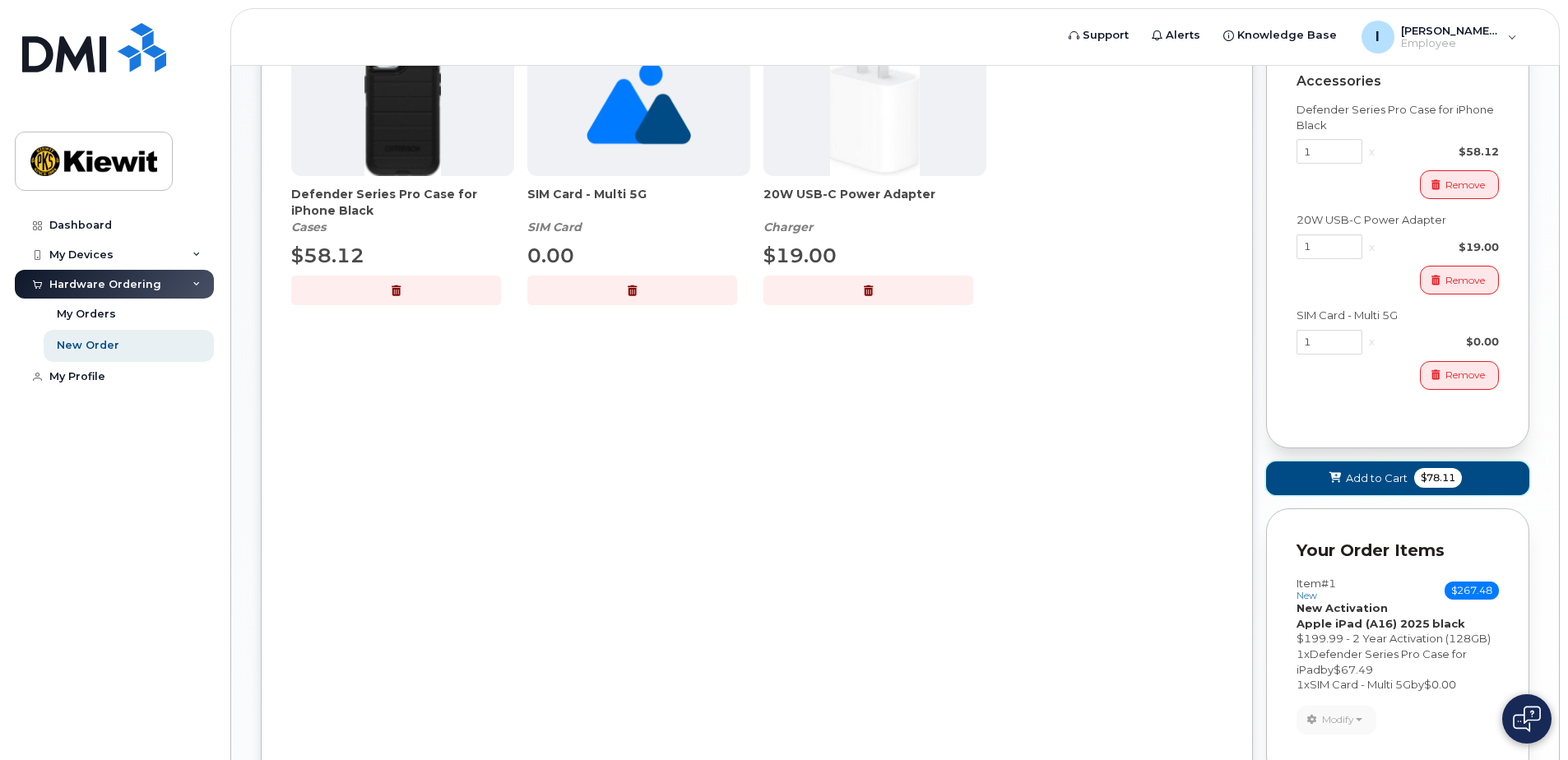
click at [1366, 481] on span "Add to Cart" at bounding box center [1376, 478] width 61 height 16
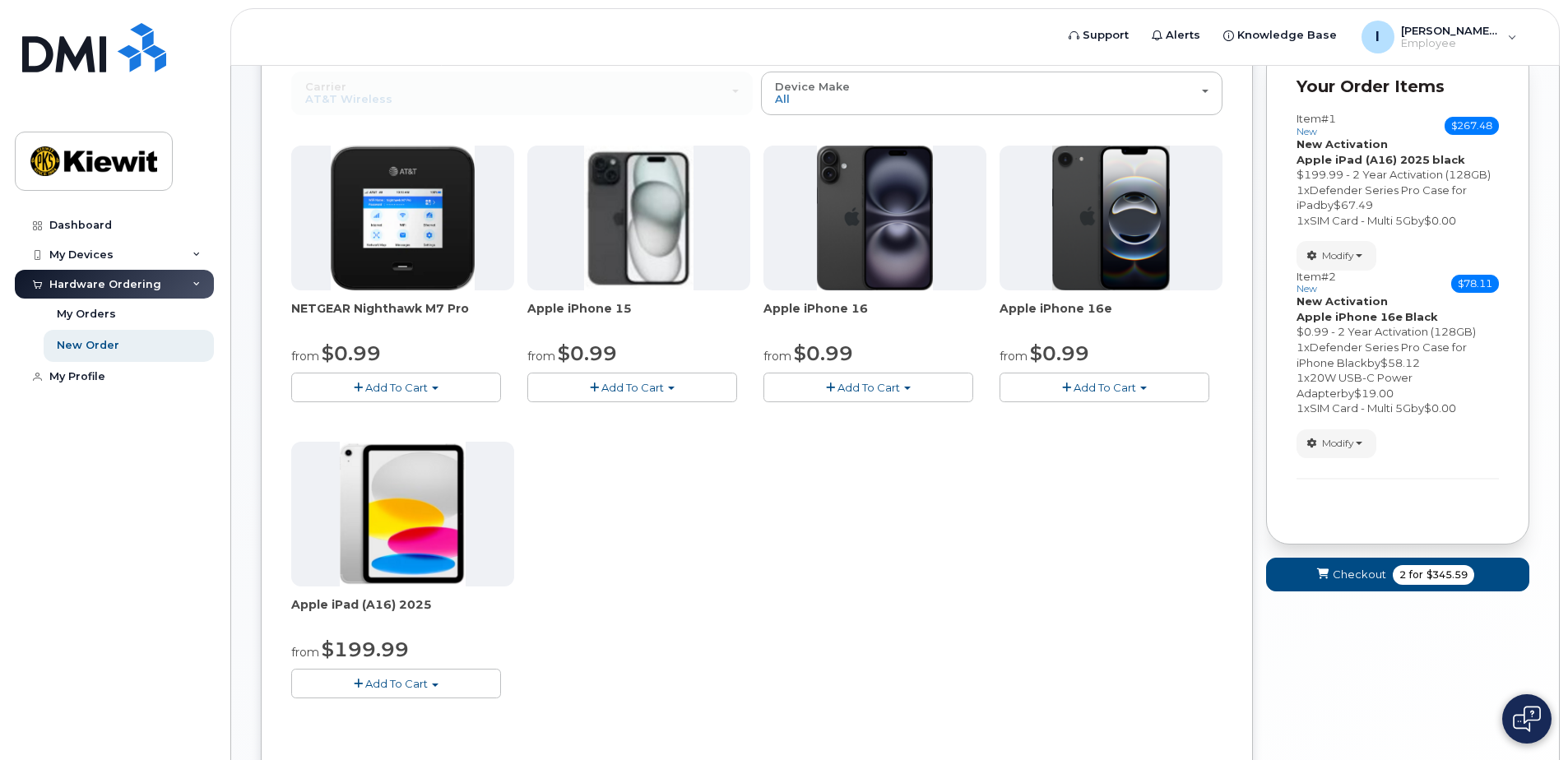
scroll to position [249, 0]
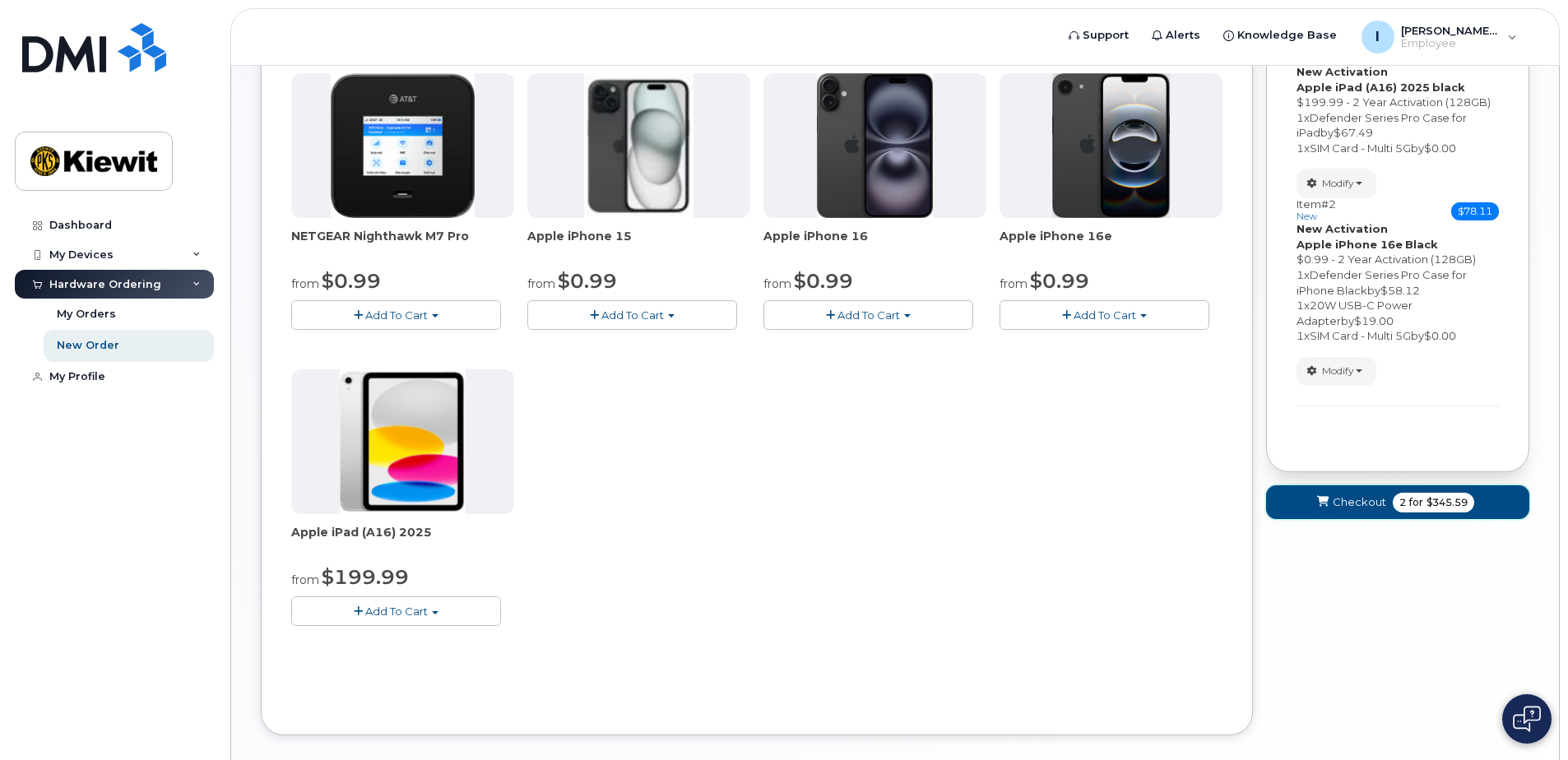
click at [1360, 508] on span "Checkout" at bounding box center [1360, 502] width 54 height 16
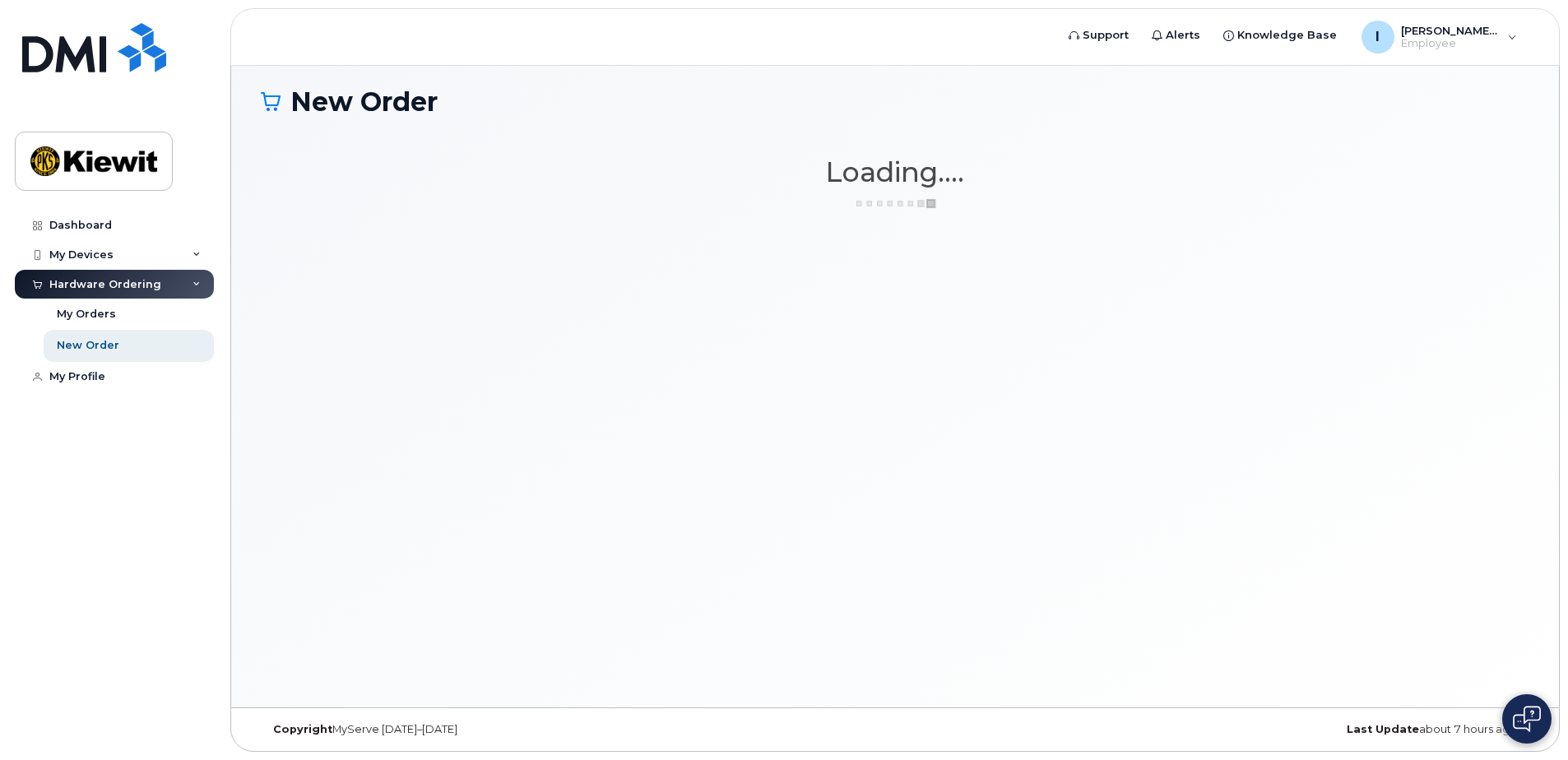
scroll to position [9, 0]
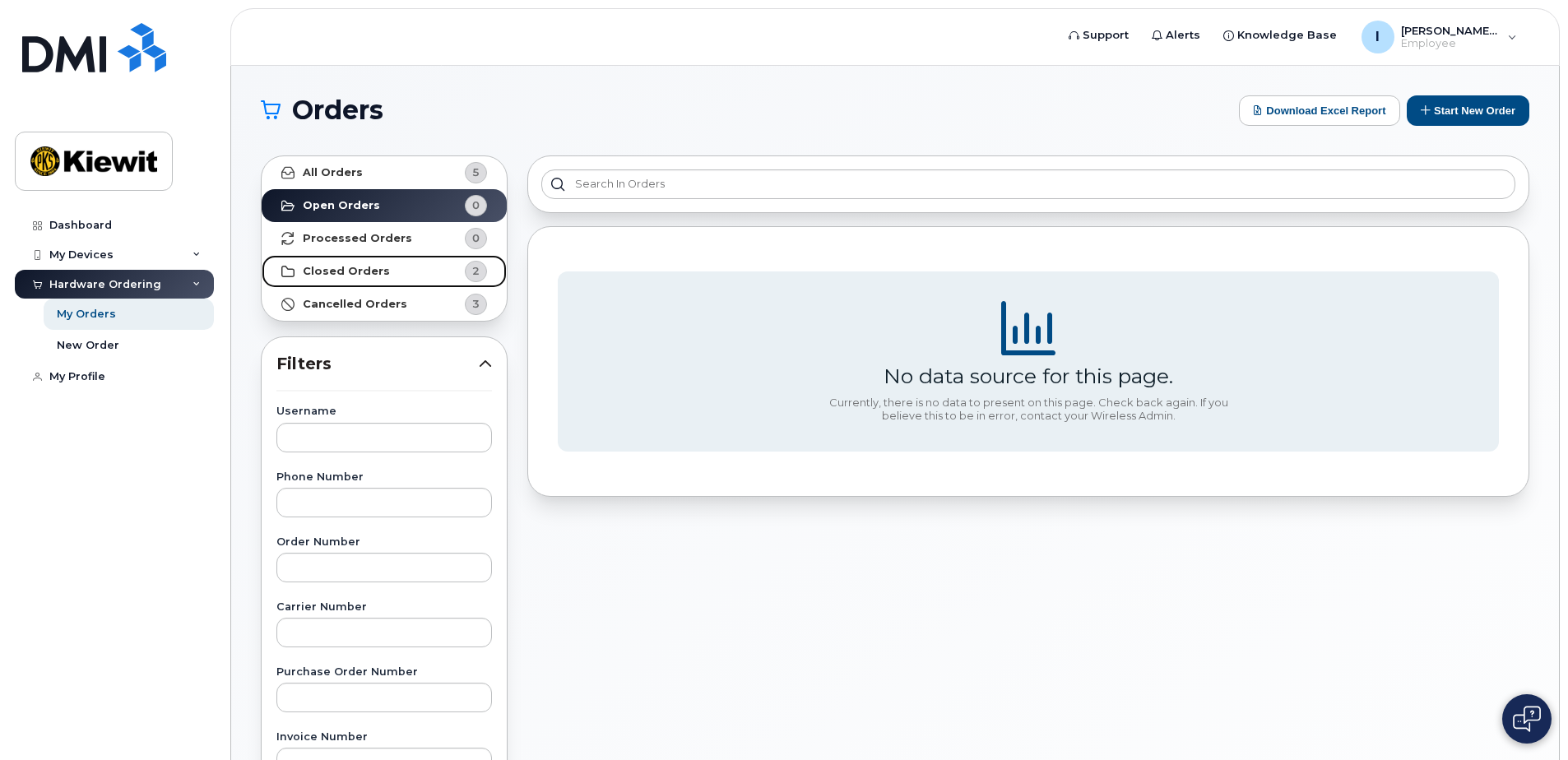
click at [363, 265] on strong "Closed Orders" at bounding box center [346, 271] width 87 height 13
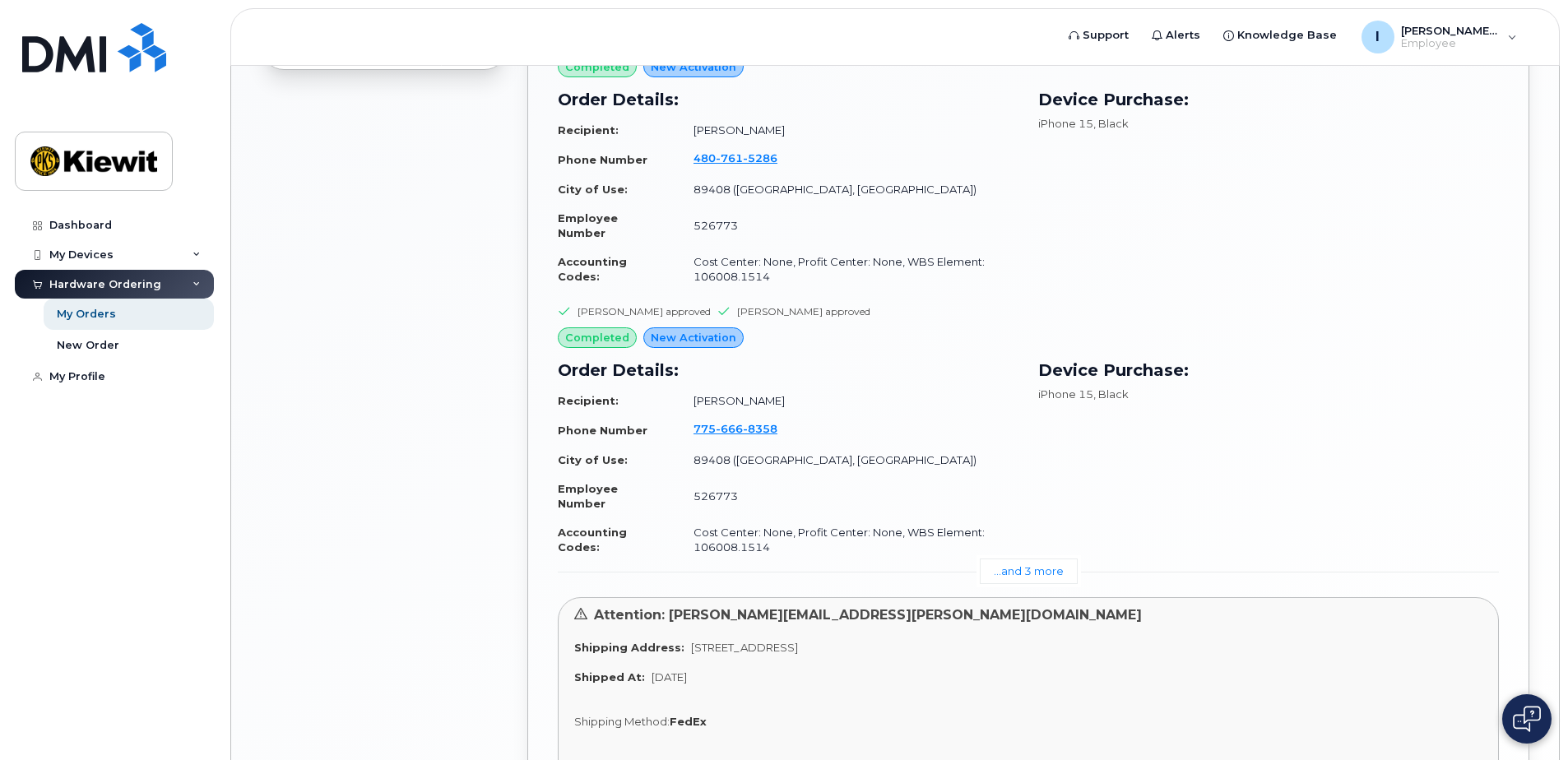
scroll to position [1234, 0]
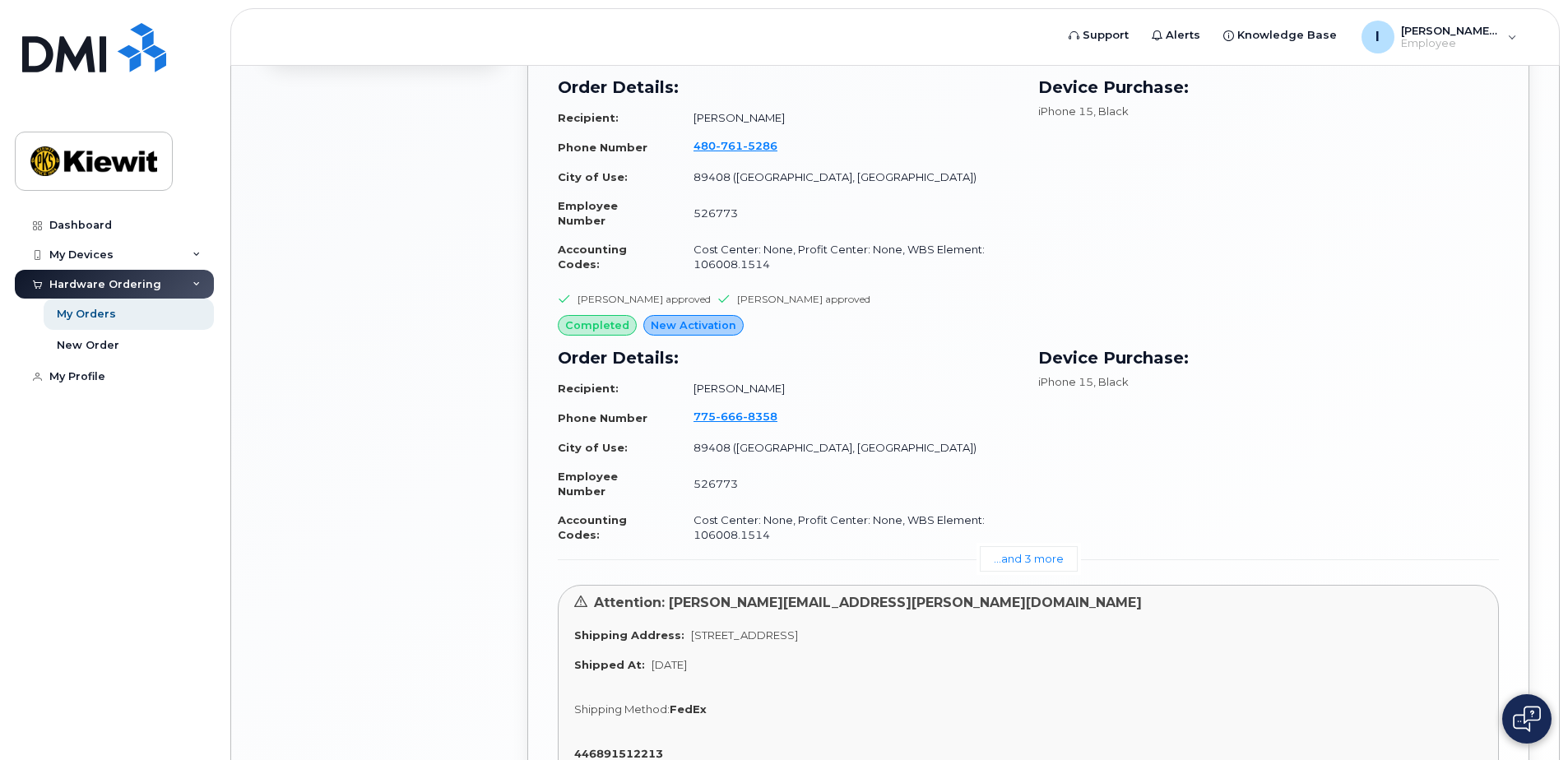
click at [1028, 559] on link "...and 3 more" at bounding box center [1028, 559] width 98 height 25
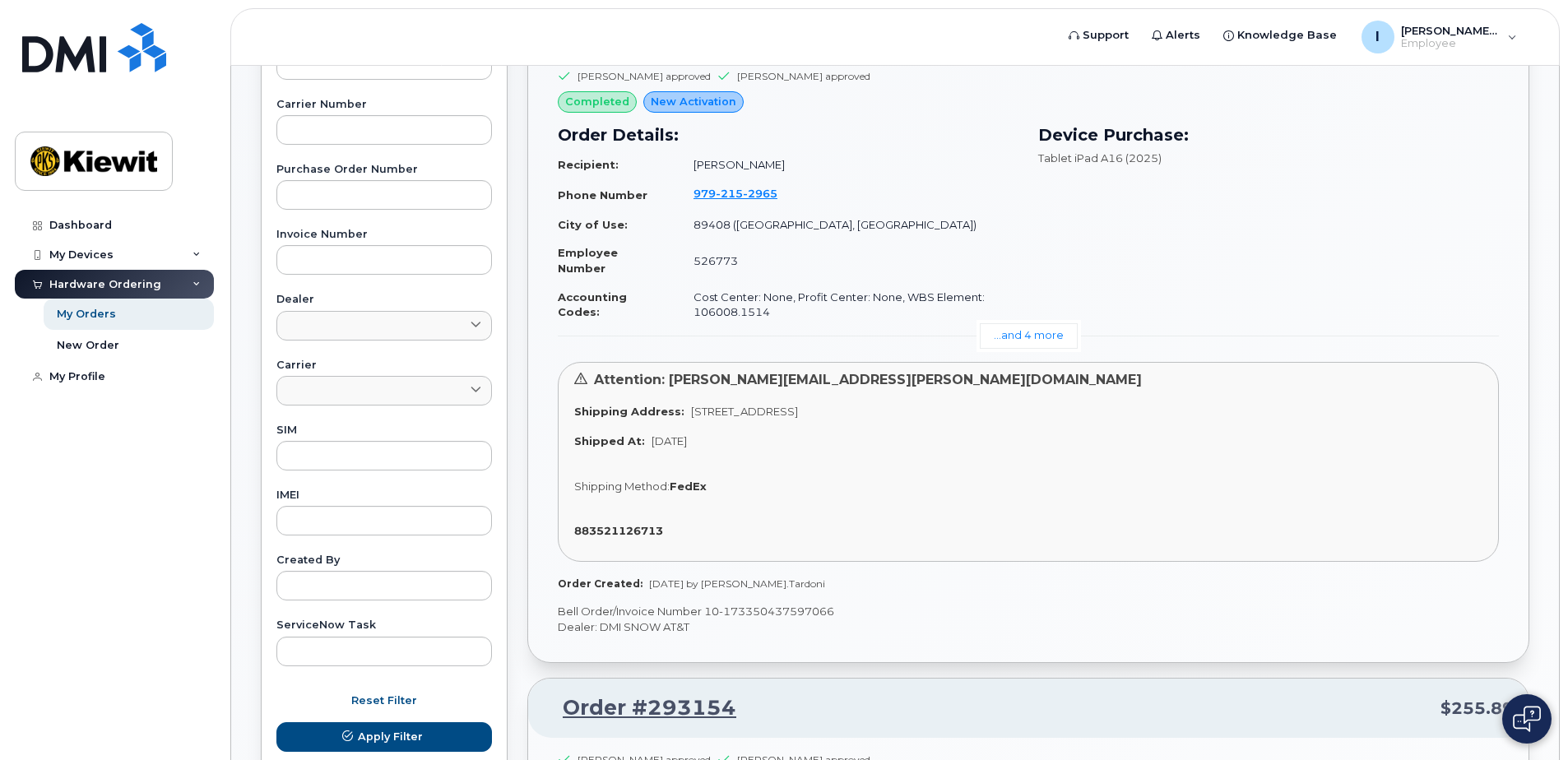
scroll to position [504, 0]
click at [1066, 340] on link "...and 4 more" at bounding box center [1028, 334] width 98 height 25
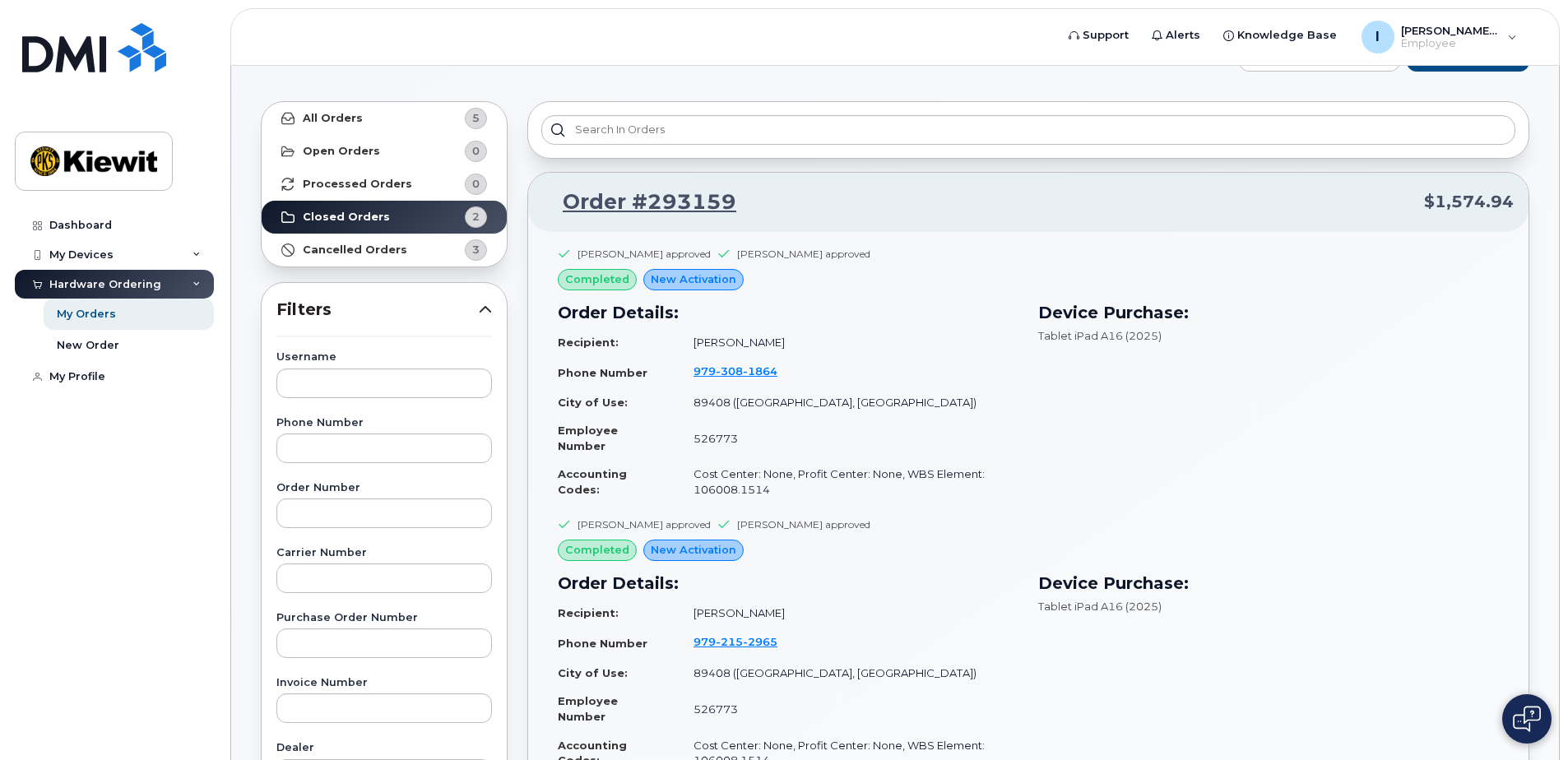
scroll to position [2, 0]
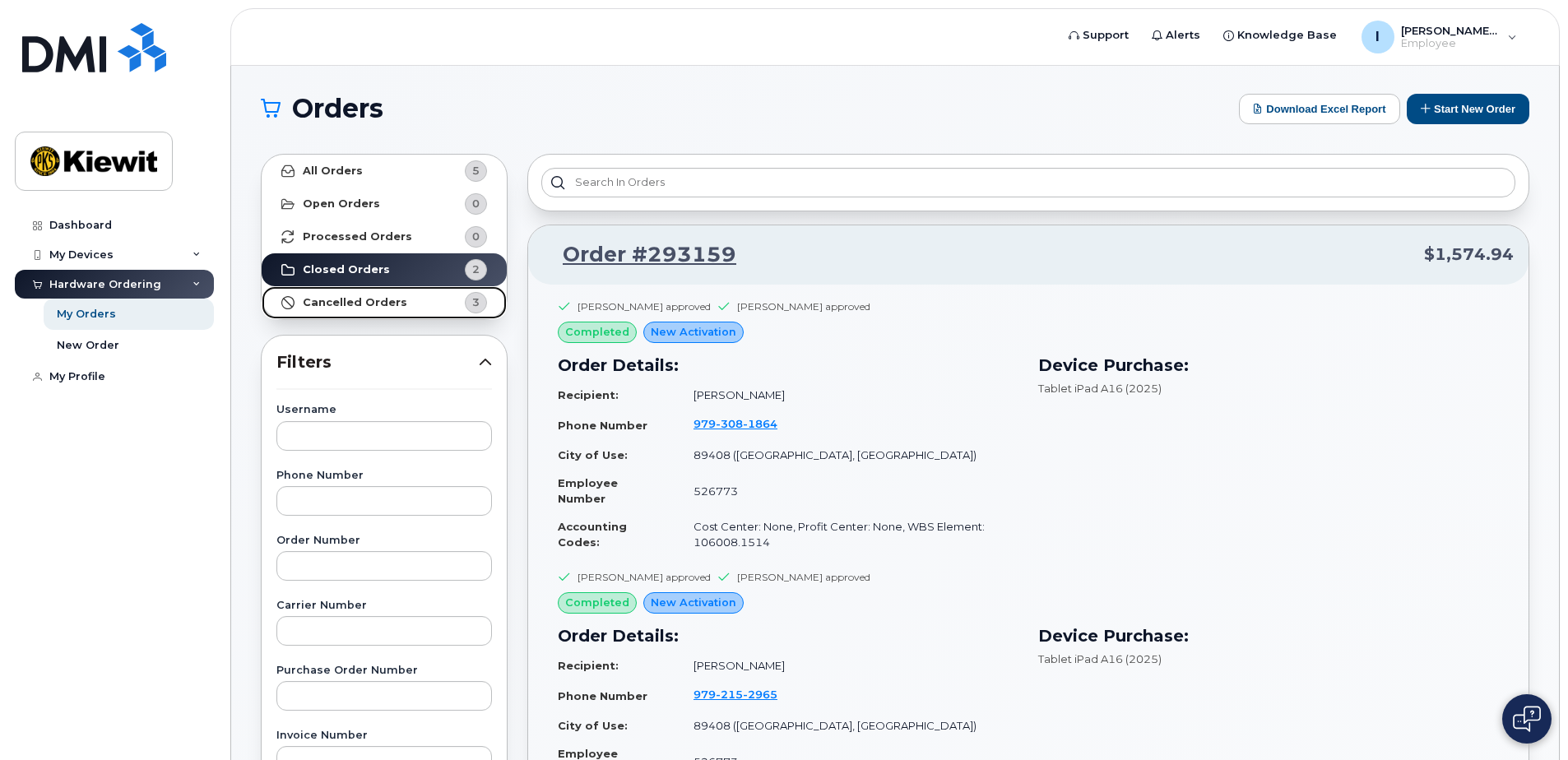
click at [405, 303] on link "Cancelled Orders 3" at bounding box center [383, 303] width 245 height 33
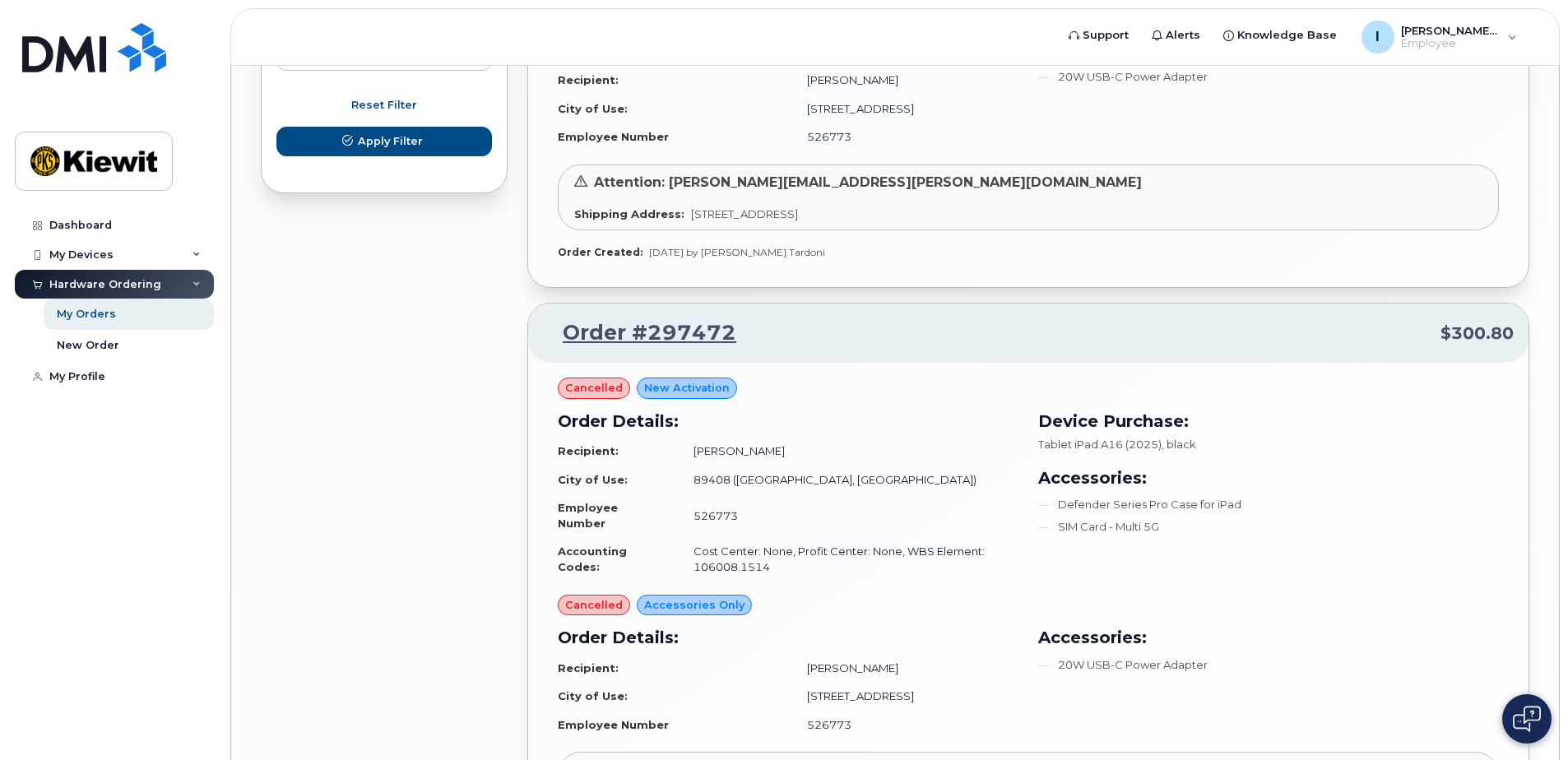
scroll to position [1311, 0]
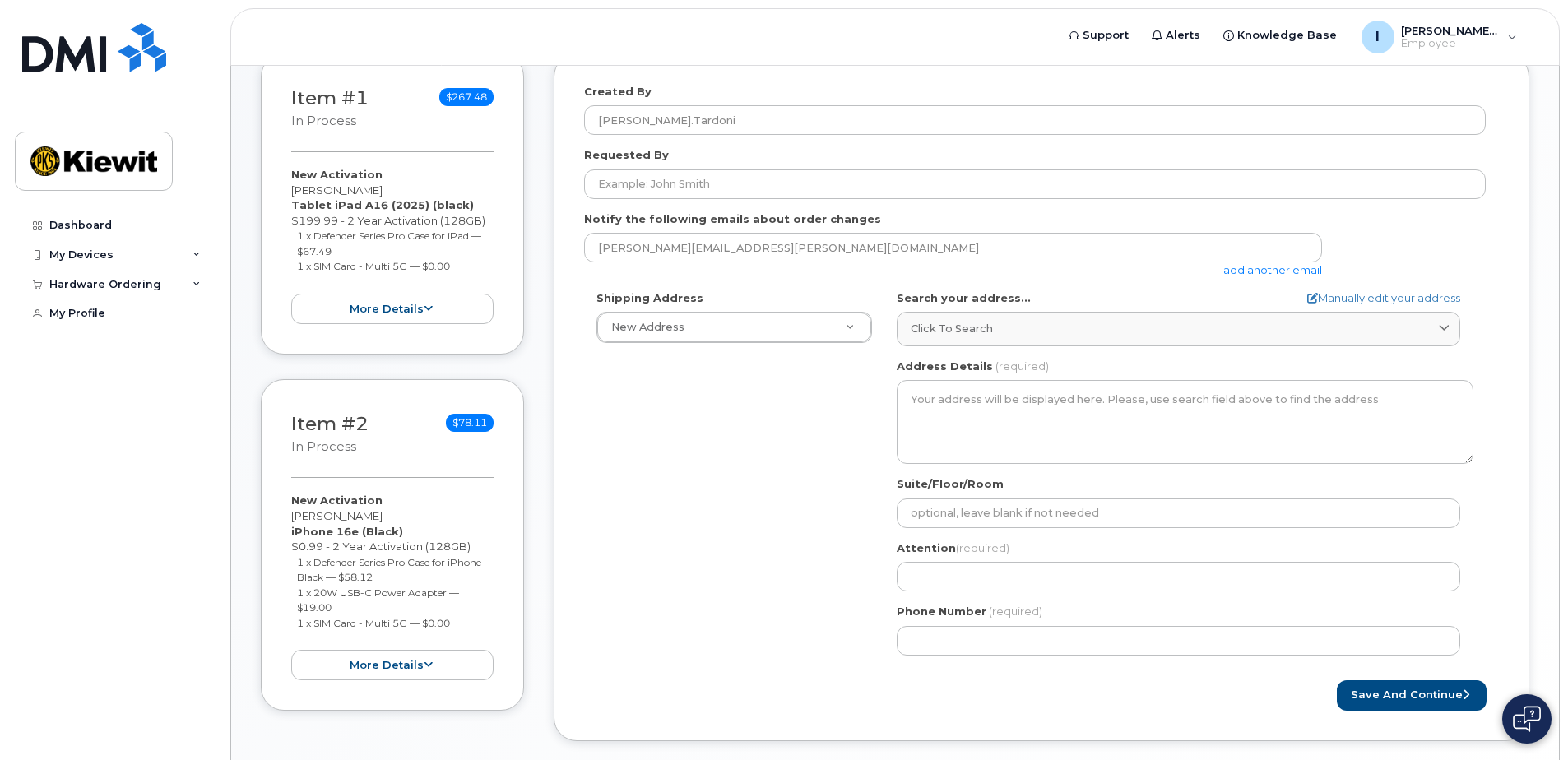
scroll to position [246, 0]
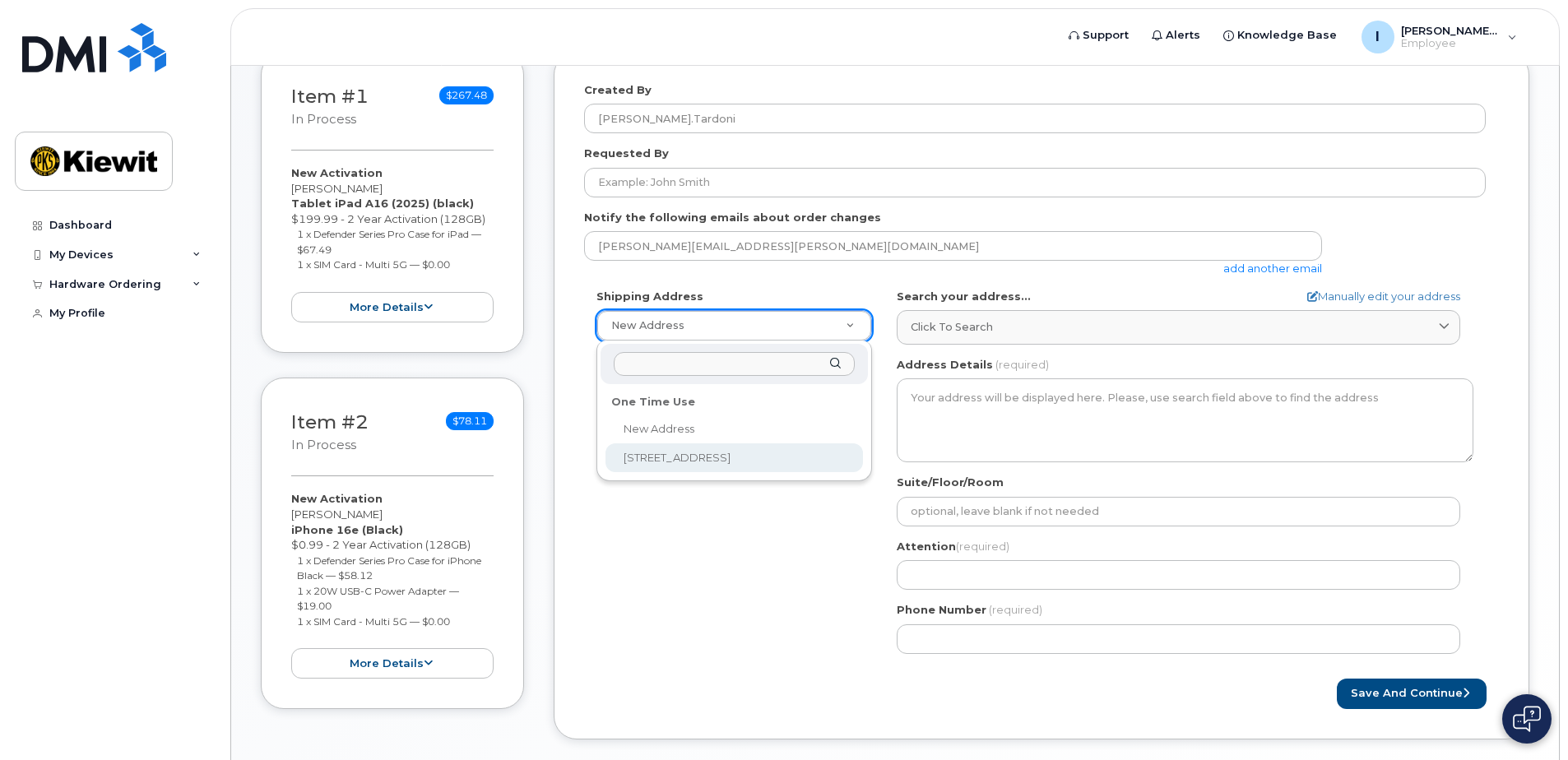
select select "[STREET_ADDRESS]"
type input "[PERSON_NAME][EMAIL_ADDRESS][PERSON_NAME][DOMAIN_NAME]"
type input "7754980132"
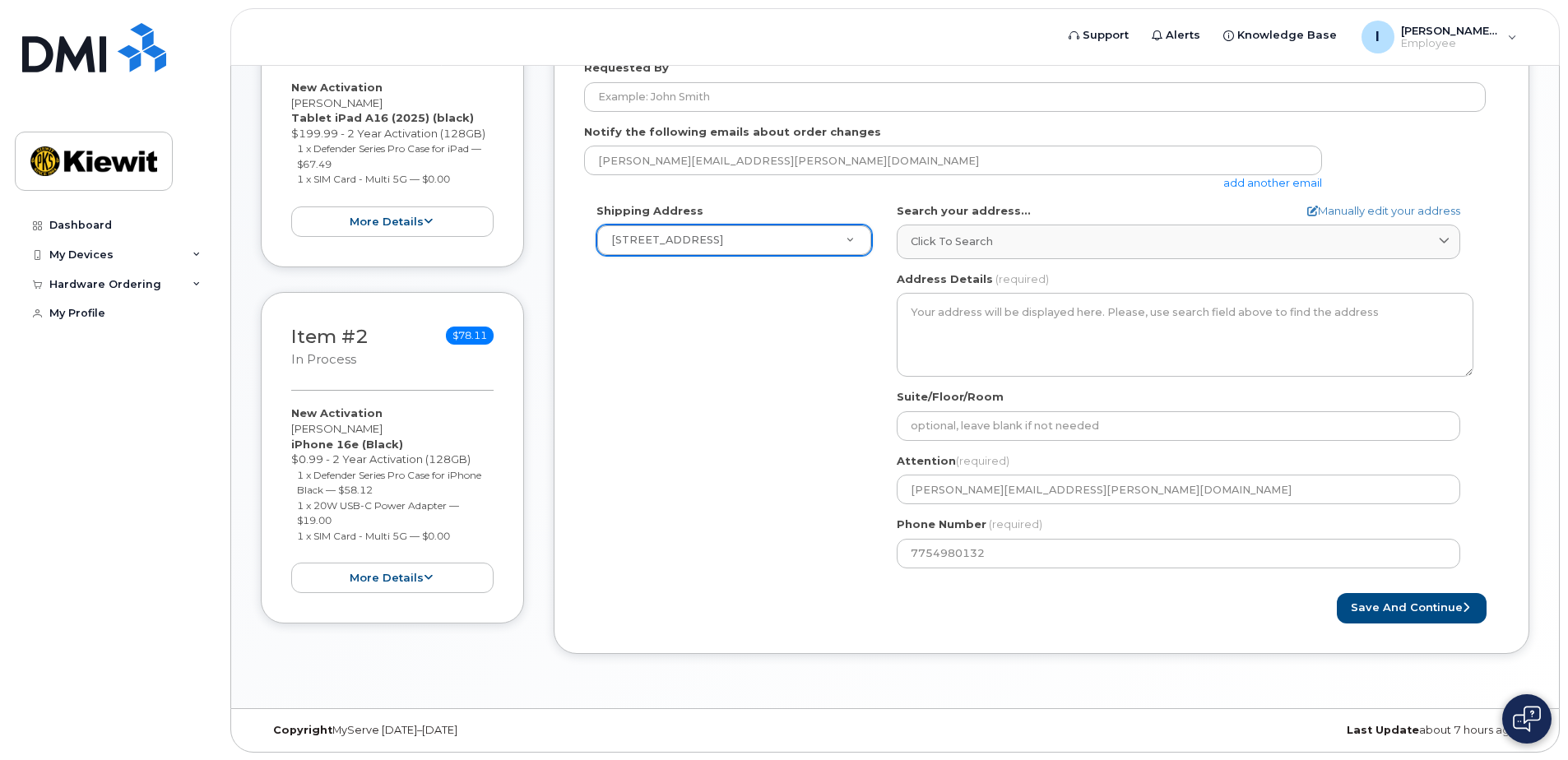
scroll to position [333, 0]
click at [1359, 614] on button "Save and Continue" at bounding box center [1411, 607] width 150 height 30
click at [1427, 613] on button "Save and Continue" at bounding box center [1411, 607] width 150 height 30
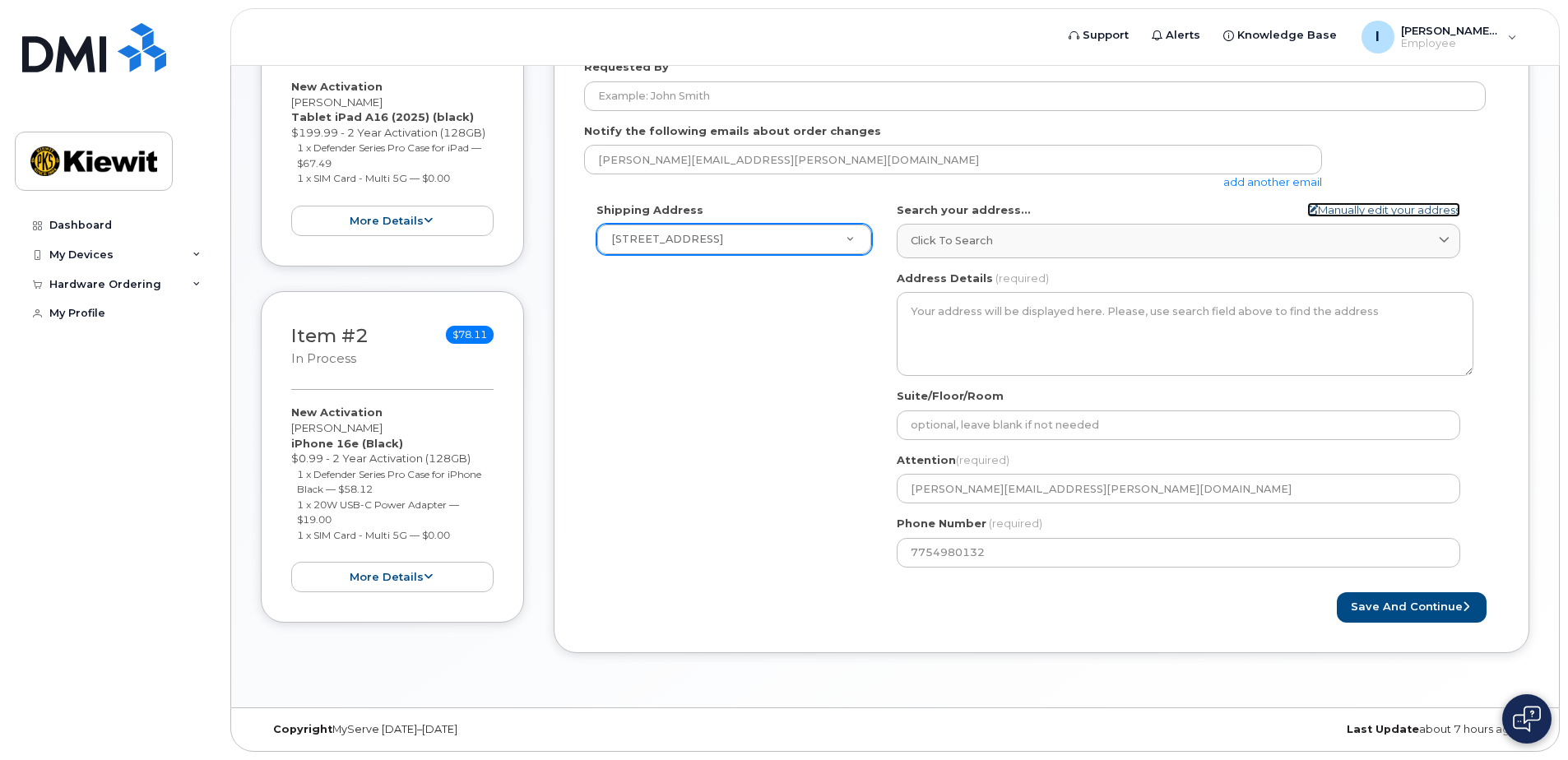
click at [1392, 207] on link "Manually edit your address" at bounding box center [1384, 210] width 153 height 16
select select
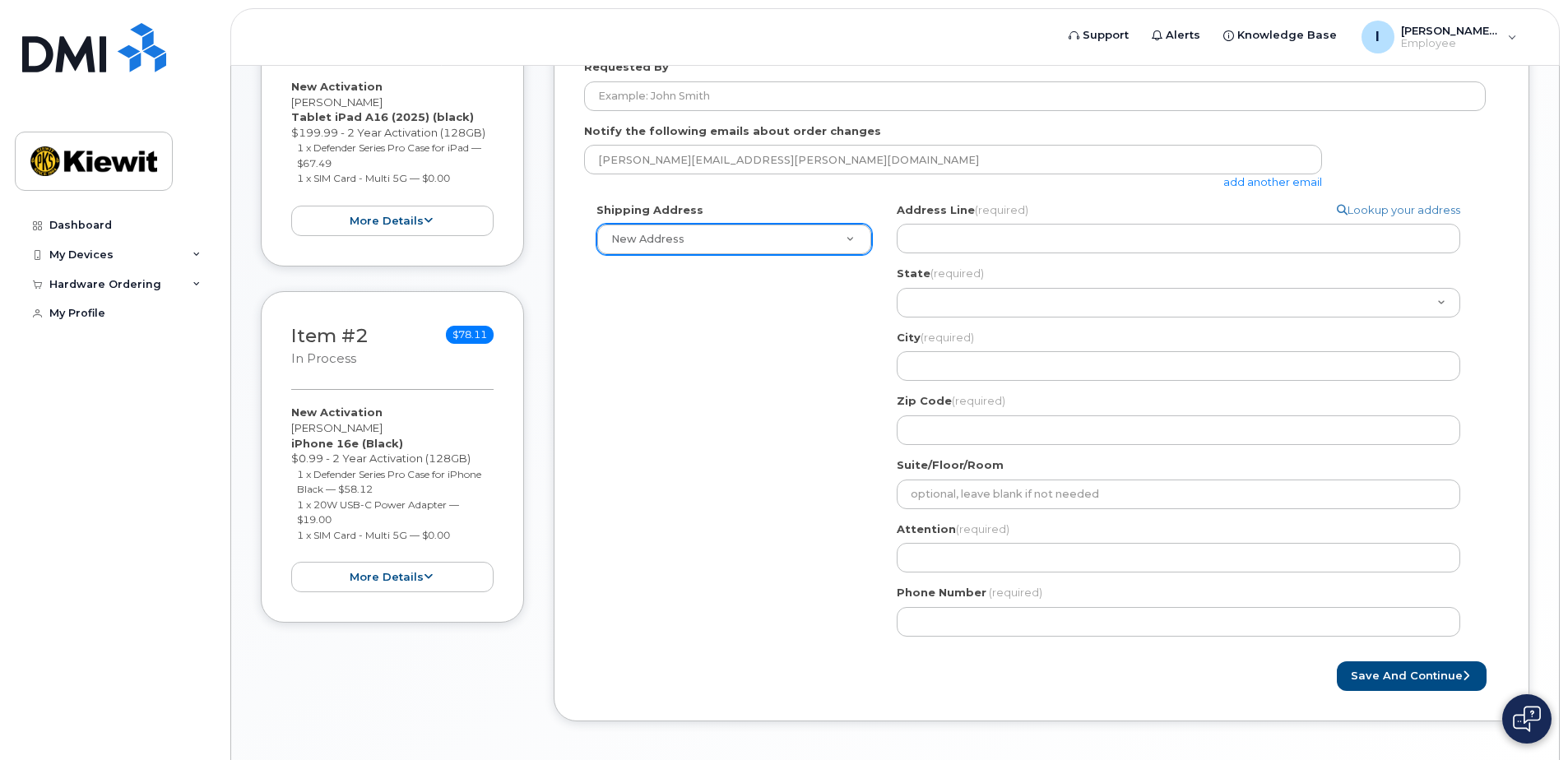
click at [959, 220] on div "Address Line (required) Lookup your address" at bounding box center [1185, 228] width 577 height 52
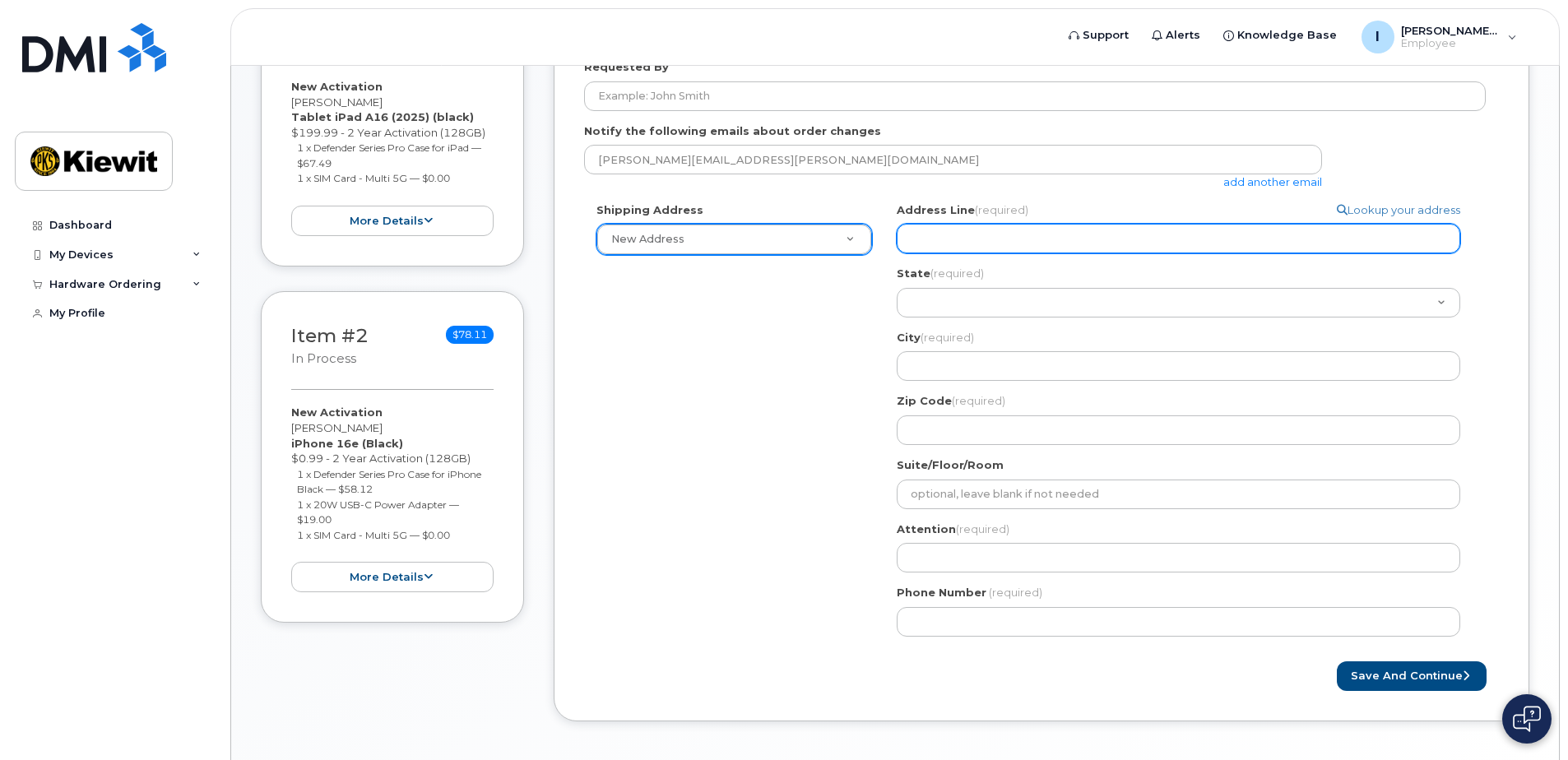
click at [961, 229] on input "Address Line (required)" at bounding box center [1179, 239] width 564 height 29
type input "[STREET_ADDRESS]"
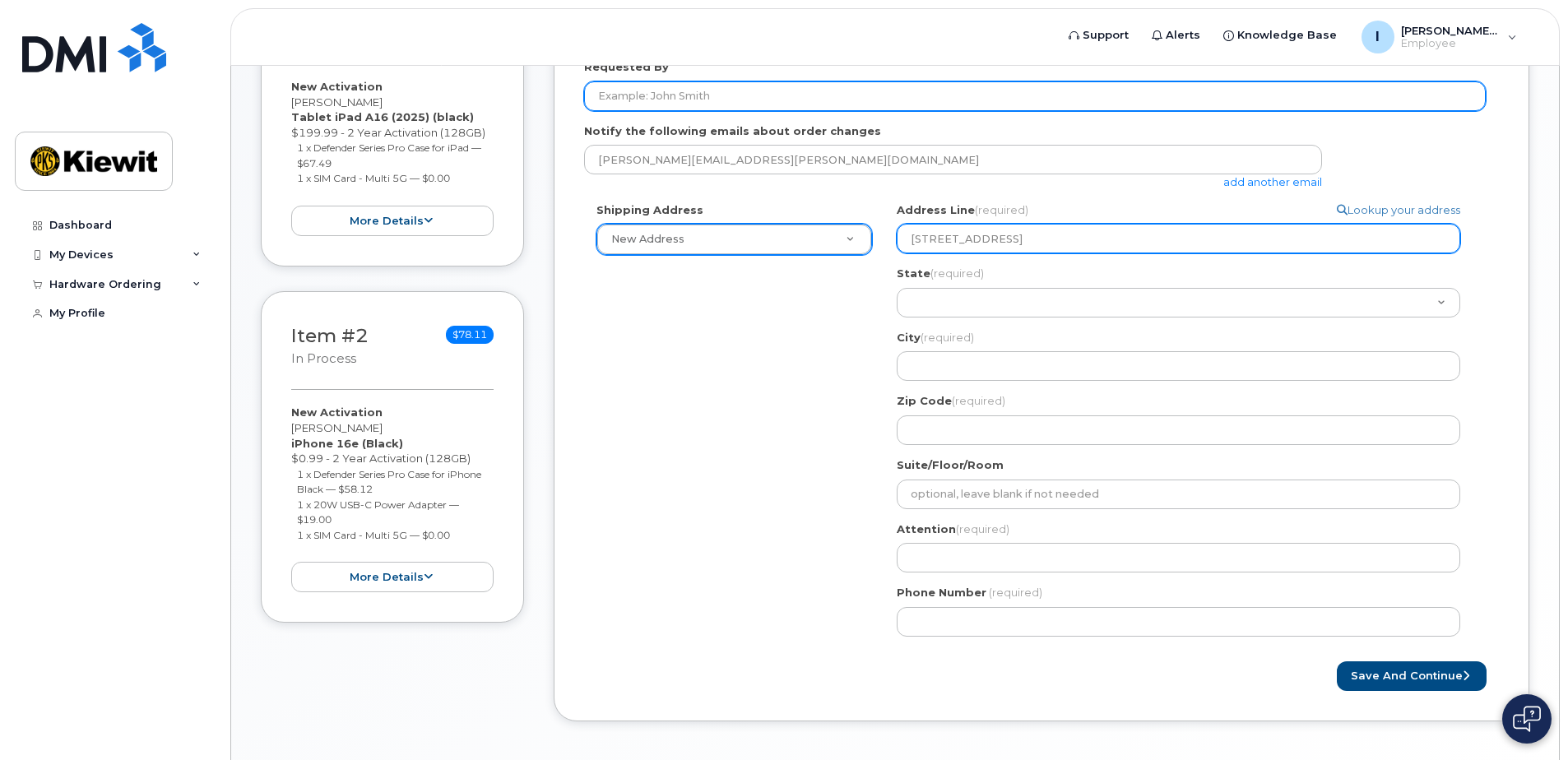
type input "[PERSON_NAME].Tardoni"
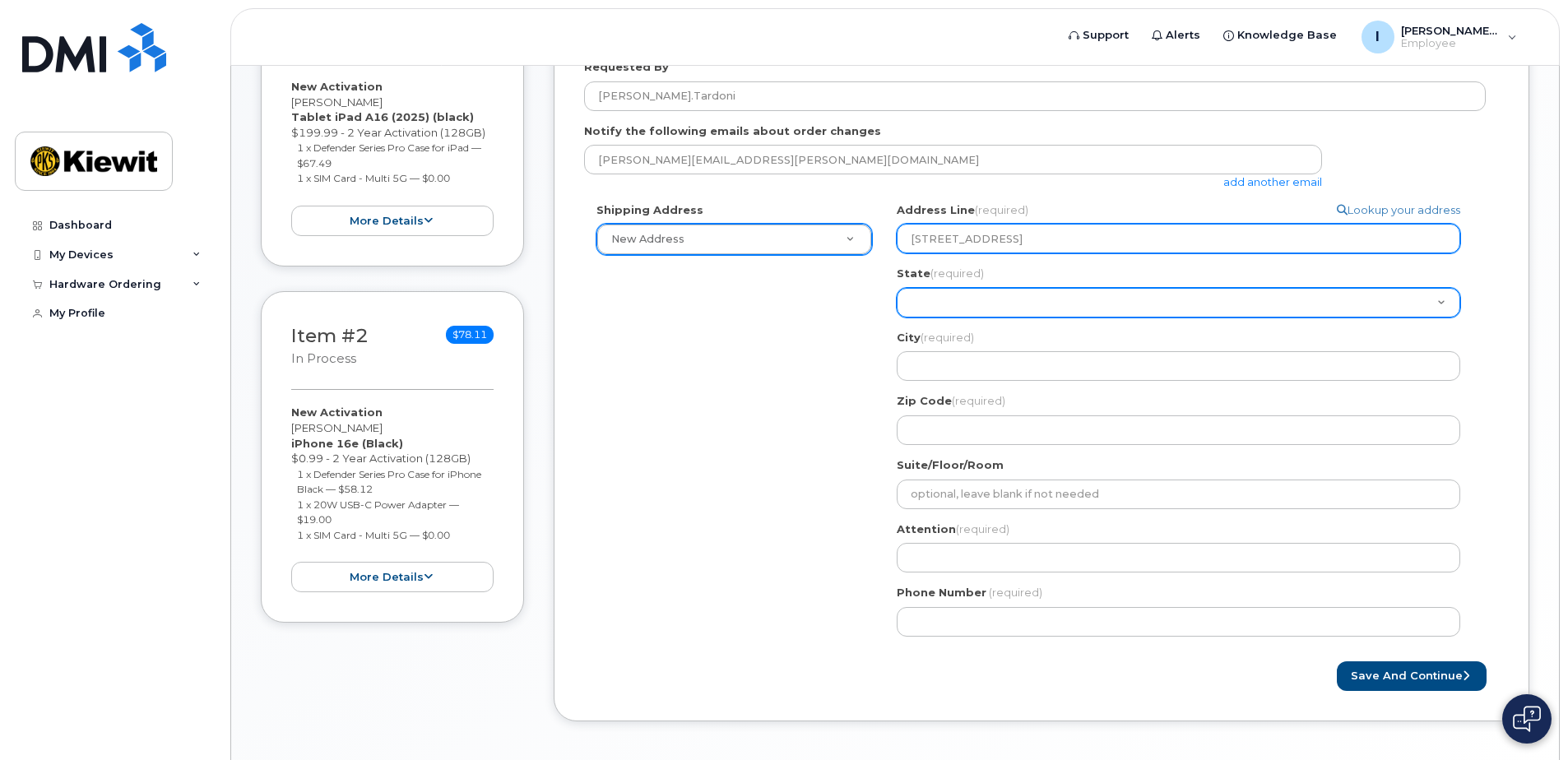
select select "NV"
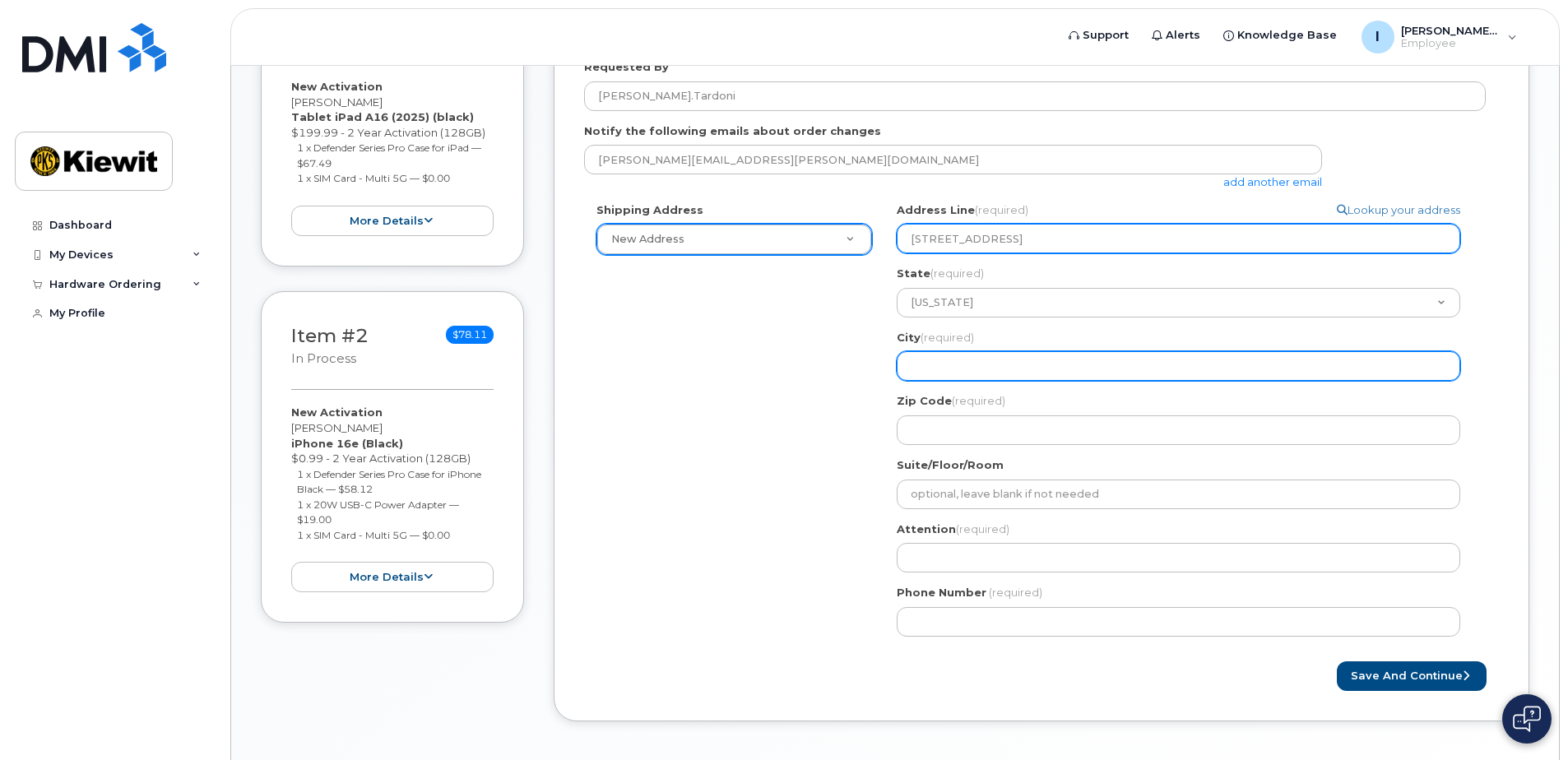
type input "Fernley"
type input "89408"
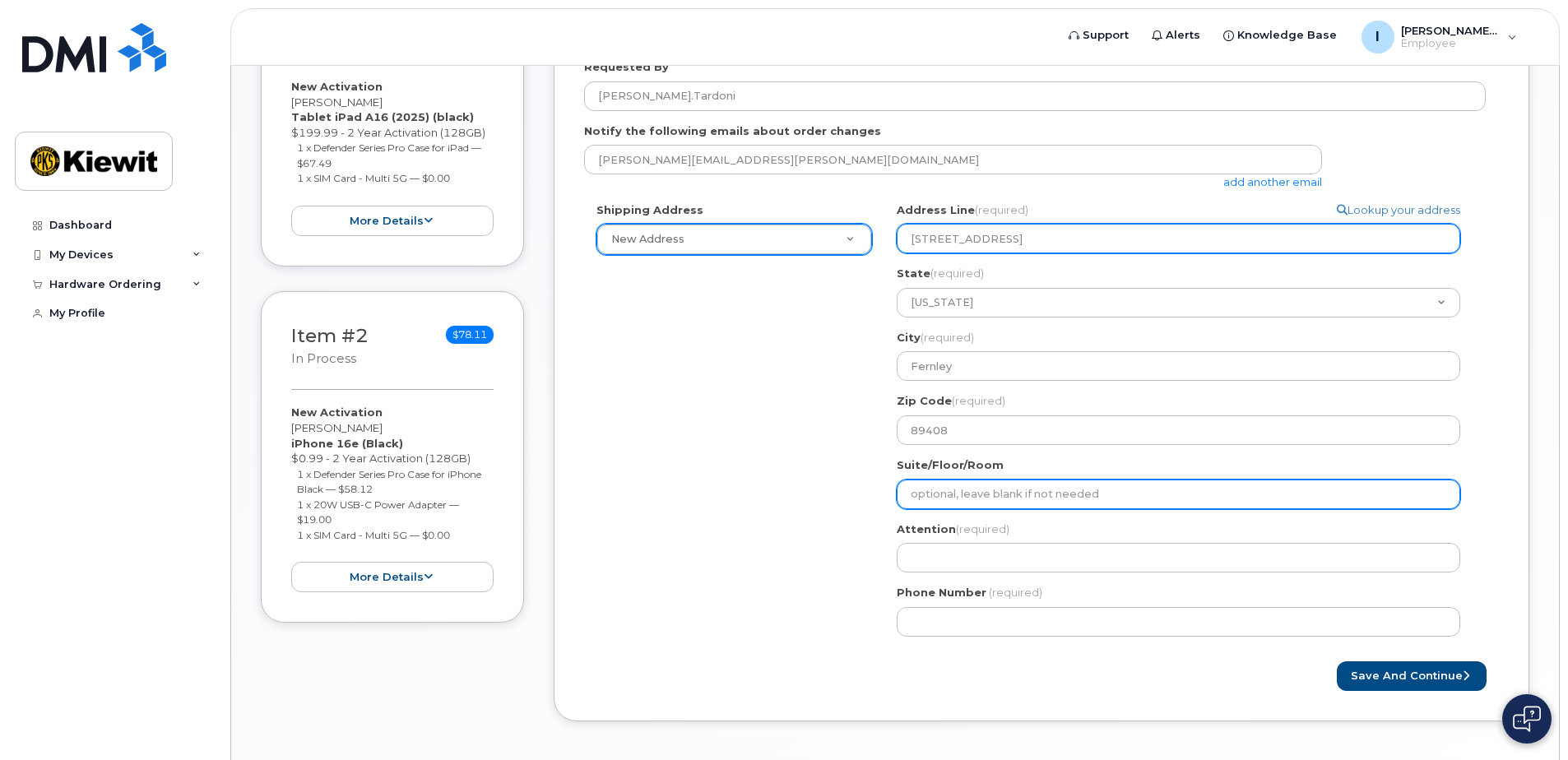
type input "[PERSON_NAME][EMAIL_ADDRESS][PERSON_NAME][DOMAIN_NAME]"
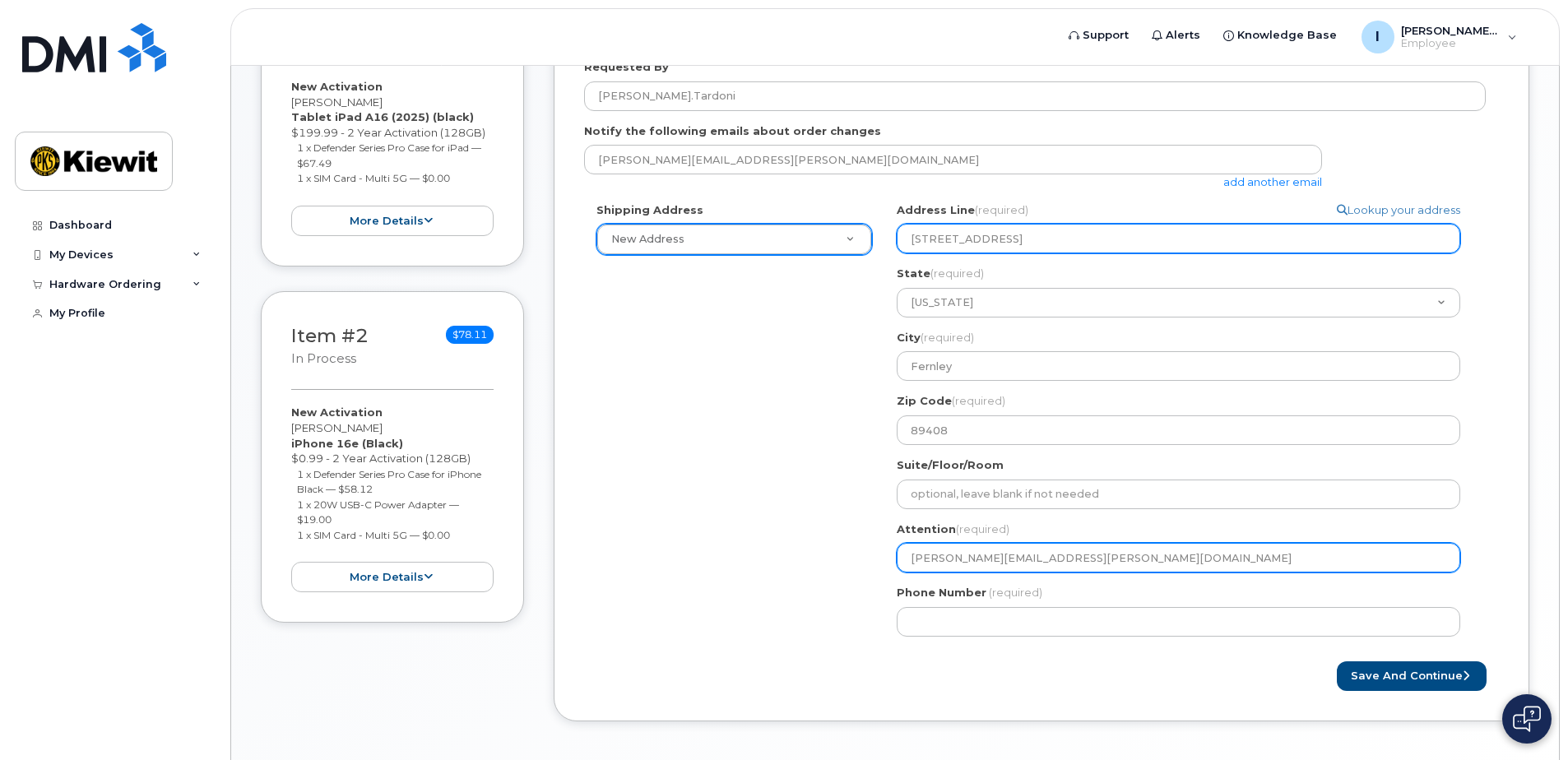
type input "7754980132"
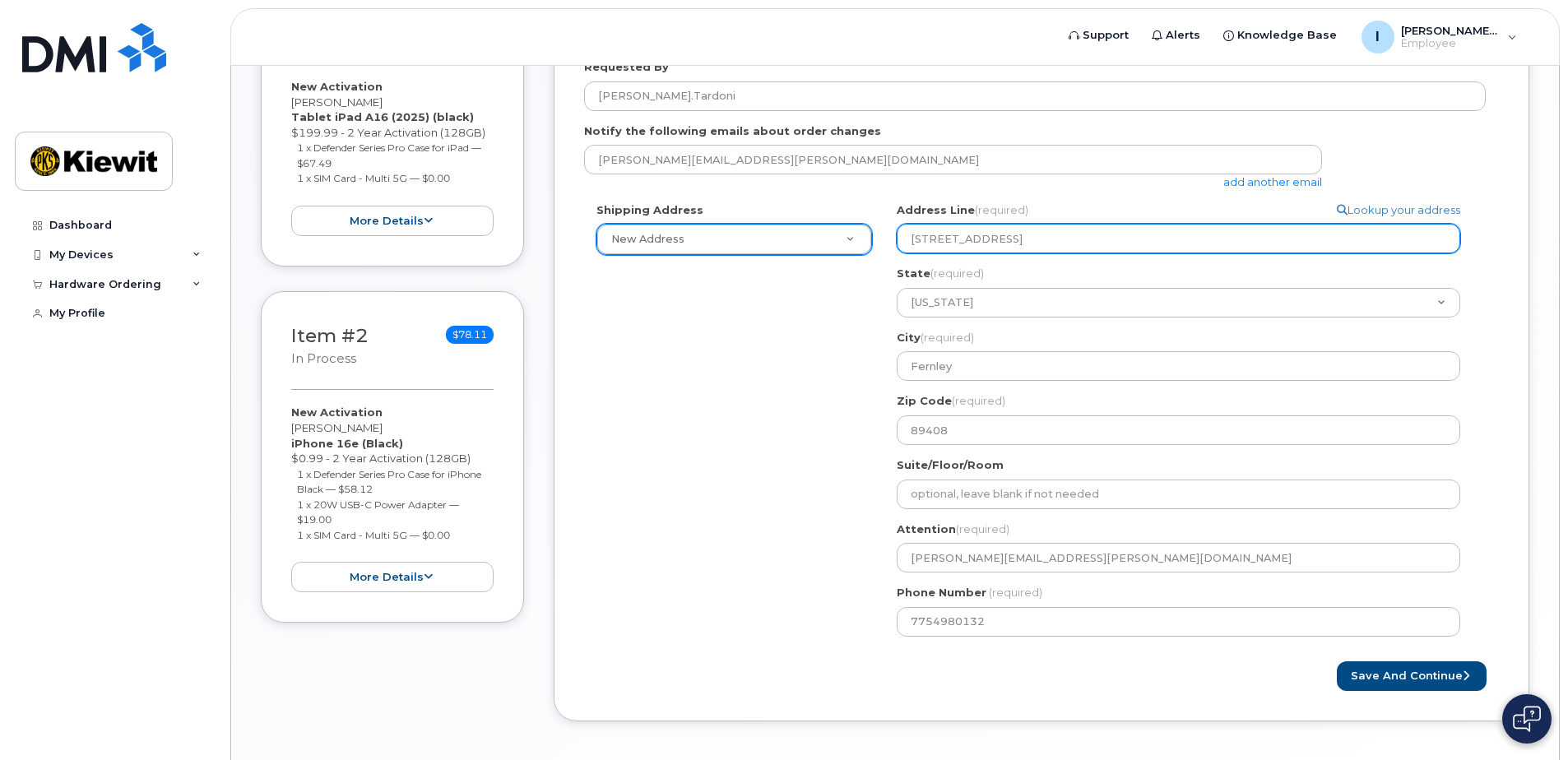
select select
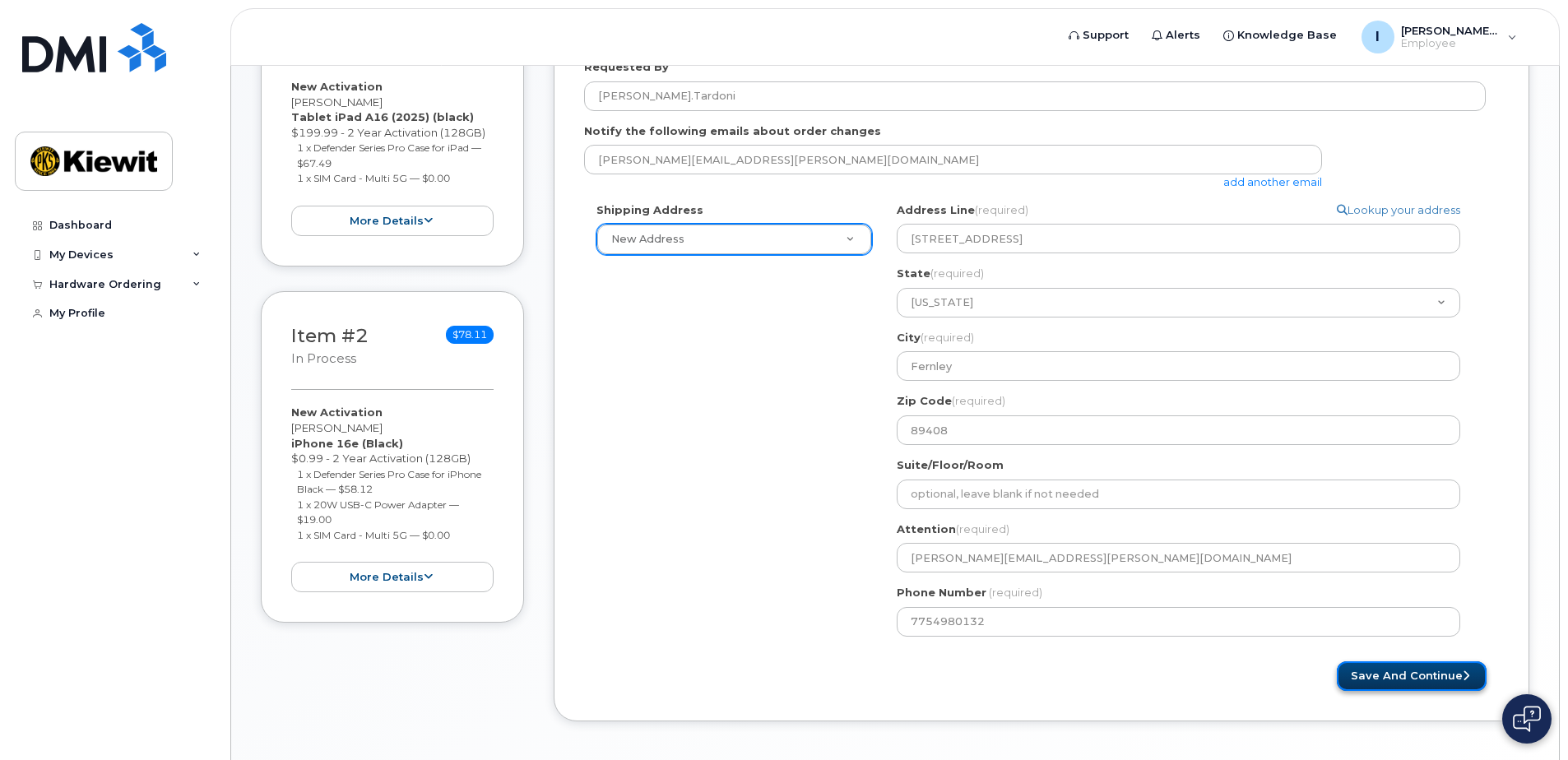
click at [1379, 681] on button "Save and Continue" at bounding box center [1411, 676] width 150 height 30
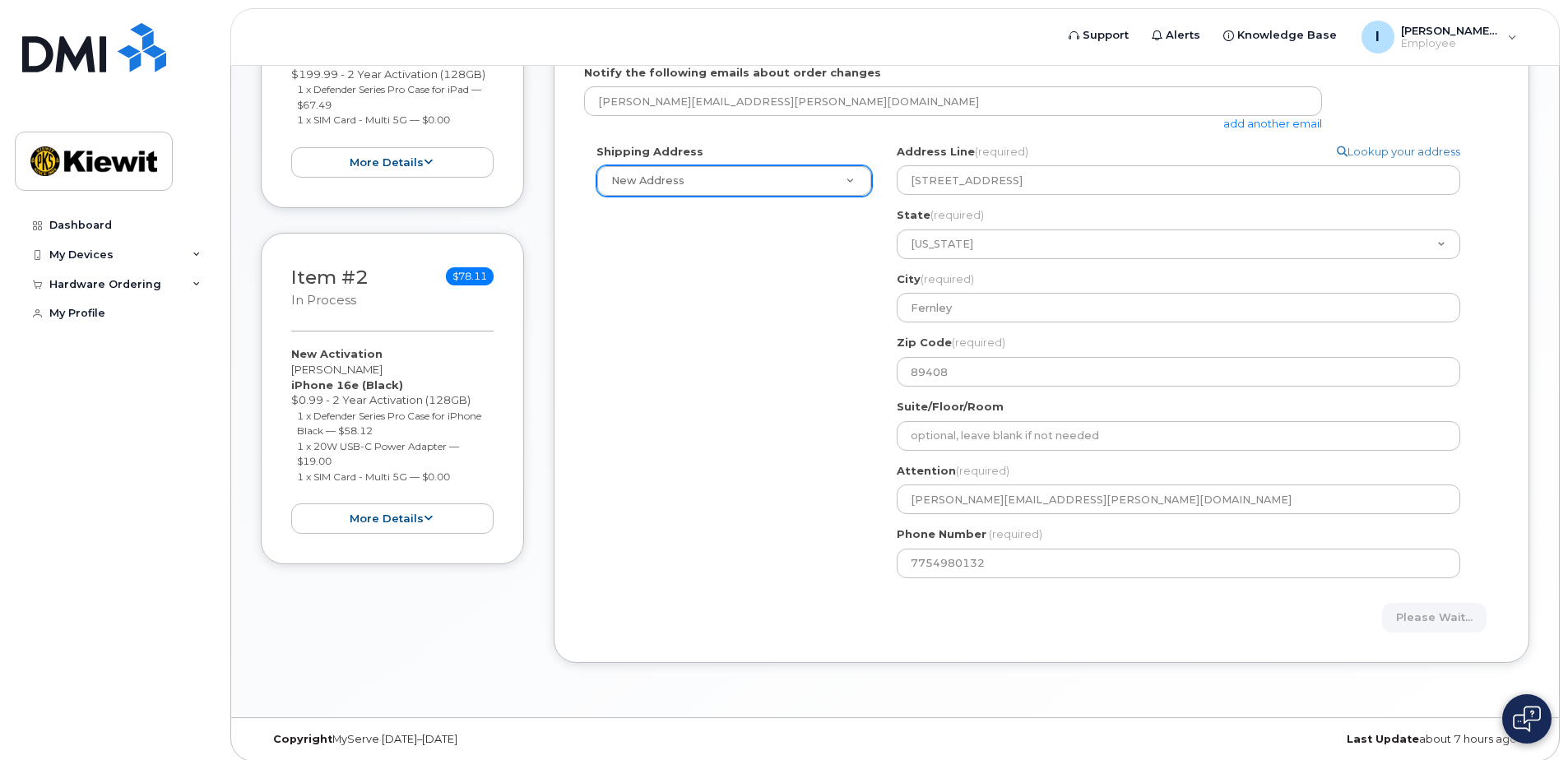
scroll to position [401, 0]
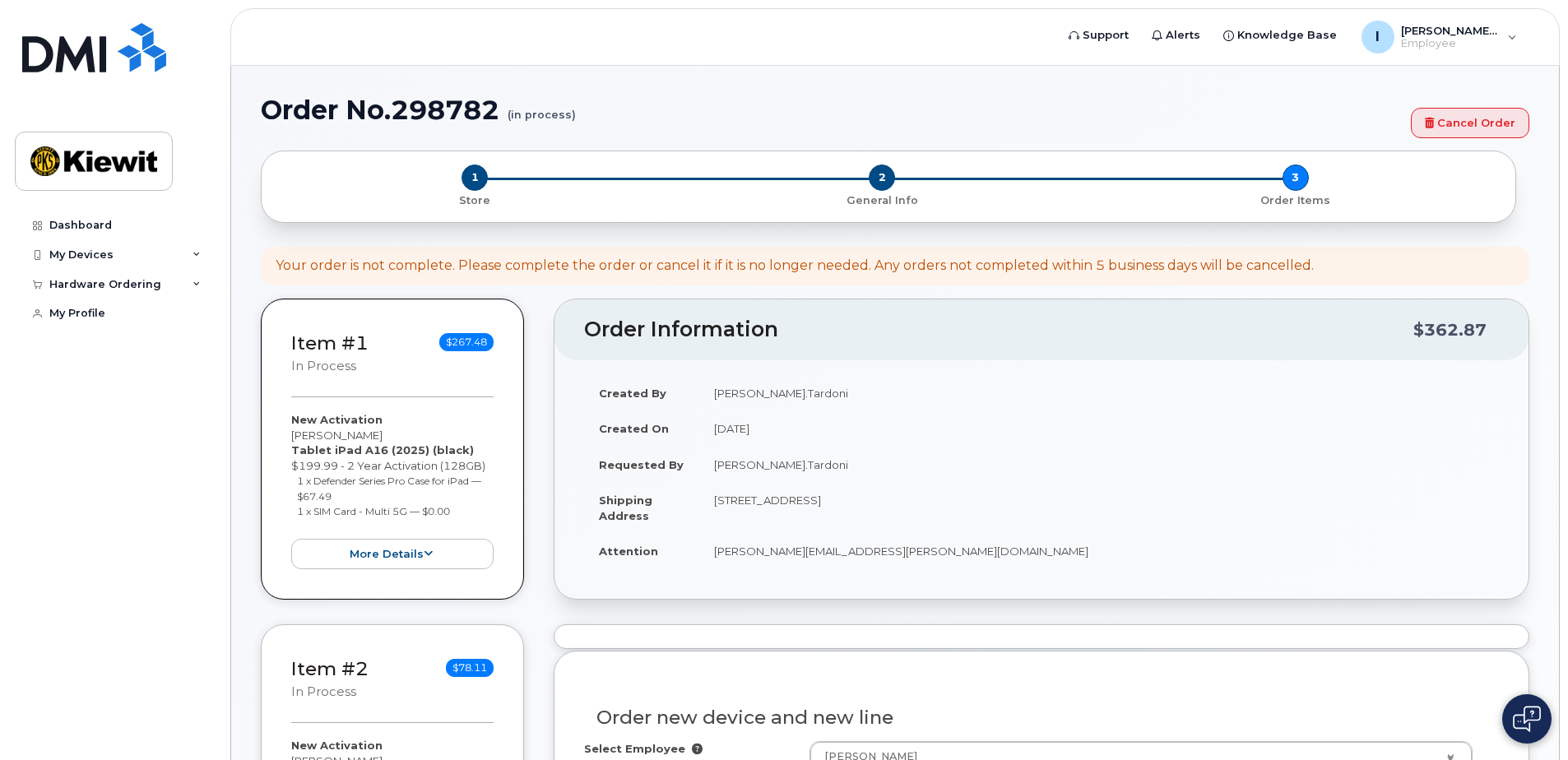
select select
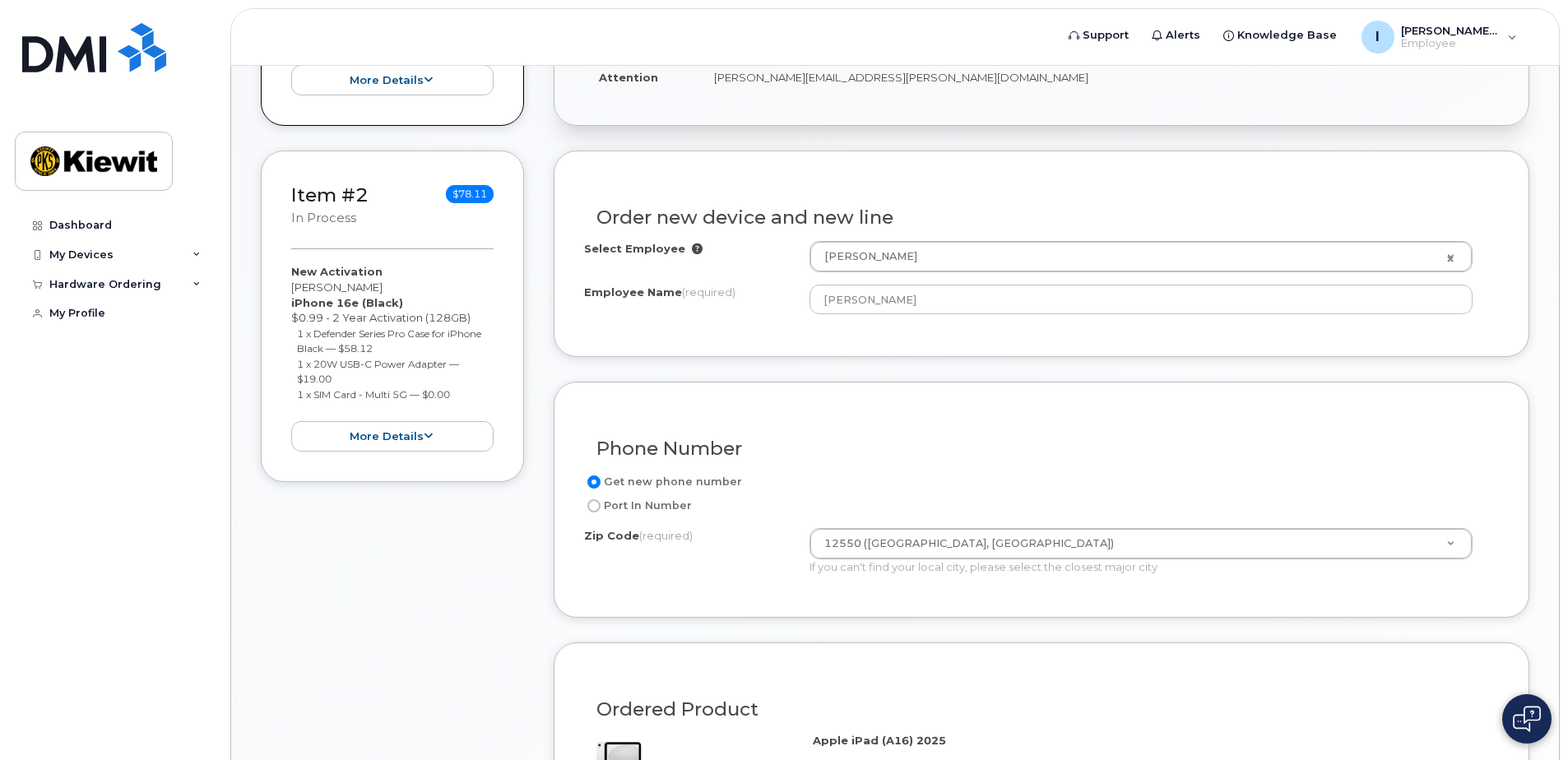
scroll to position [576, 0]
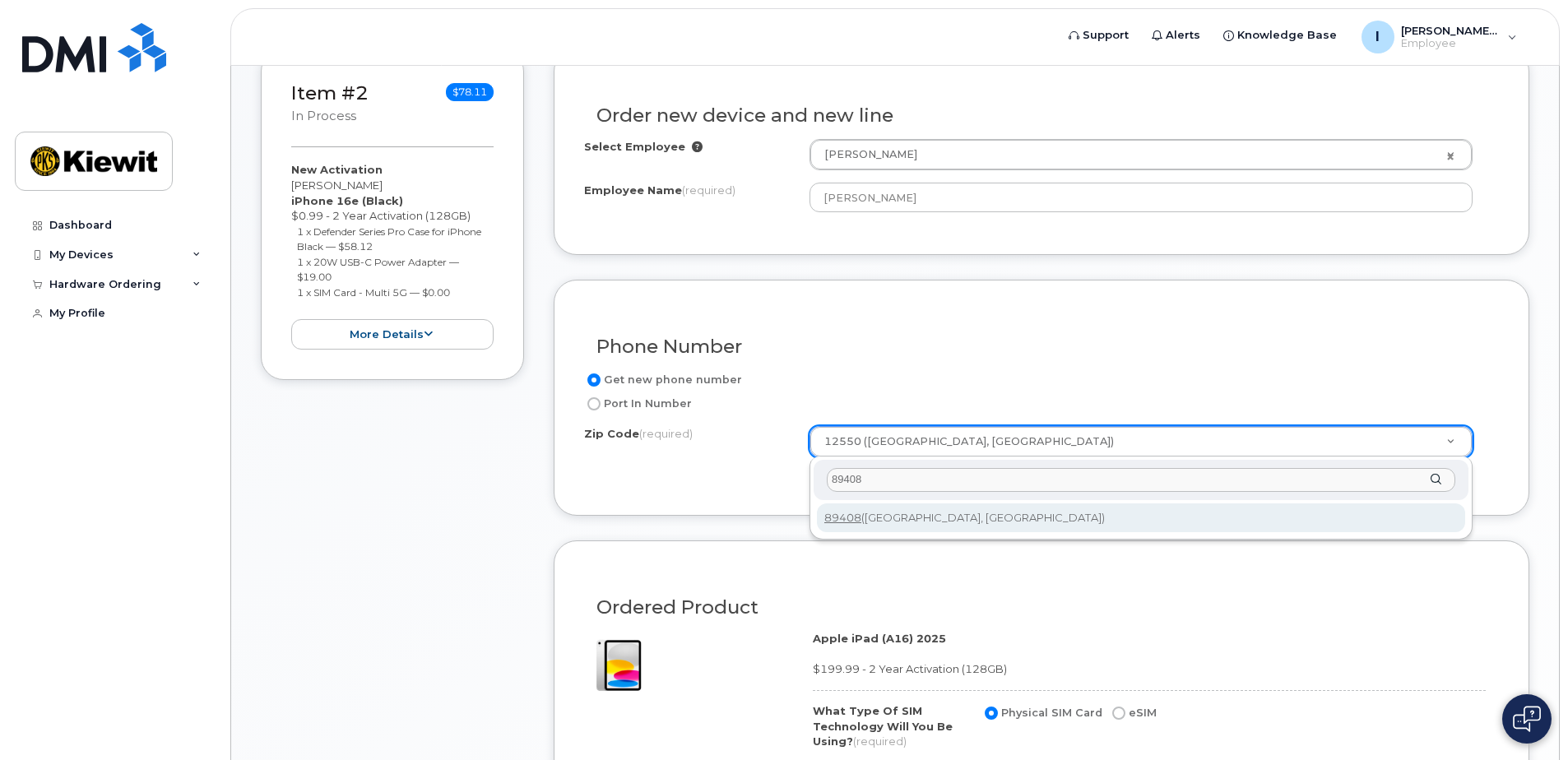
type input "89408"
type input "89408 (Fernley, NV)"
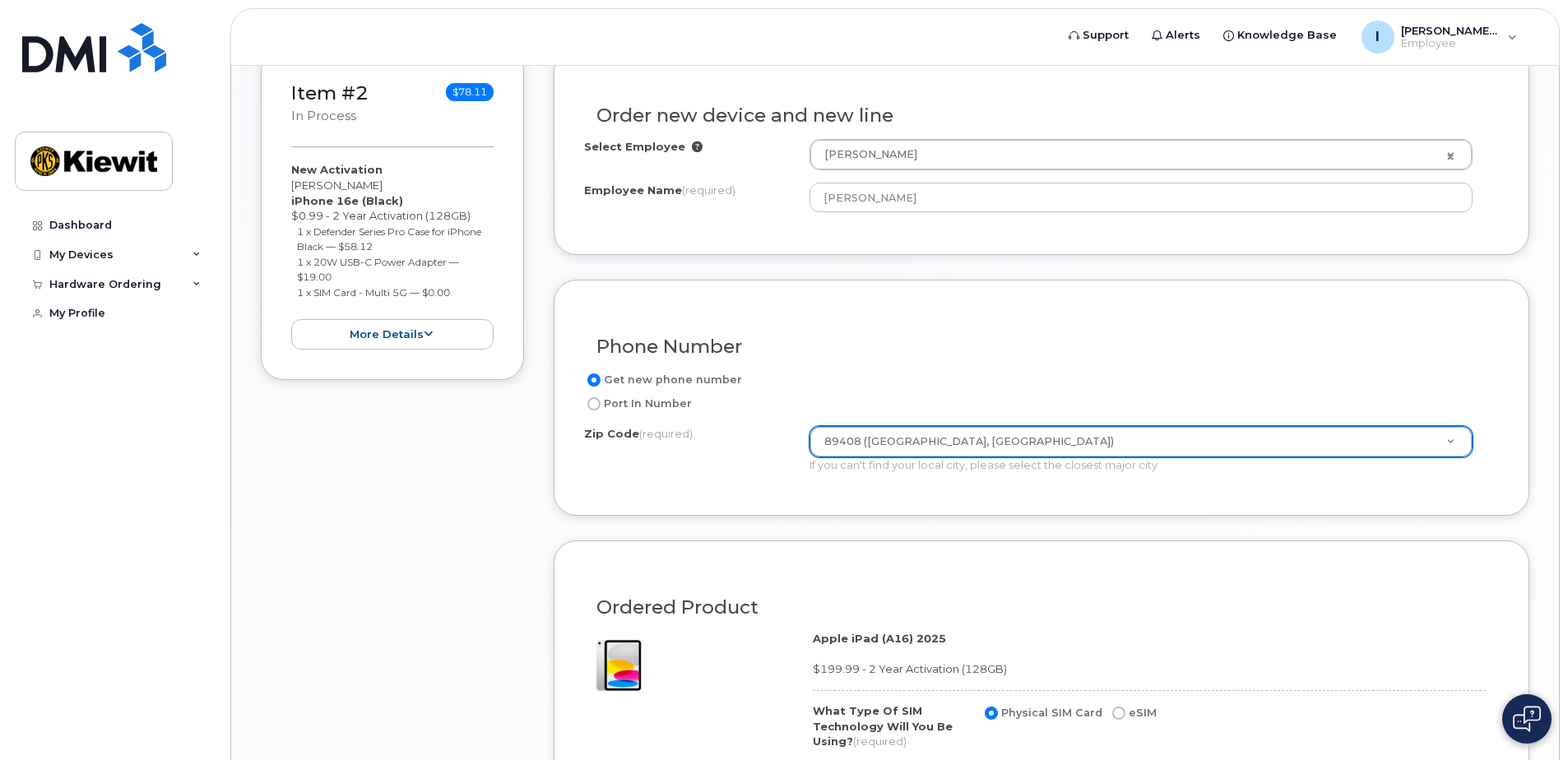
click at [734, 480] on div "Get new phone number Port In Number Zip Code (required) 89408 (Fernley, NV) Zip…" at bounding box center [1041, 427] width 915 height 115
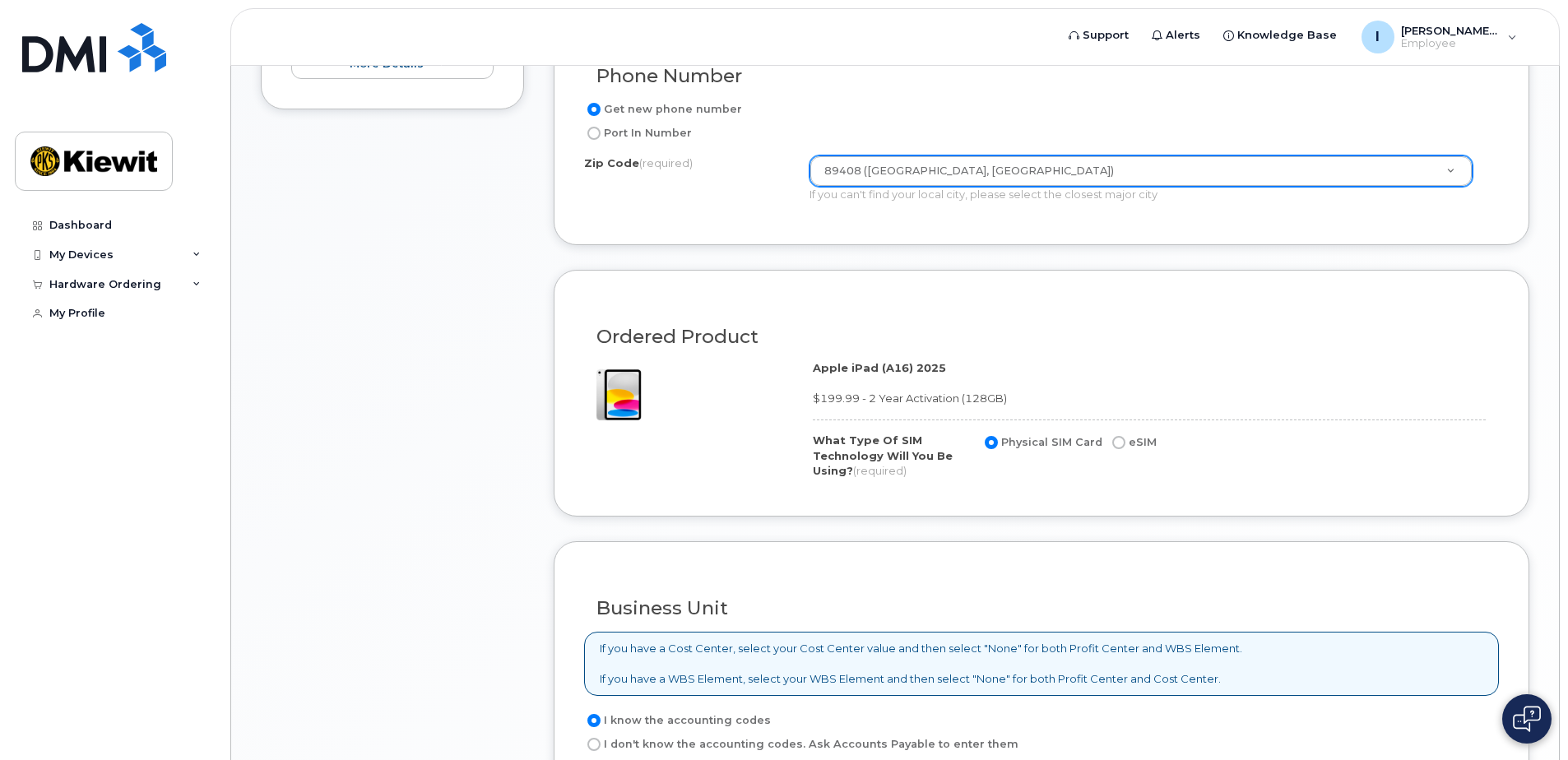
scroll to position [929, 0]
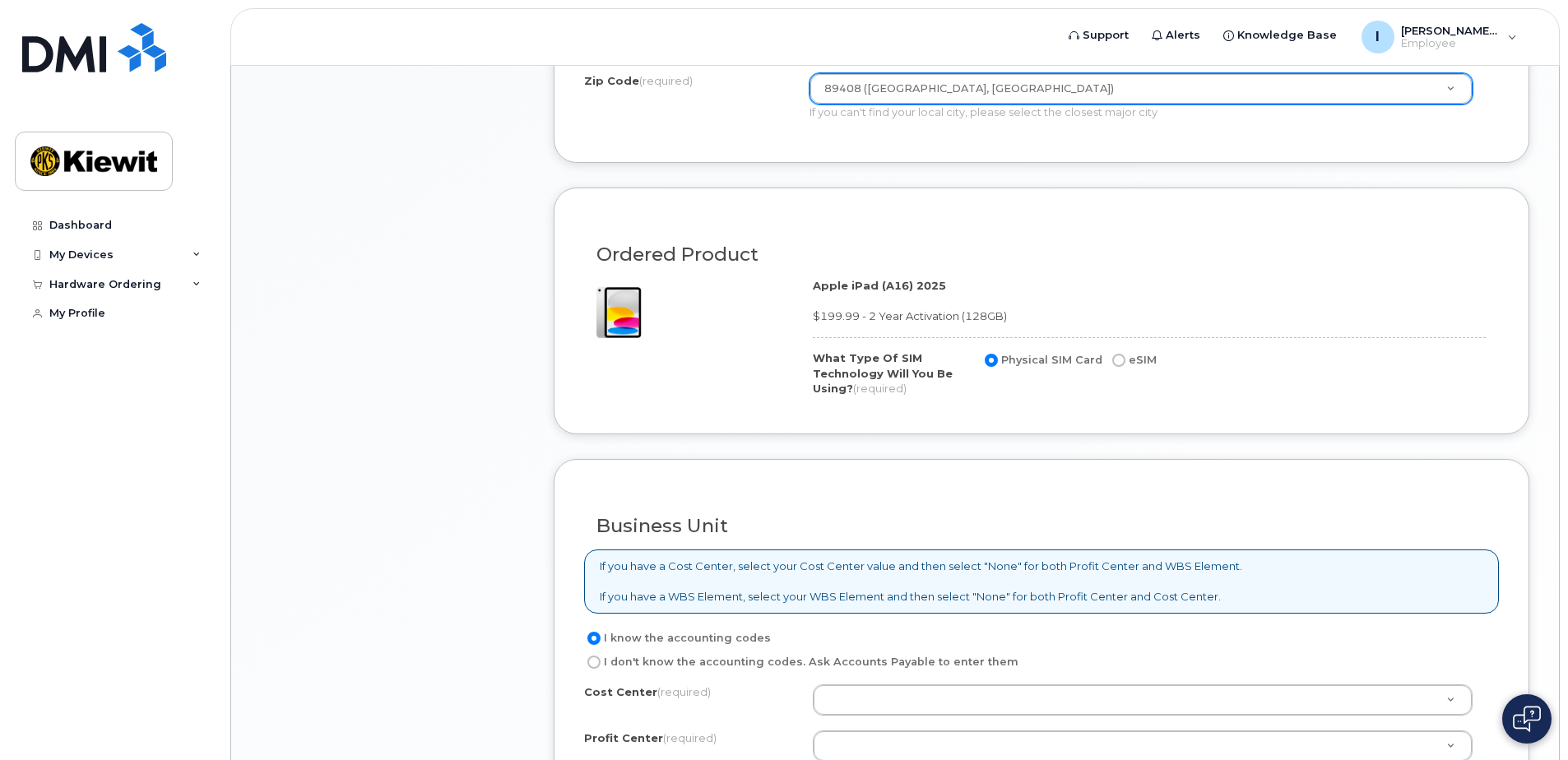
click at [1112, 363] on input "eSIM" at bounding box center [1118, 360] width 13 height 13
radio input "true"
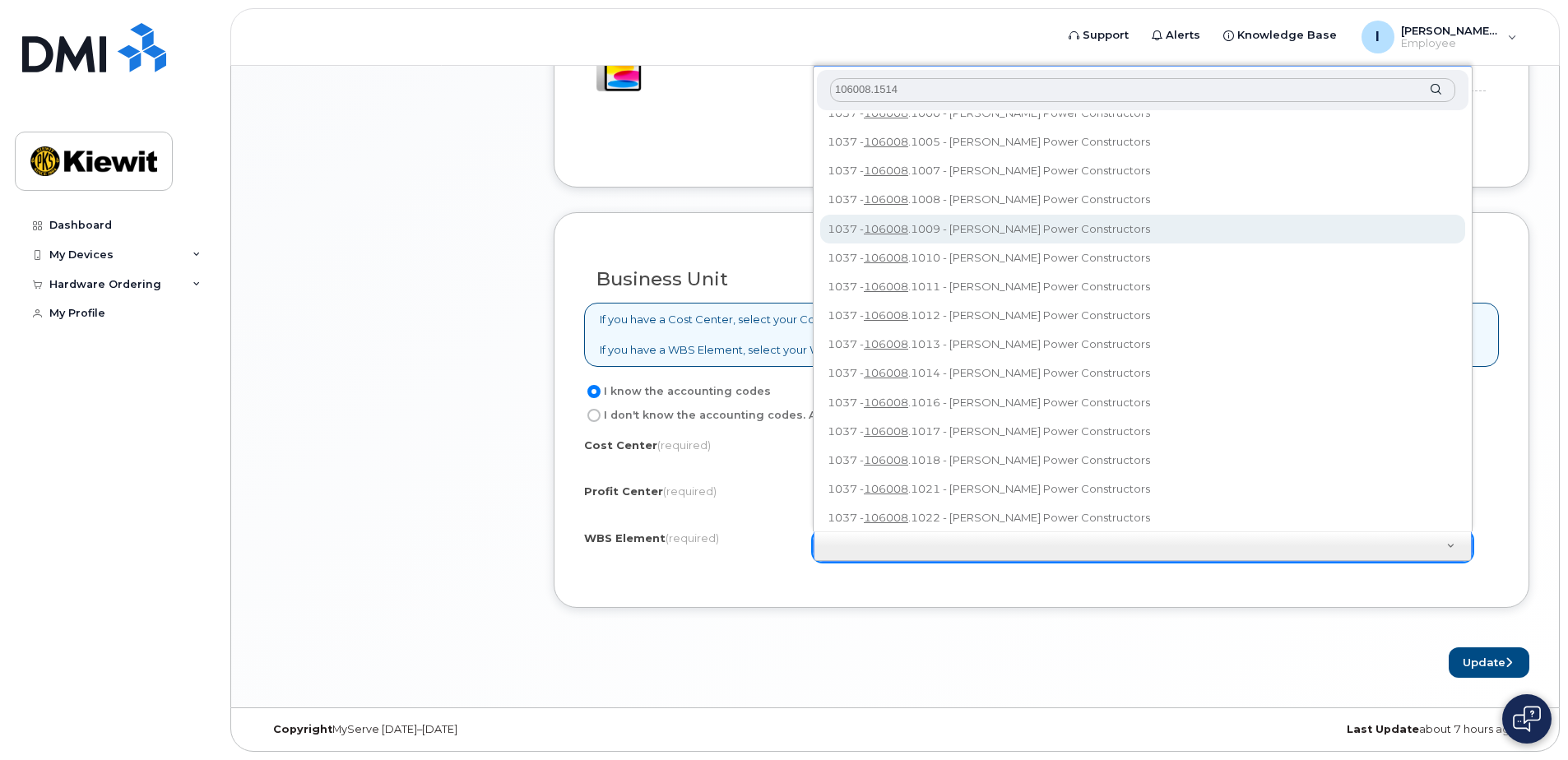
scroll to position [0, 0]
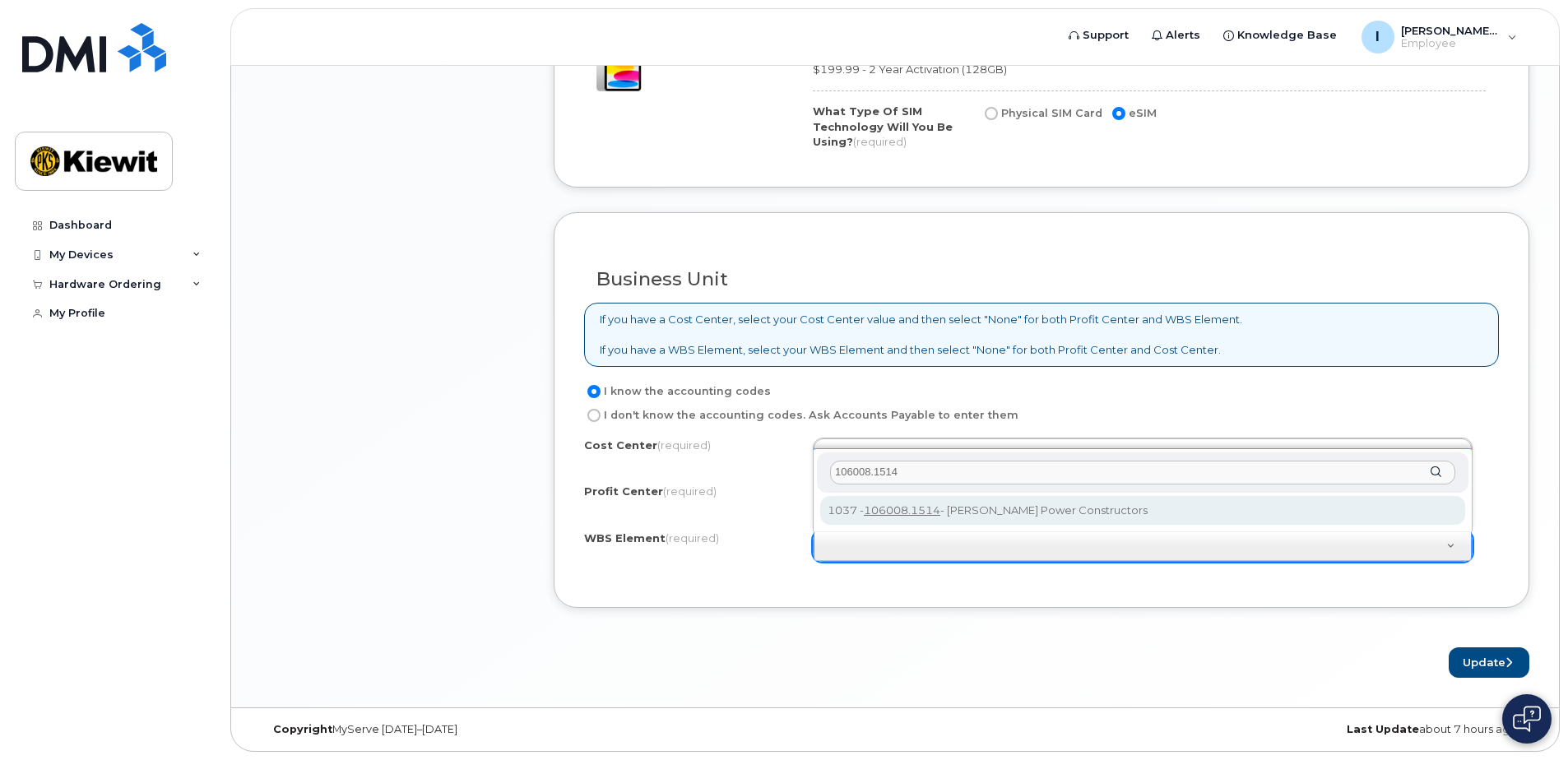
type input "106008.1514"
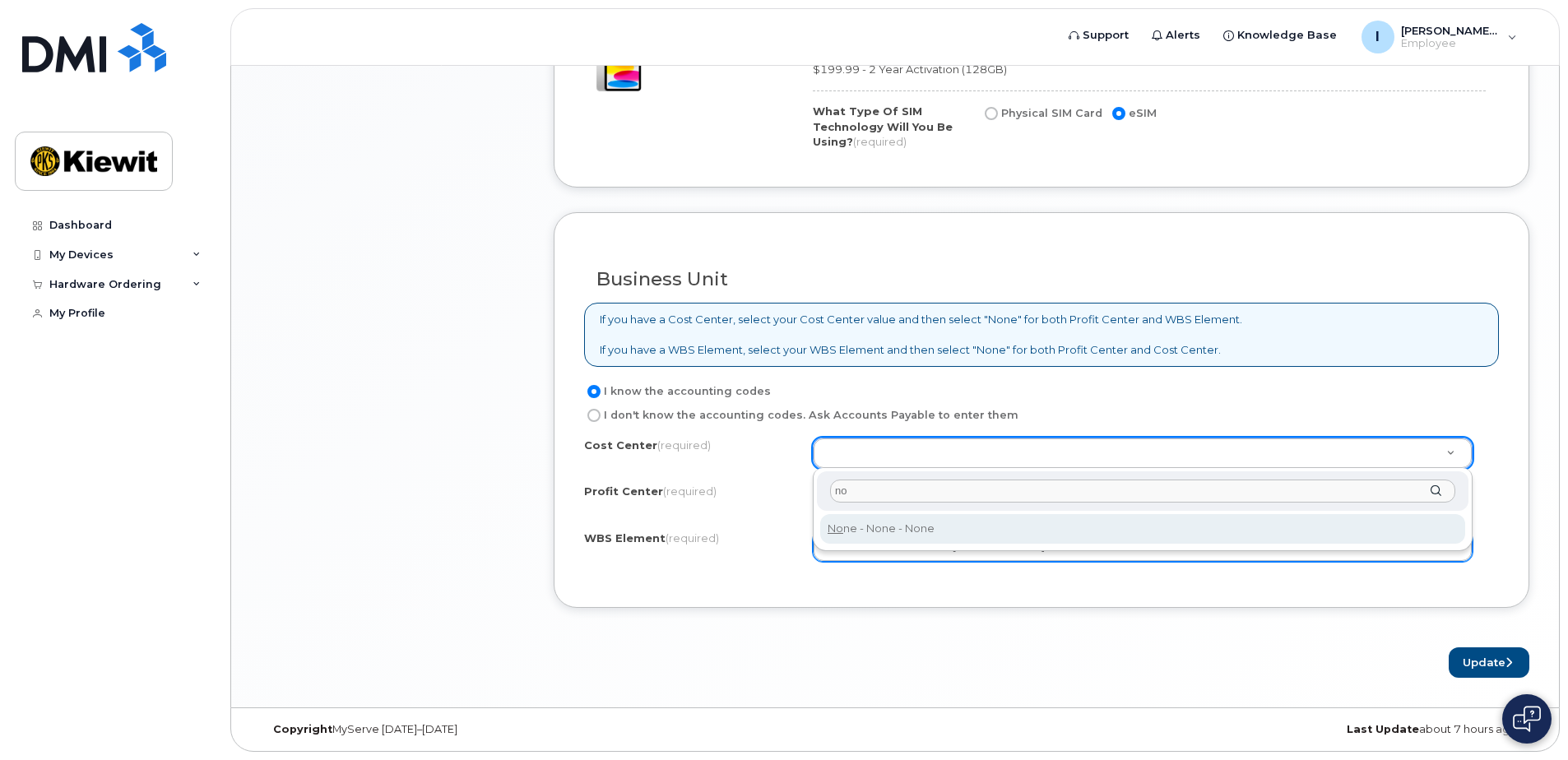
type input "no"
type input "None"
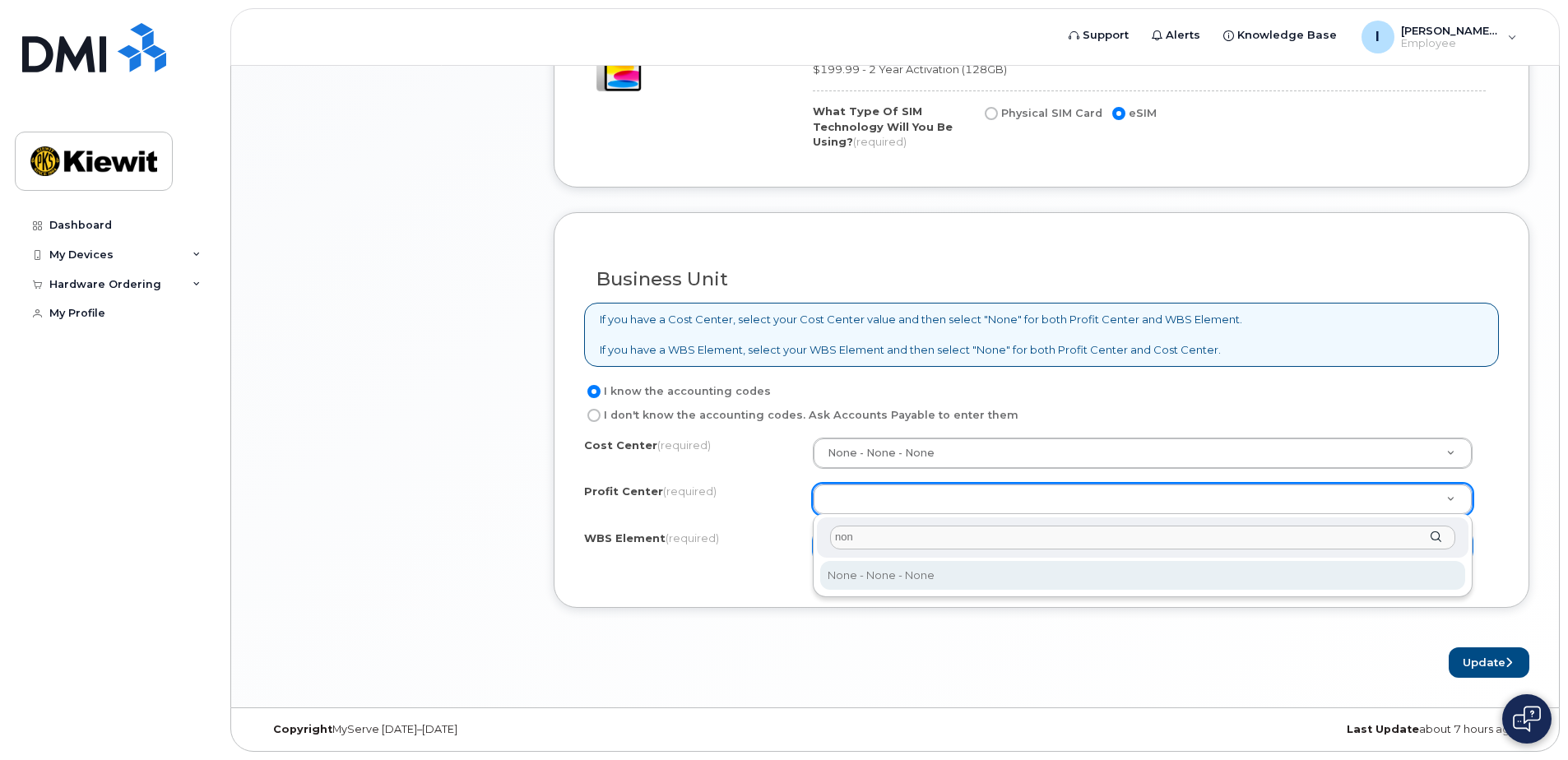
type input "non"
select select "None"
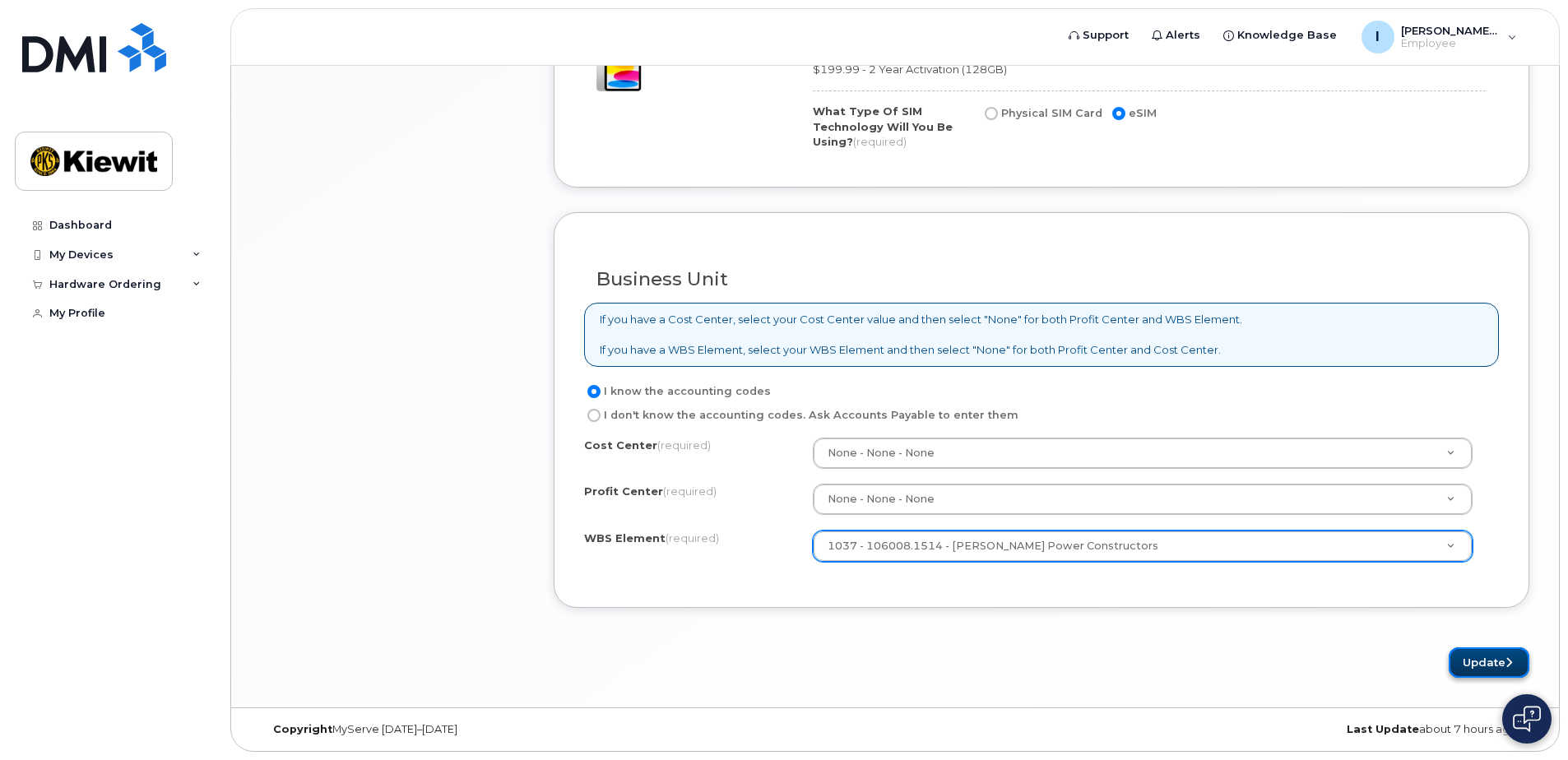
click at [1487, 661] on button "Update" at bounding box center [1488, 662] width 80 height 30
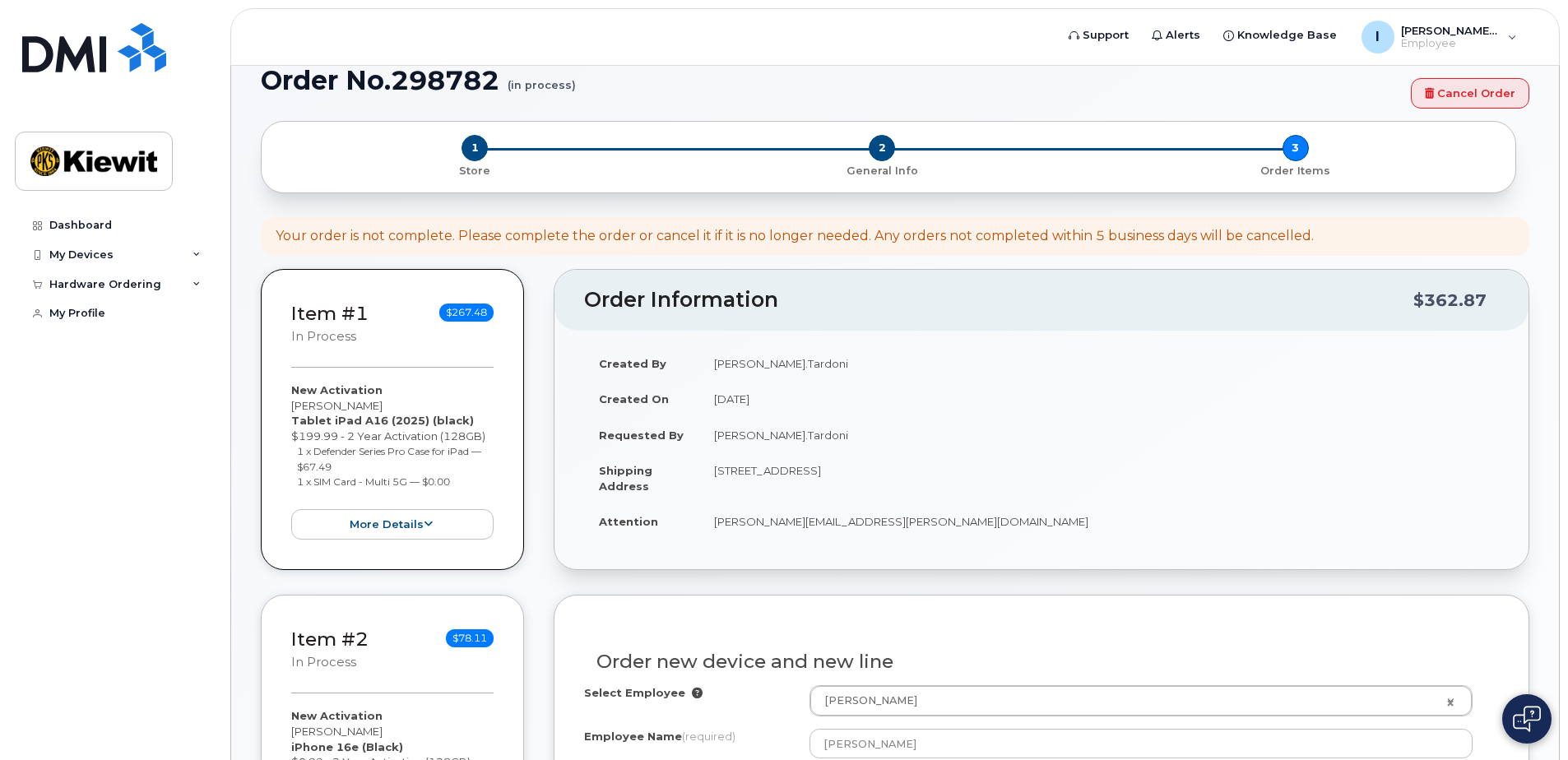
scroll to position [24, 0]
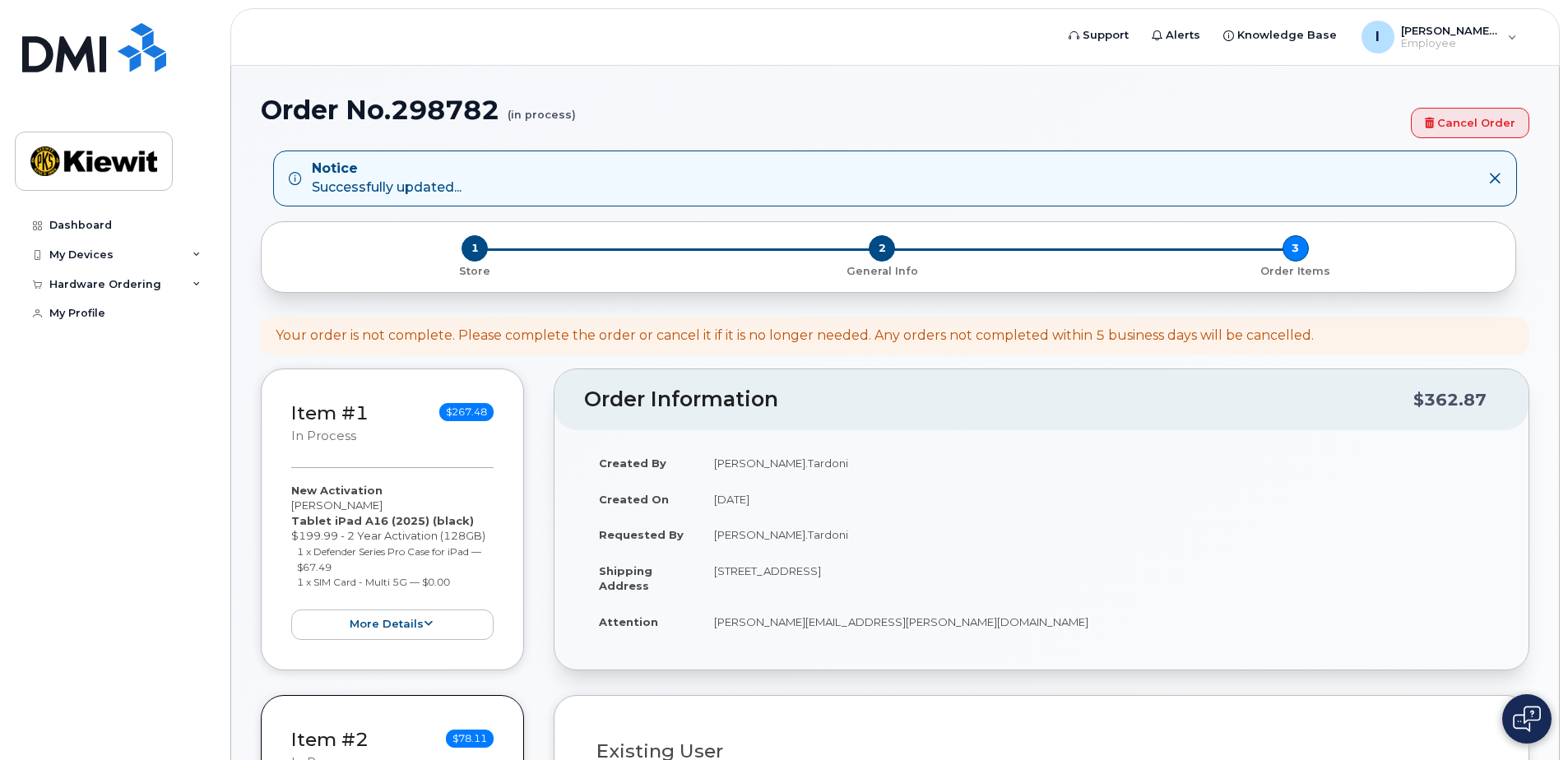
select select
type input "12550 (Newburgh, NY)"
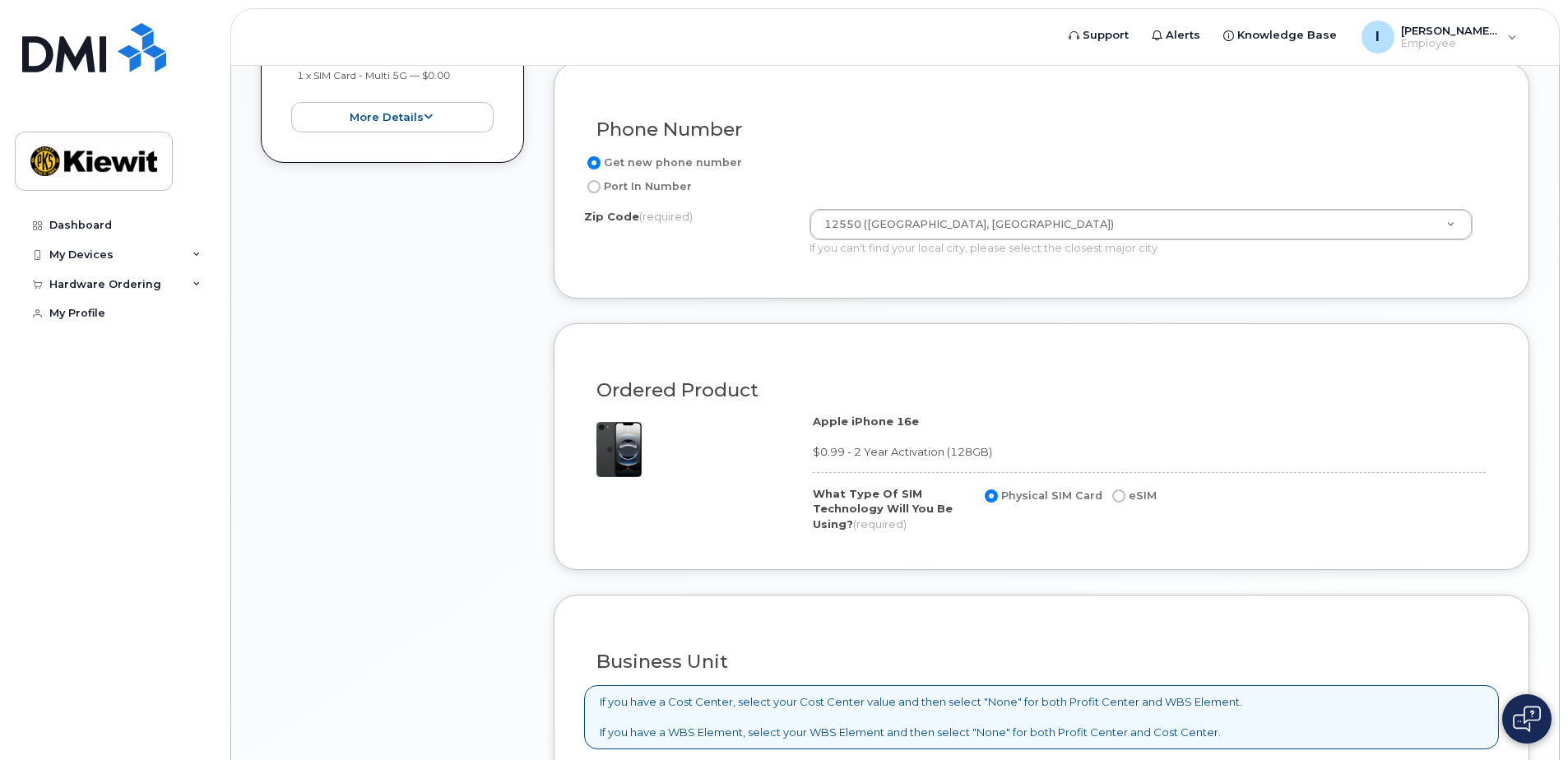
scroll to position [822, 0]
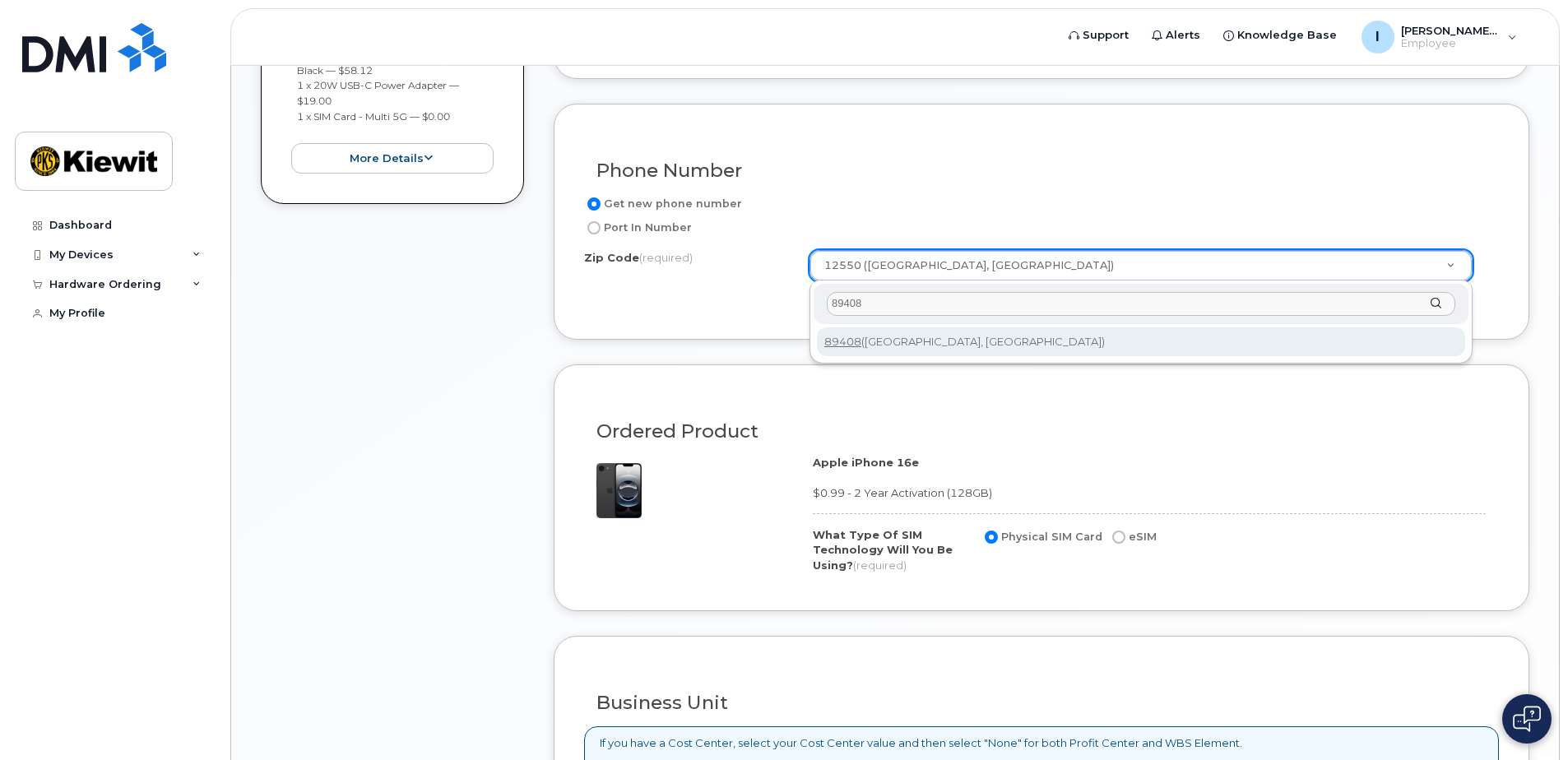
type input "89408"
type input "89408 (Fernley, NV)"
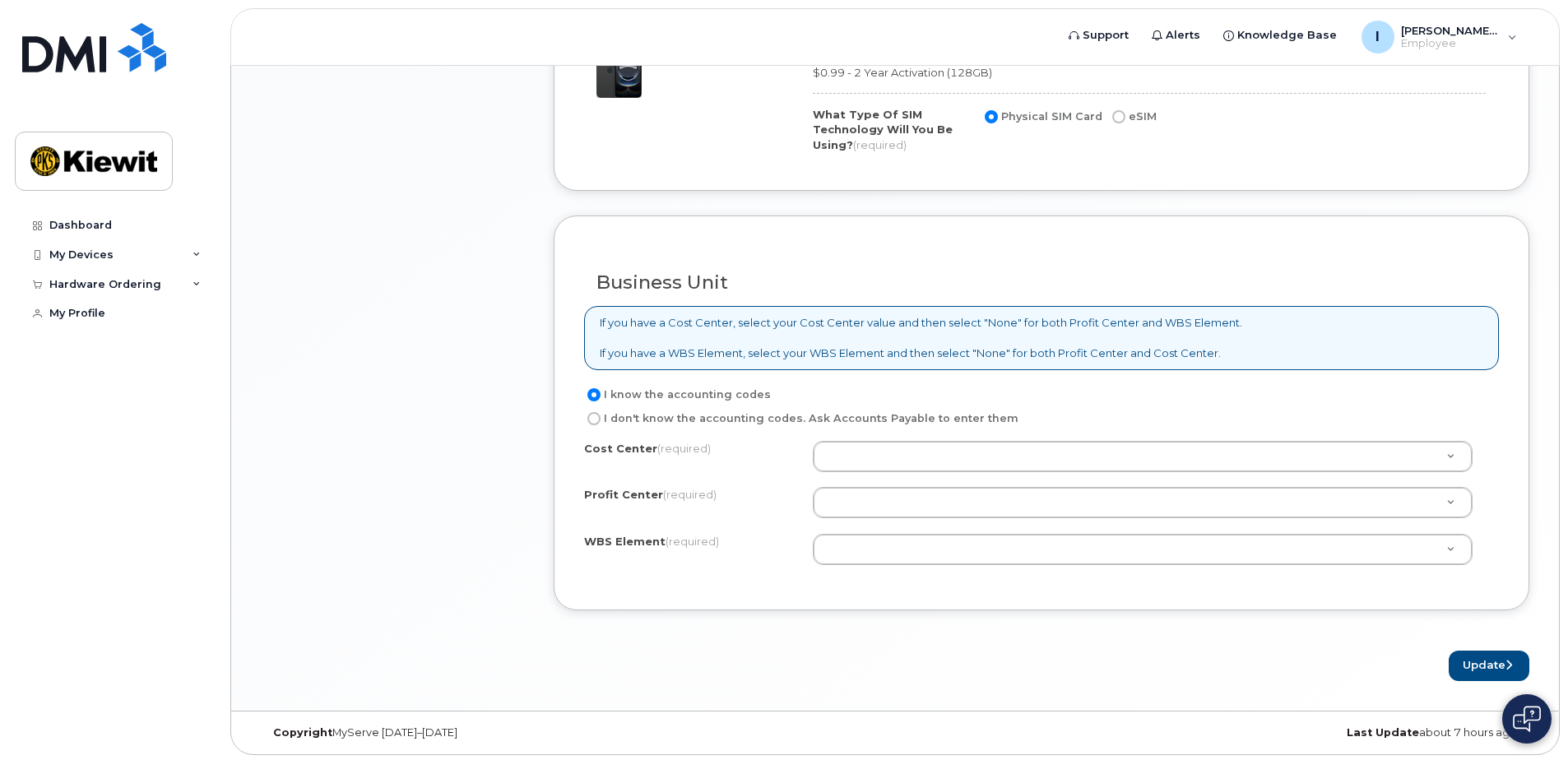
scroll to position [1246, 0]
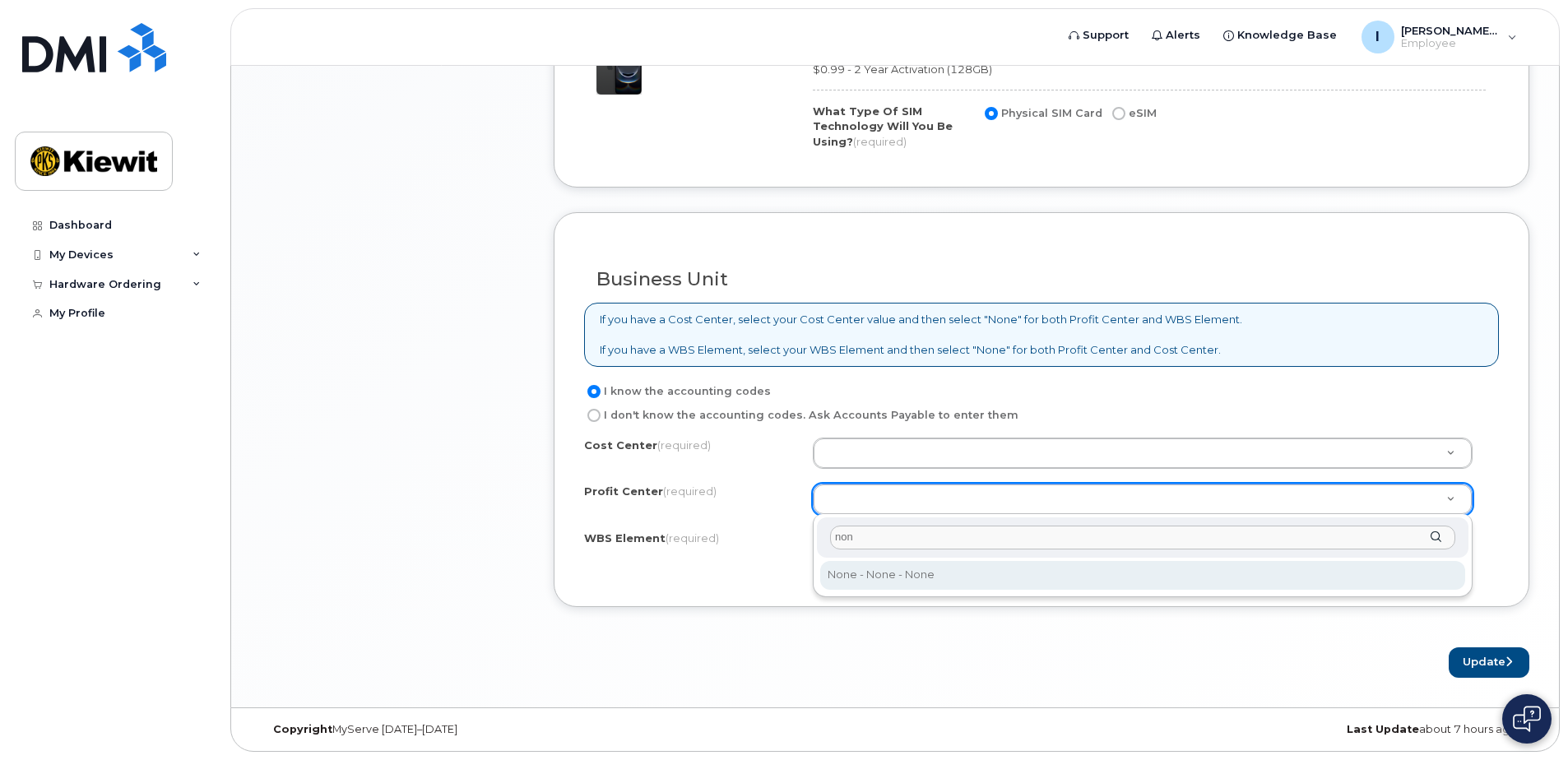
type input "non"
select select "None"
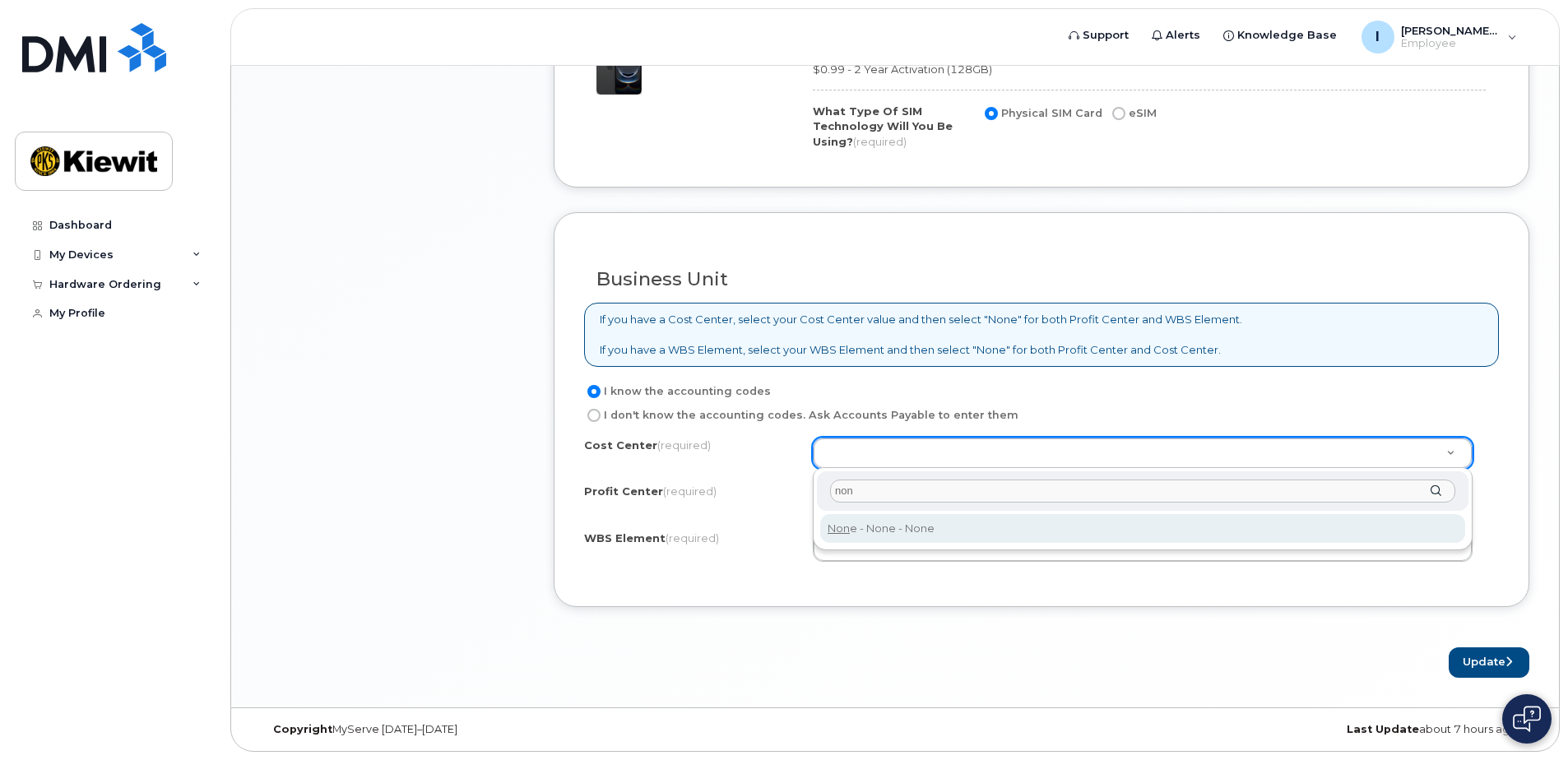
type input "non"
type input "None"
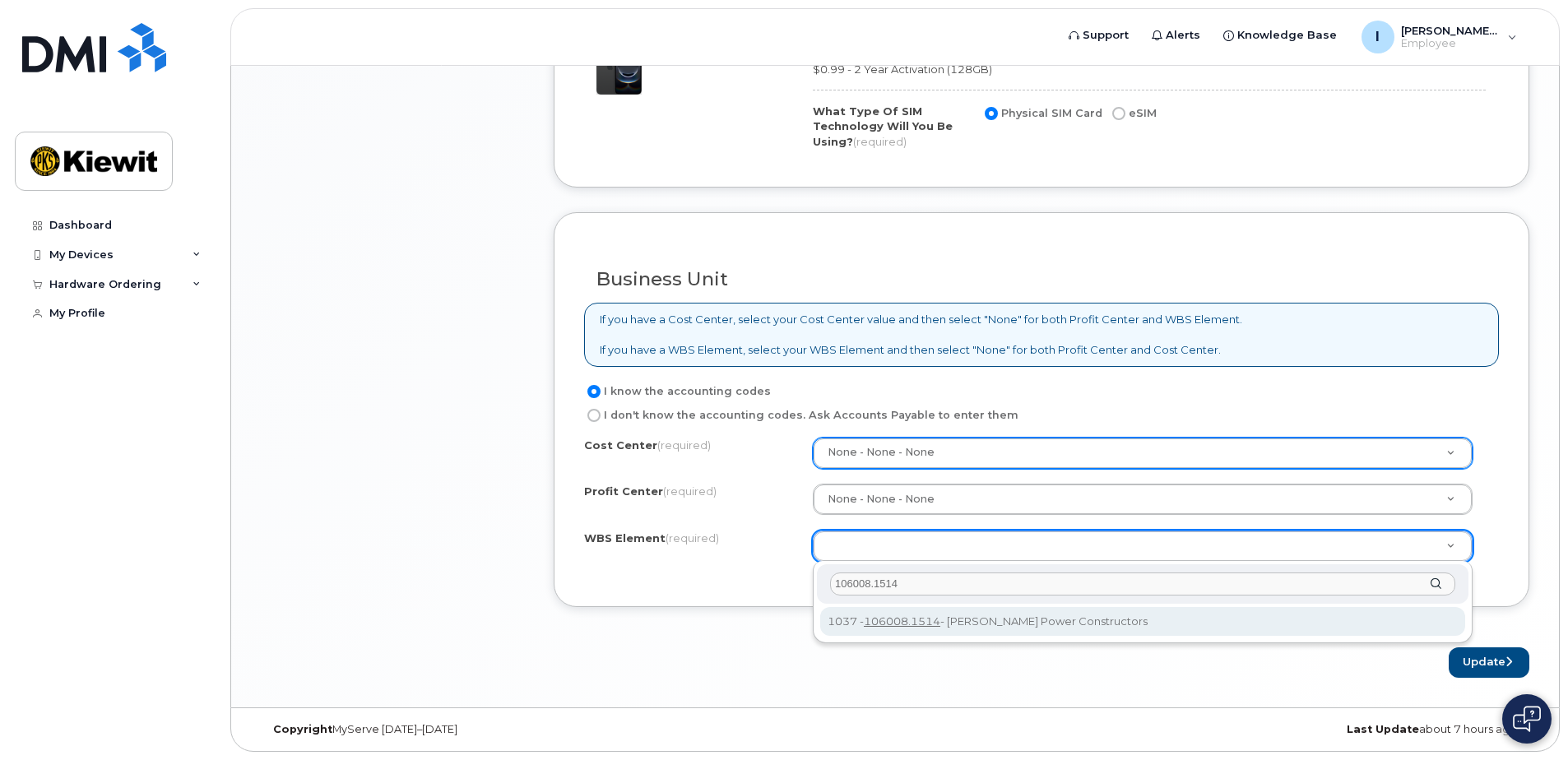
type input "106008.1514"
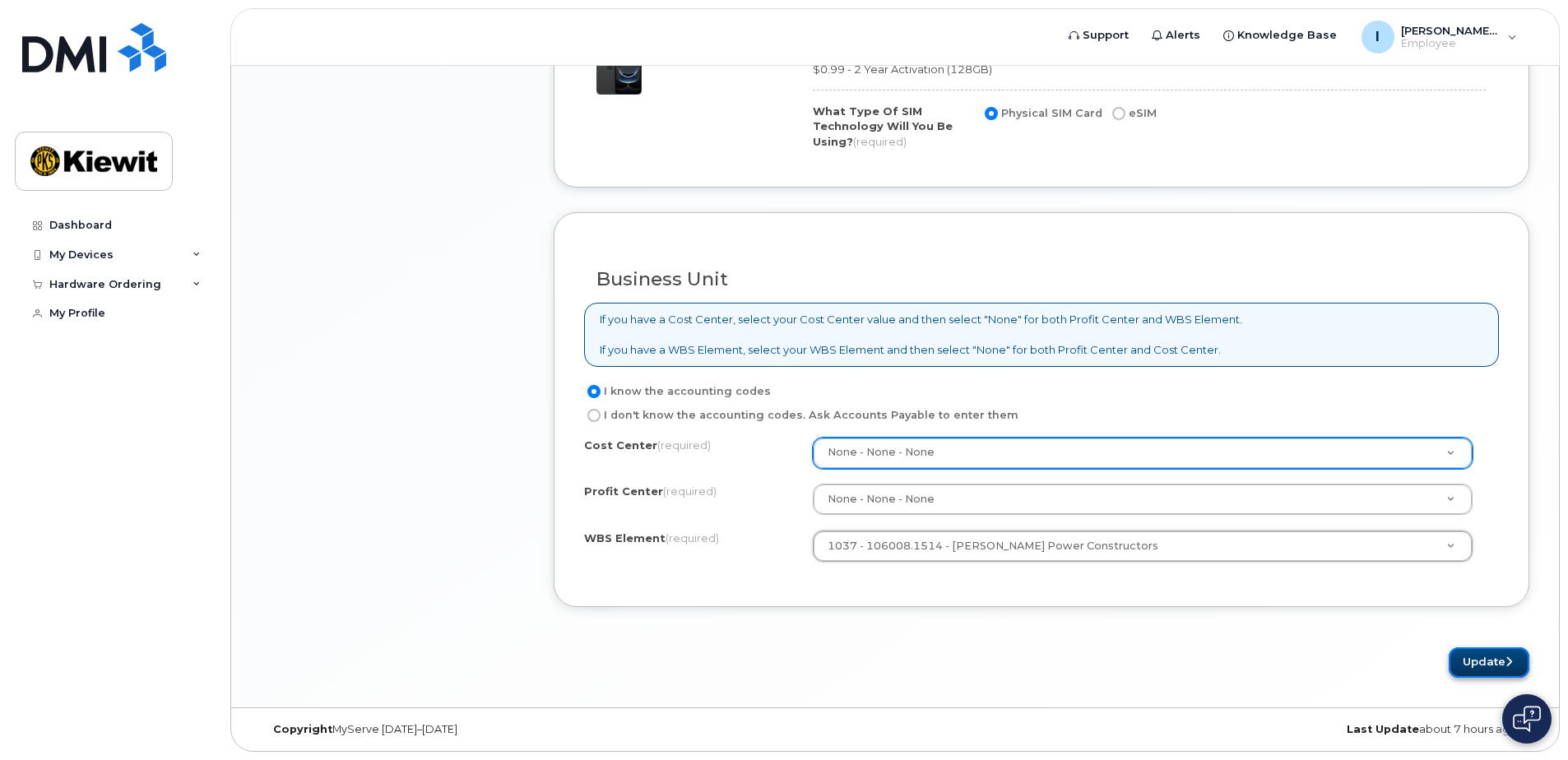
click at [1468, 650] on button "Update" at bounding box center [1488, 662] width 80 height 30
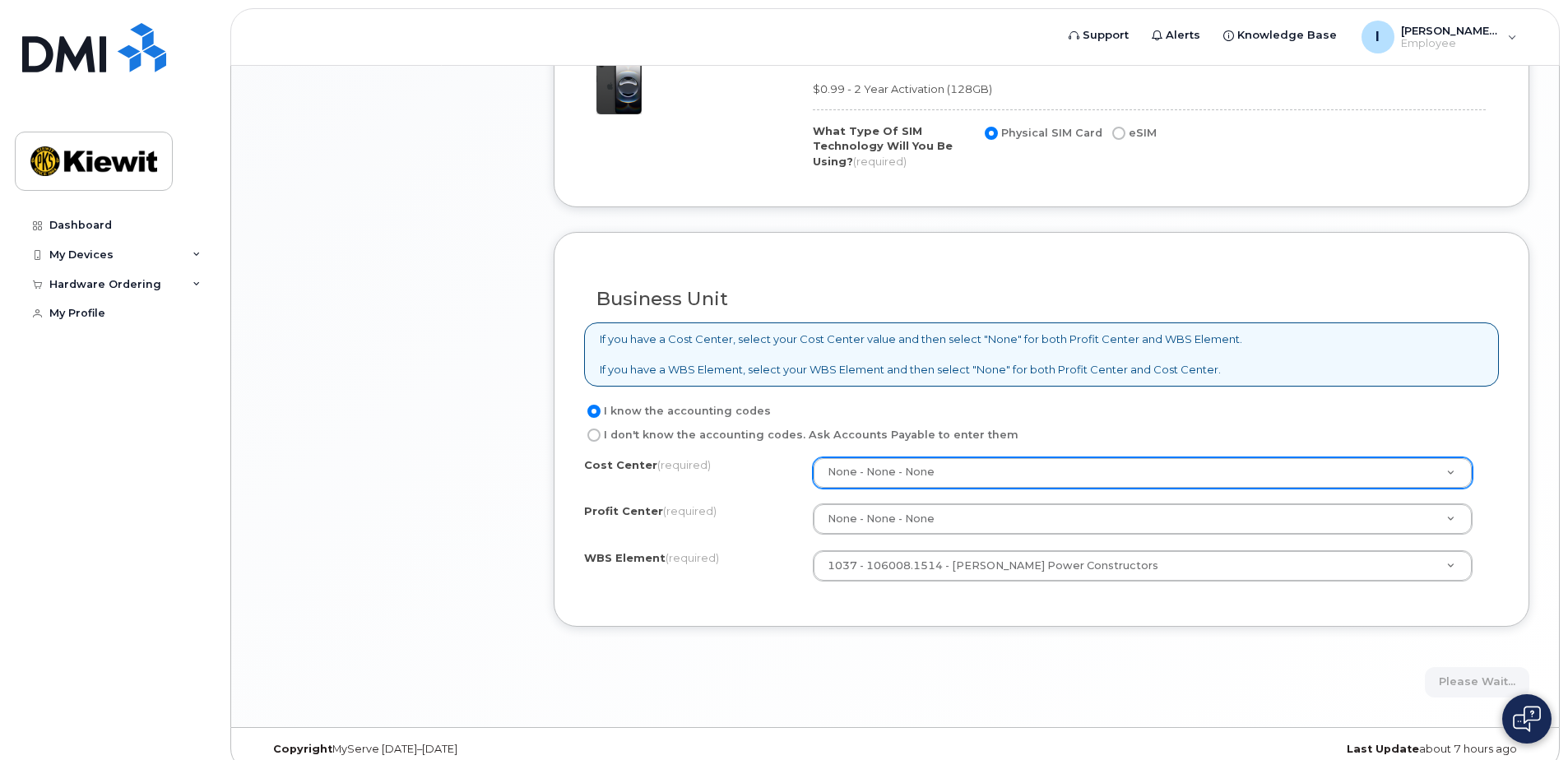
scroll to position [1082, 0]
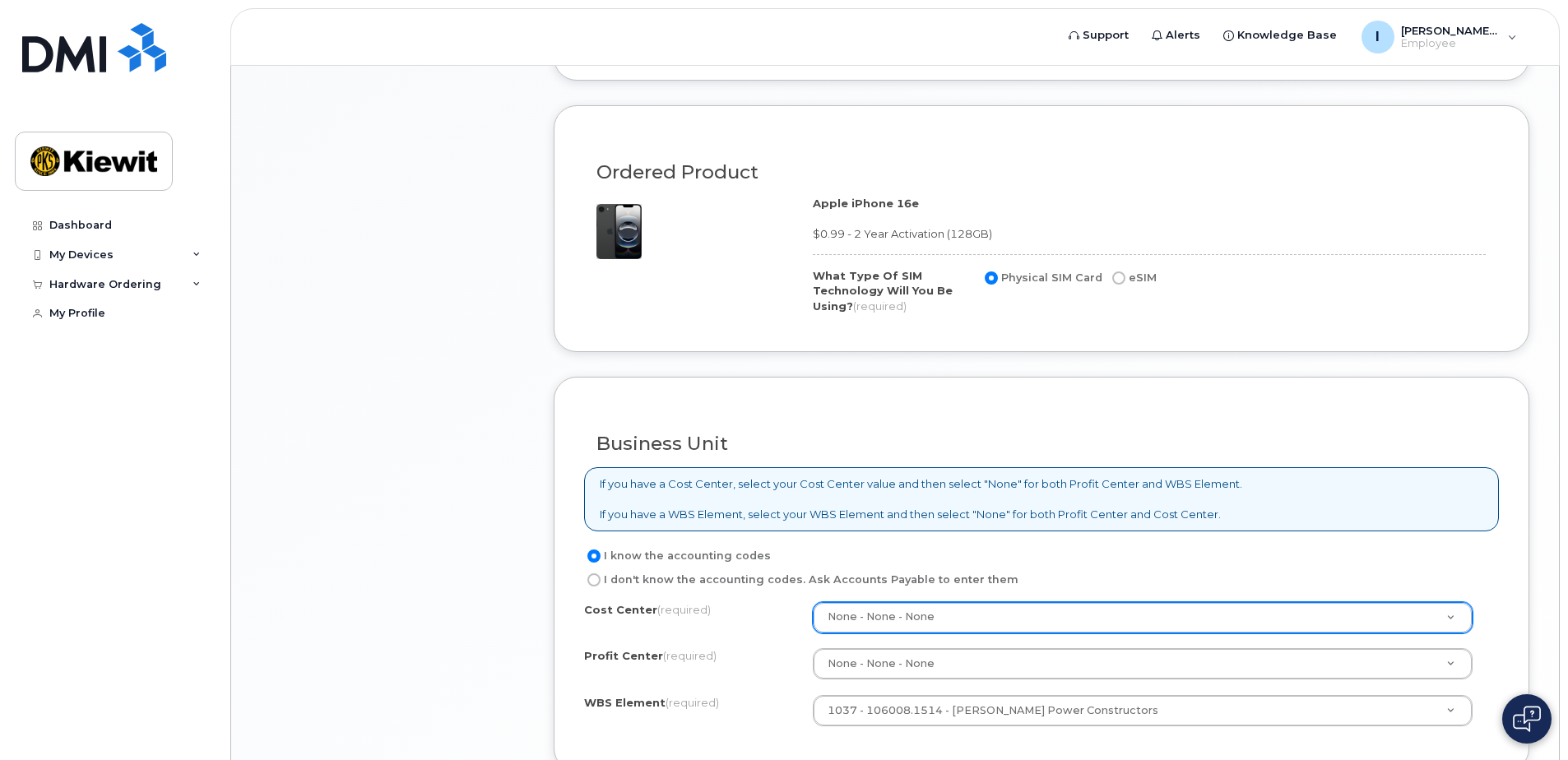
drag, startPoint x: 1090, startPoint y: 271, endPoint x: 1113, endPoint y: 282, distance: 25.5
click at [1105, 278] on div "Physical SIM Card eSIM" at bounding box center [1069, 278] width 176 height 20
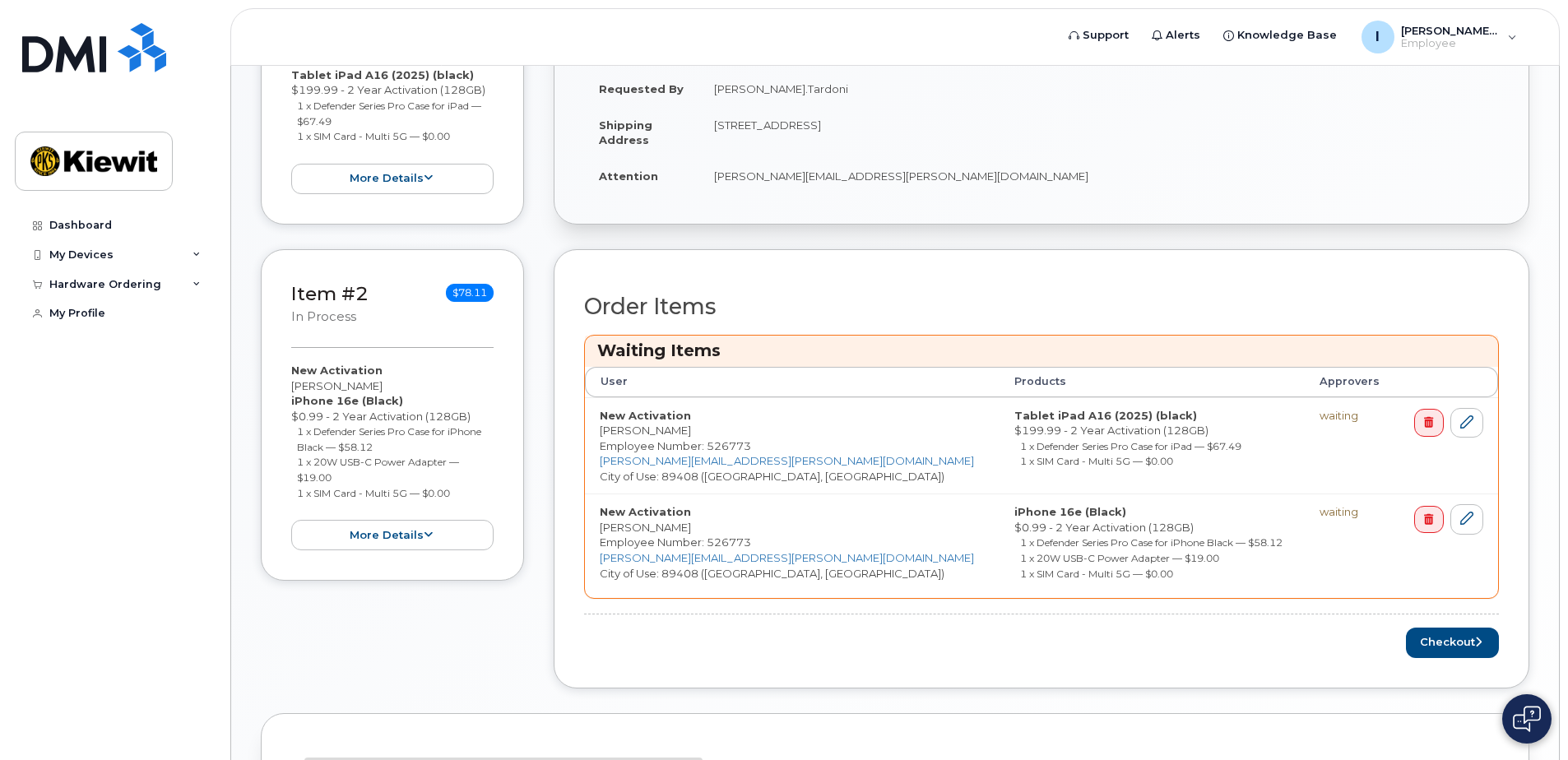
scroll to position [481, 0]
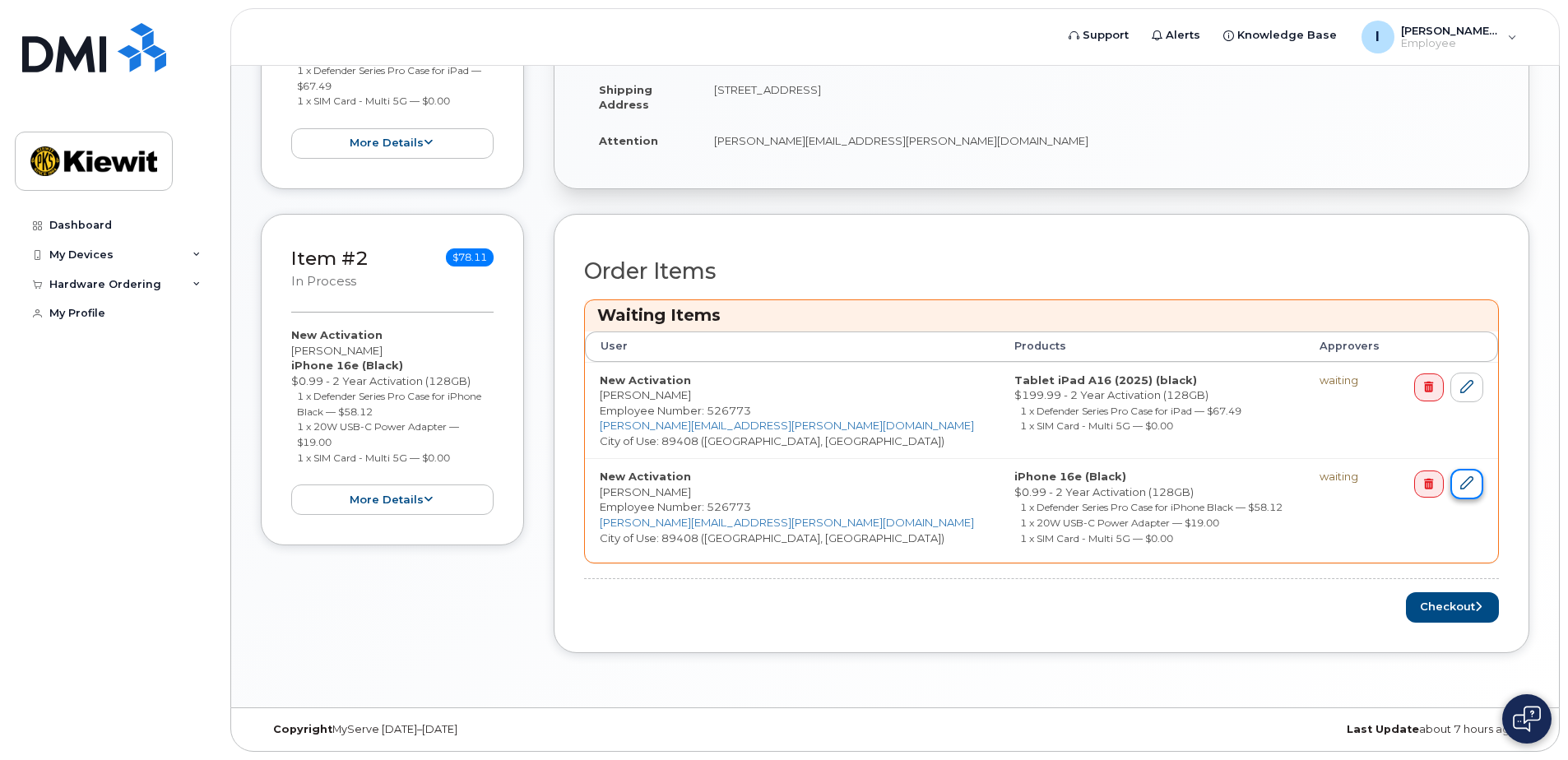
click at [1470, 482] on icon at bounding box center [1466, 482] width 13 height 13
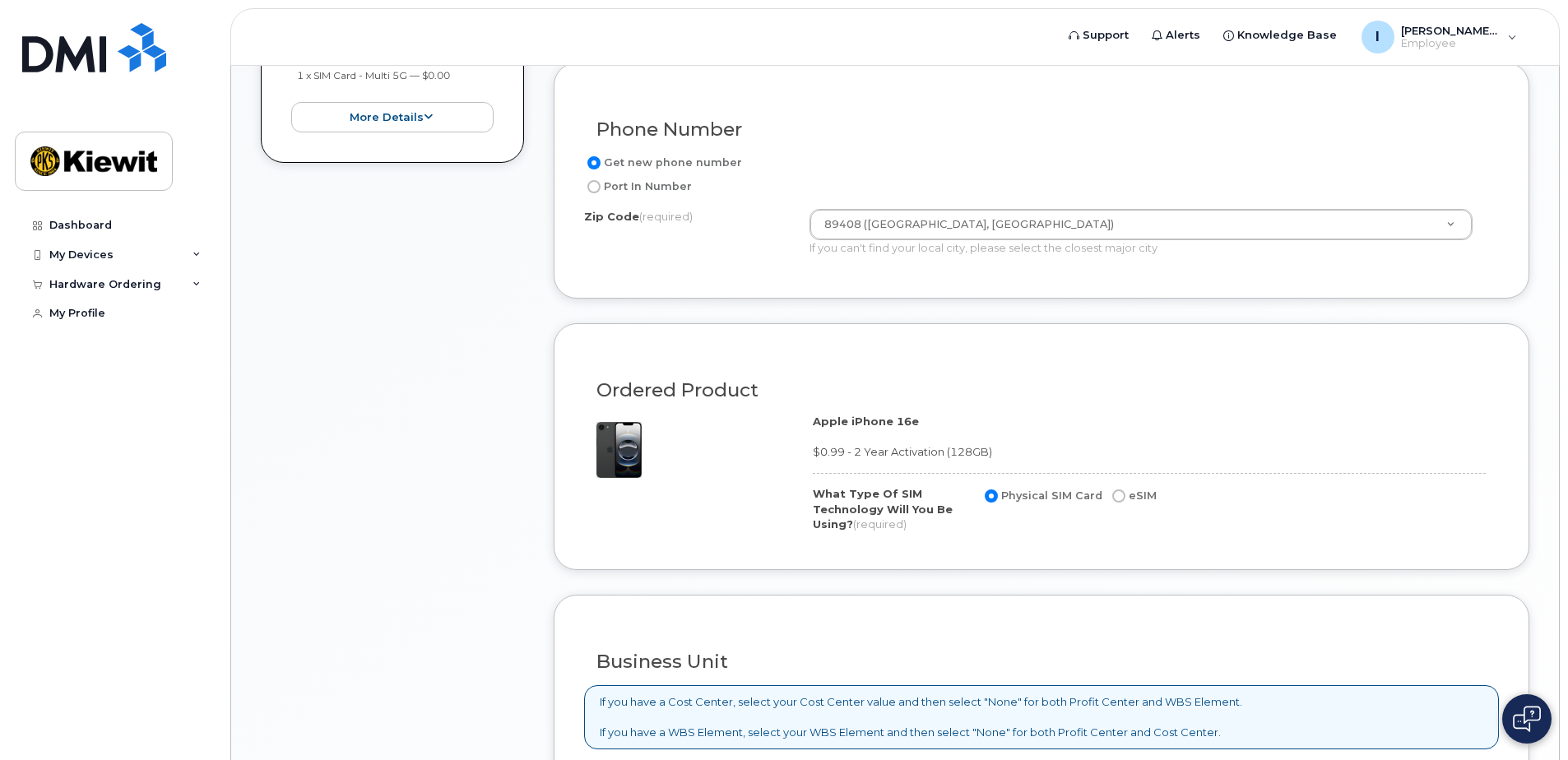
scroll to position [987, 0]
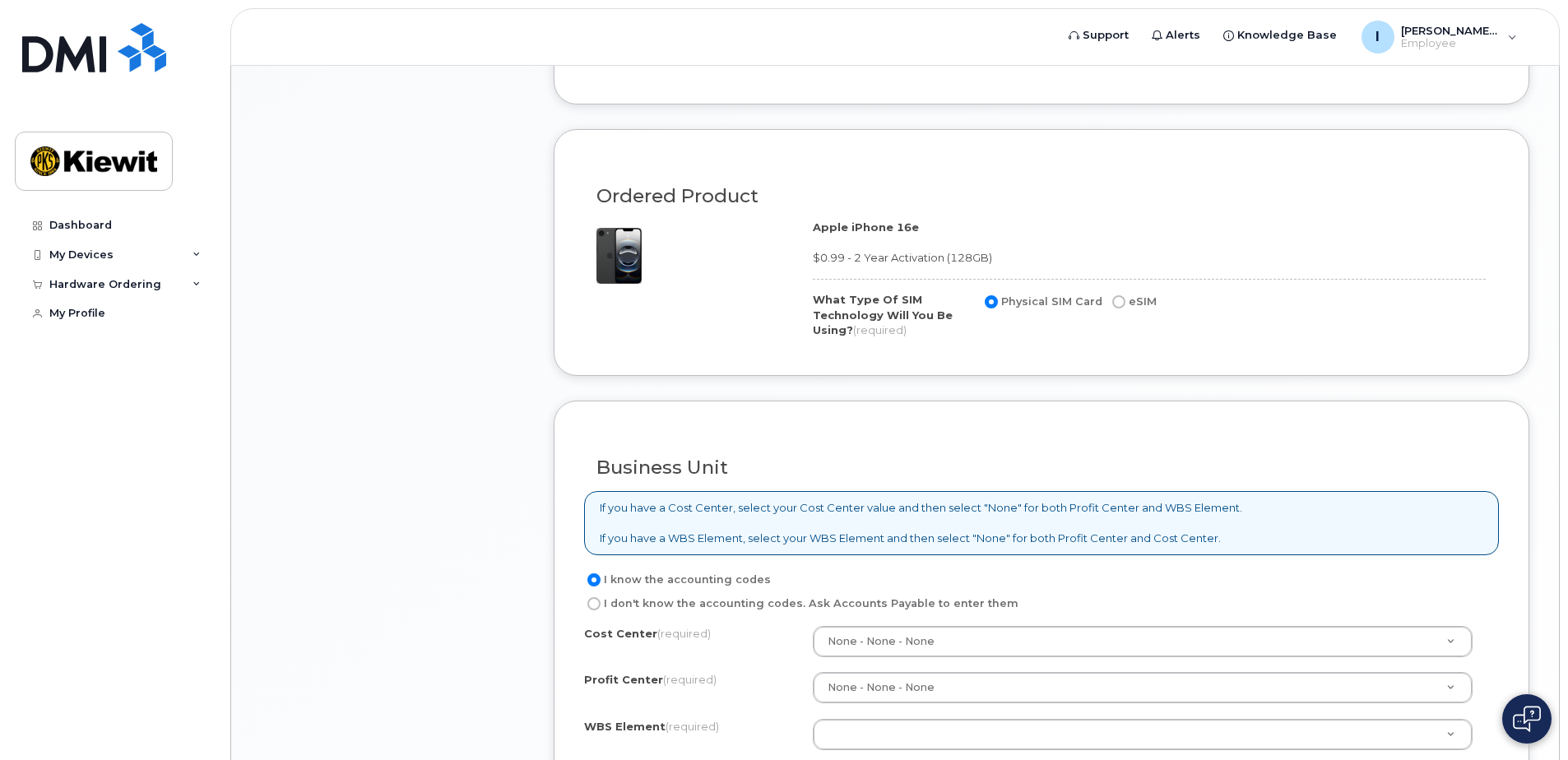
click at [1109, 298] on label "eSIM" at bounding box center [1132, 302] width 48 height 20
click at [1112, 298] on input "eSIM" at bounding box center [1118, 302] width 13 height 13
radio input "true"
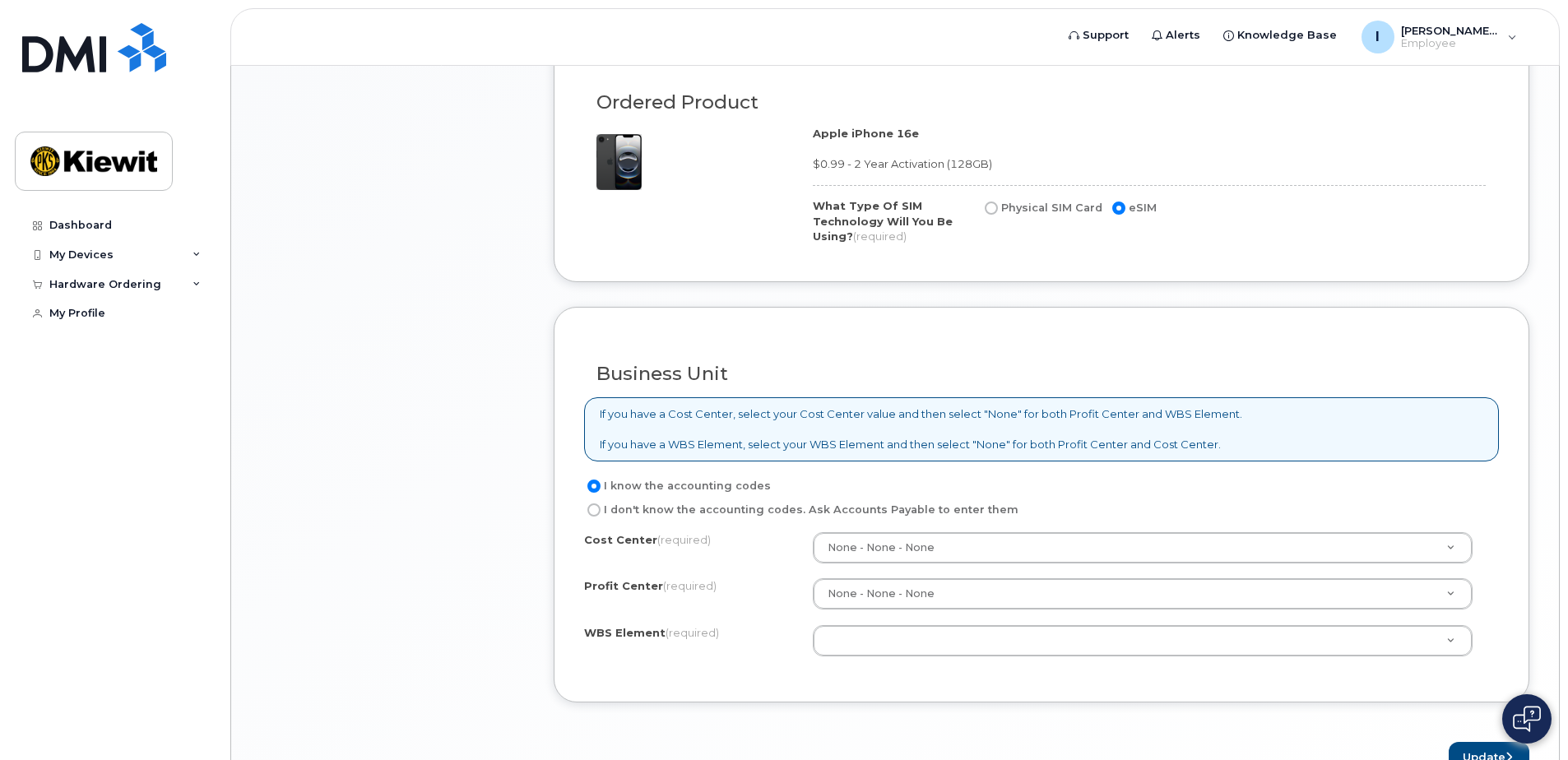
scroll to position [1175, 0]
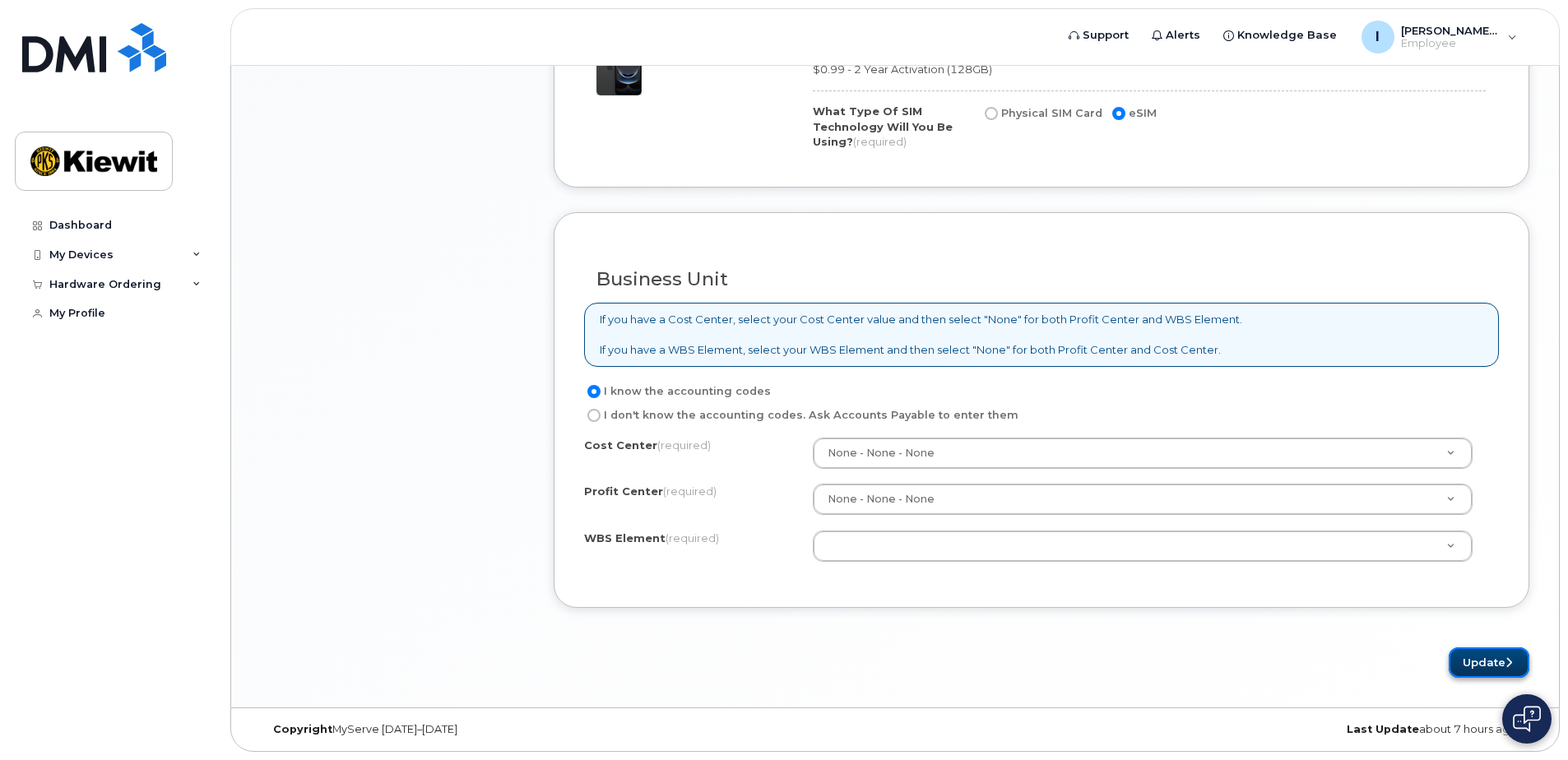
click at [1474, 673] on button "Update" at bounding box center [1488, 662] width 80 height 30
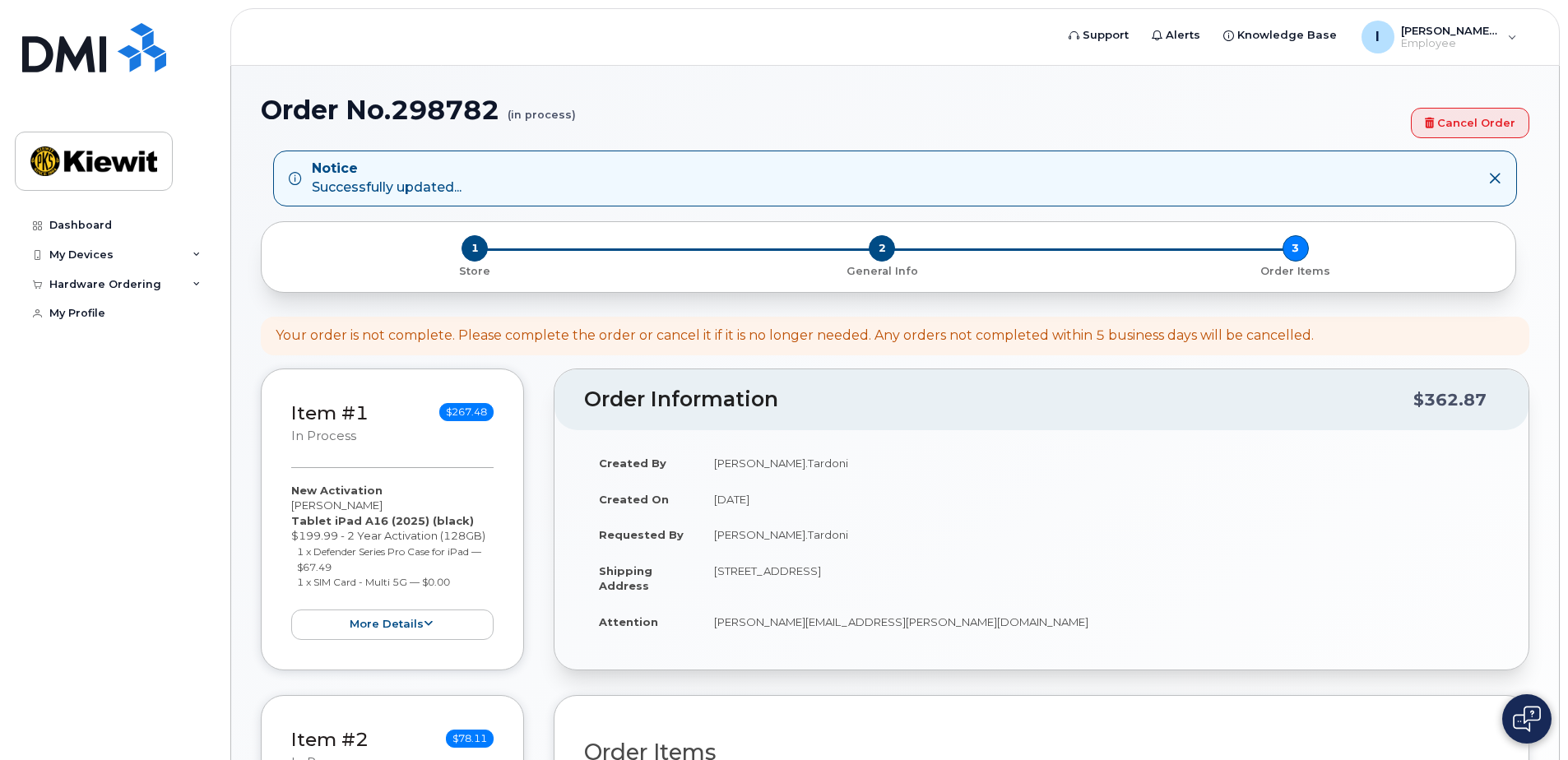
scroll to position [481, 0]
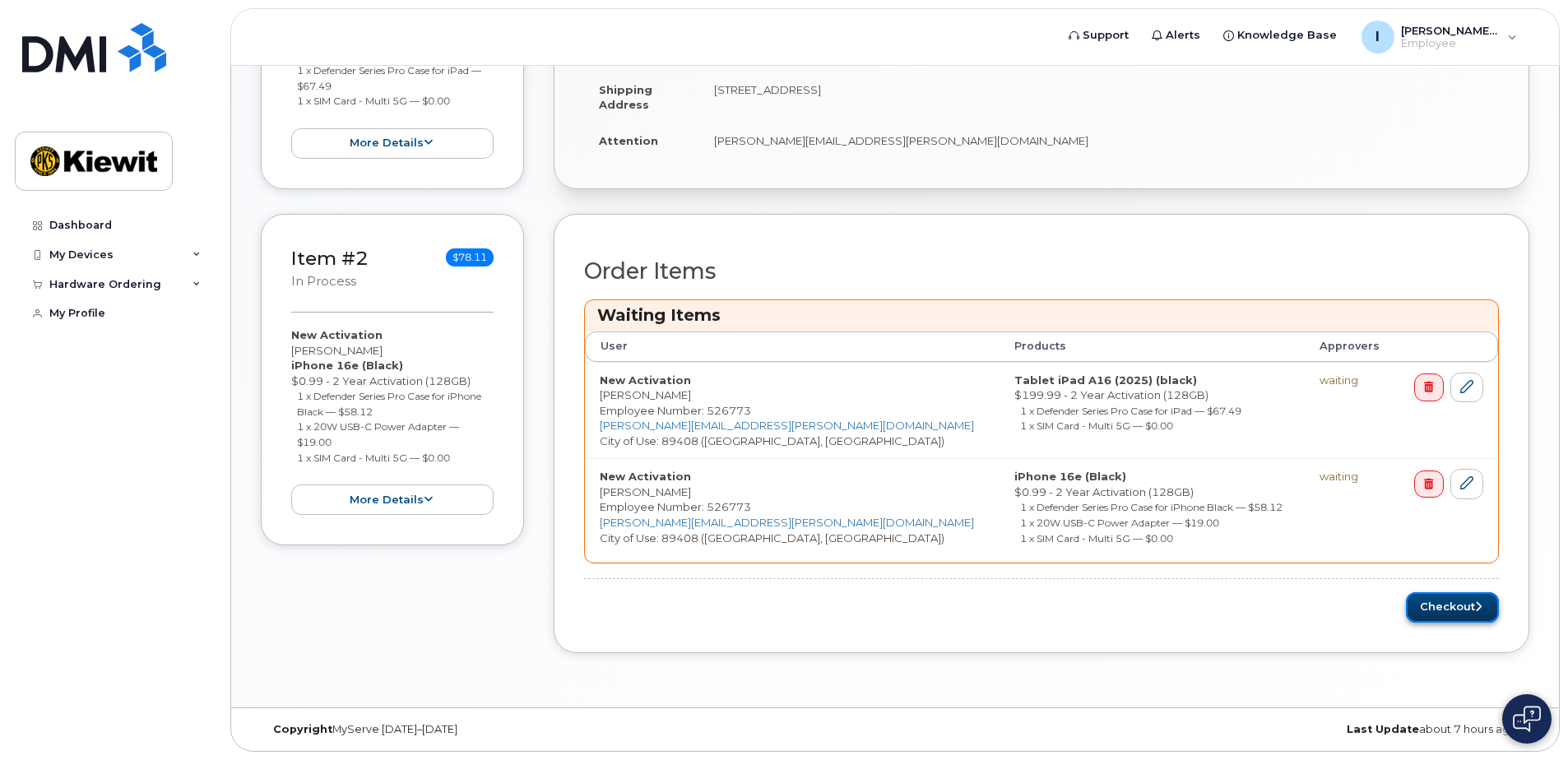
click at [1443, 612] on button "Checkout" at bounding box center [1452, 607] width 93 height 30
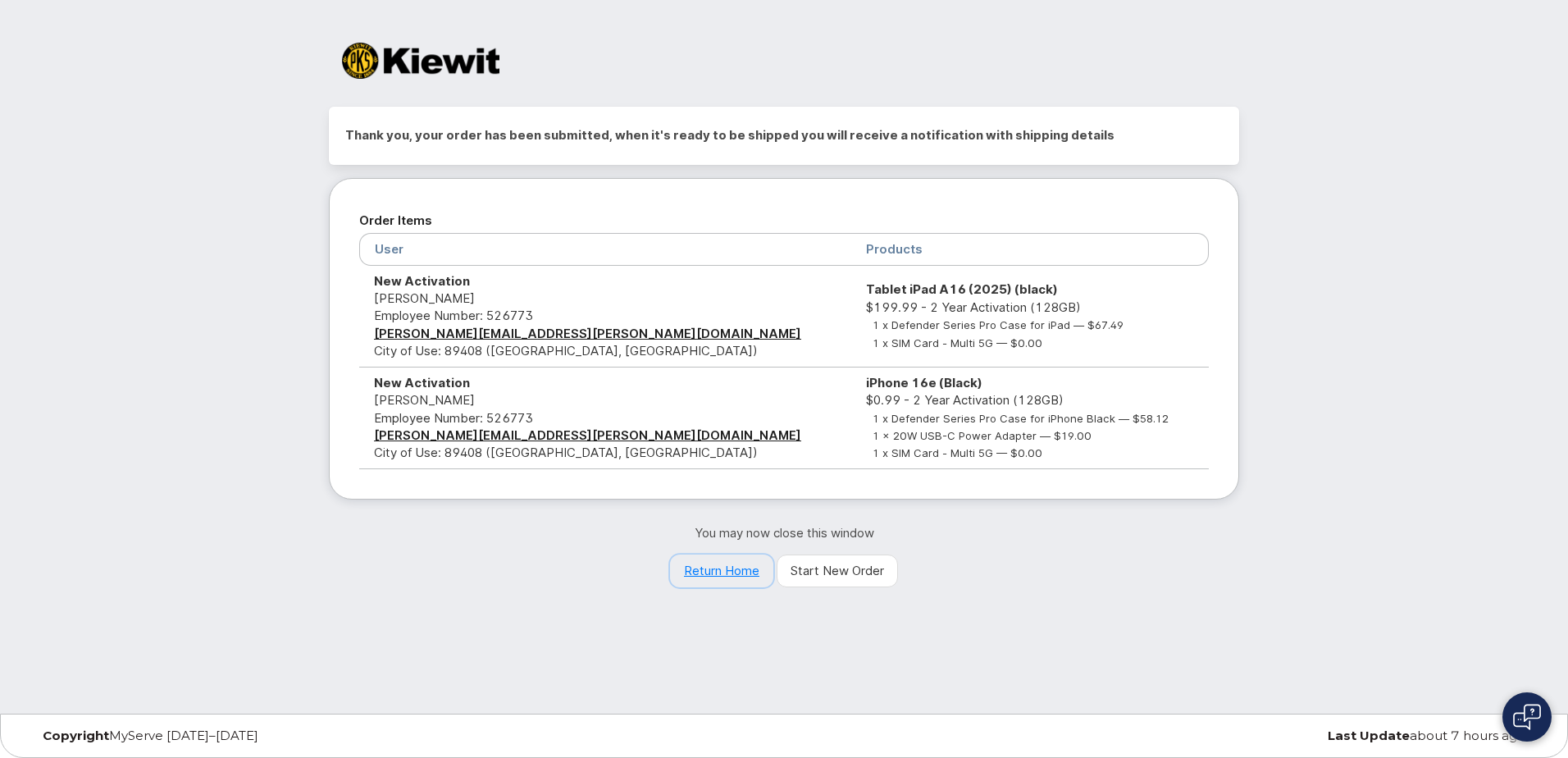
click at [715, 571] on link "Return Home" at bounding box center [722, 571] width 103 height 33
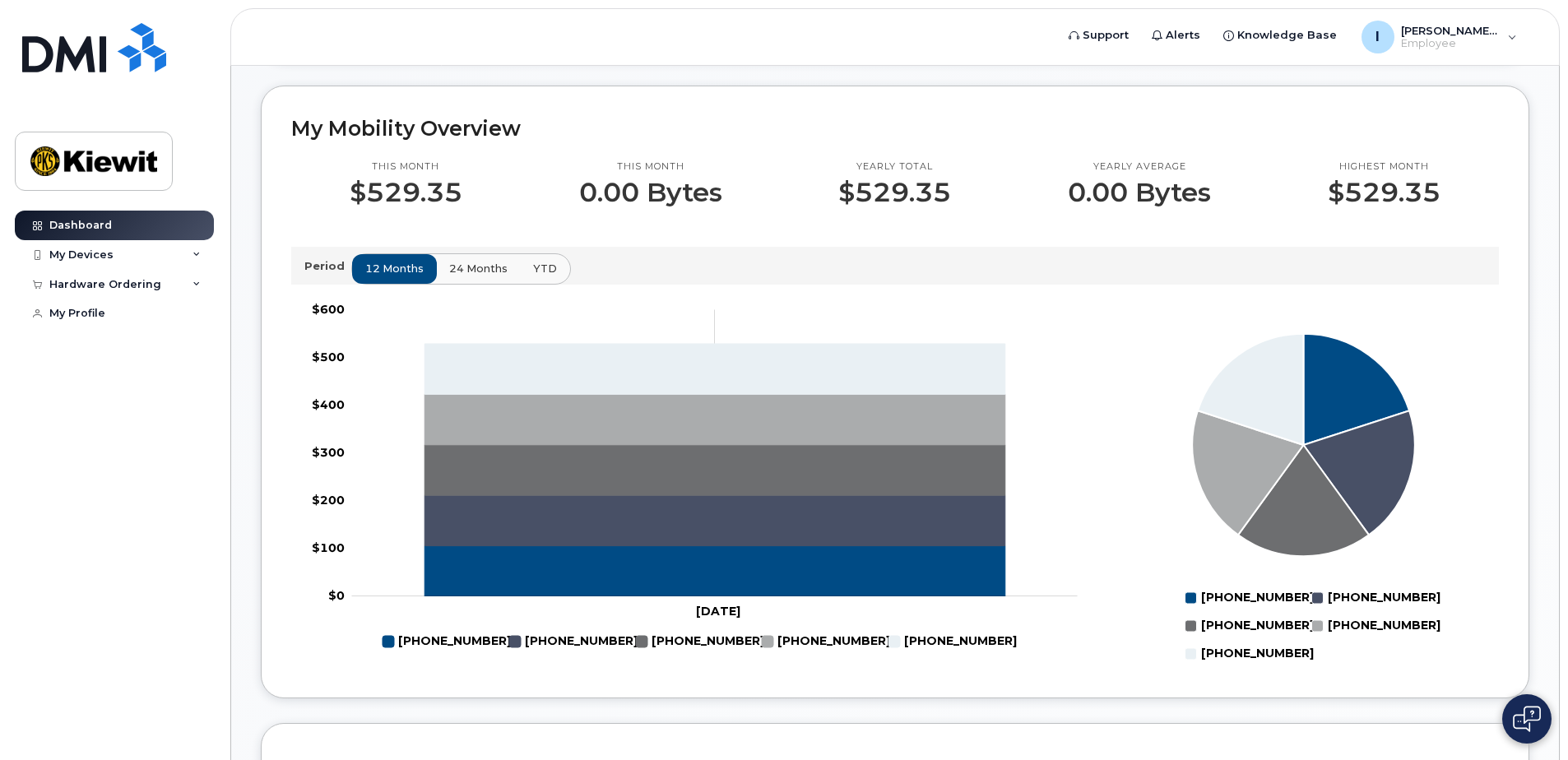
scroll to position [740, 0]
click at [534, 264] on span "YTD" at bounding box center [546, 268] width 24 height 16
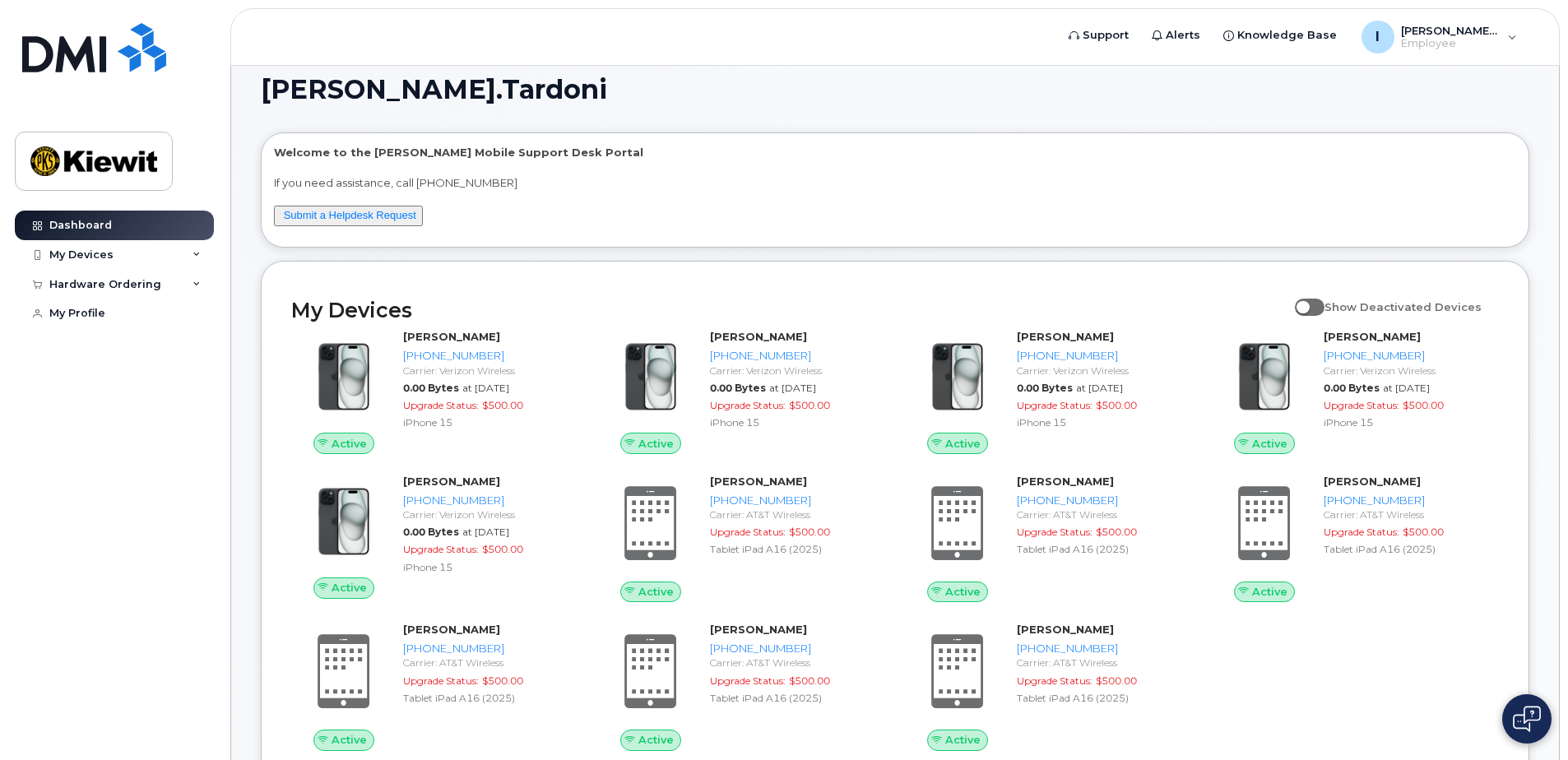
scroll to position [0, 0]
